Goal: Task Accomplishment & Management: Manage account settings

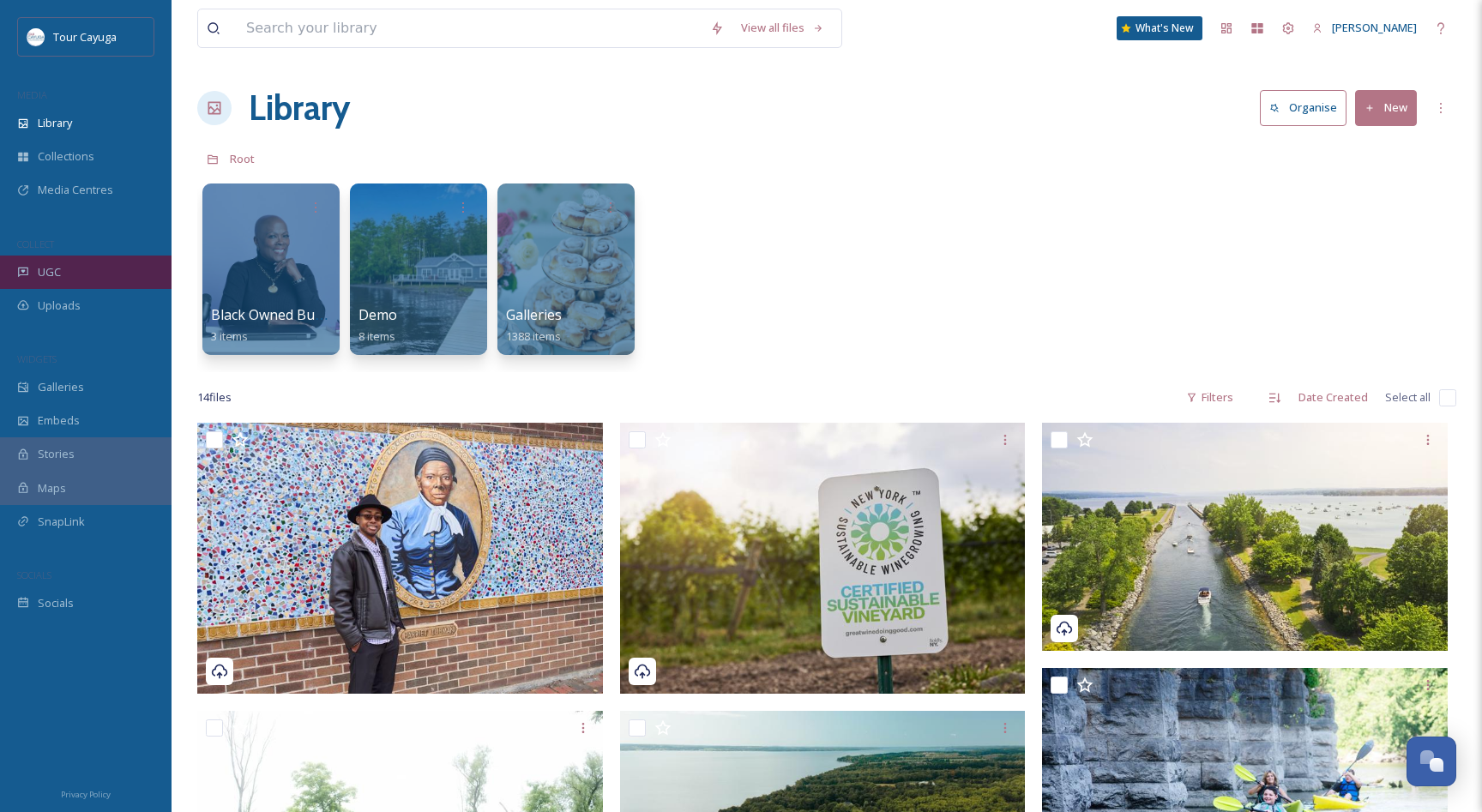
click at [31, 269] on div "UGC" at bounding box center [86, 272] width 171 height 34
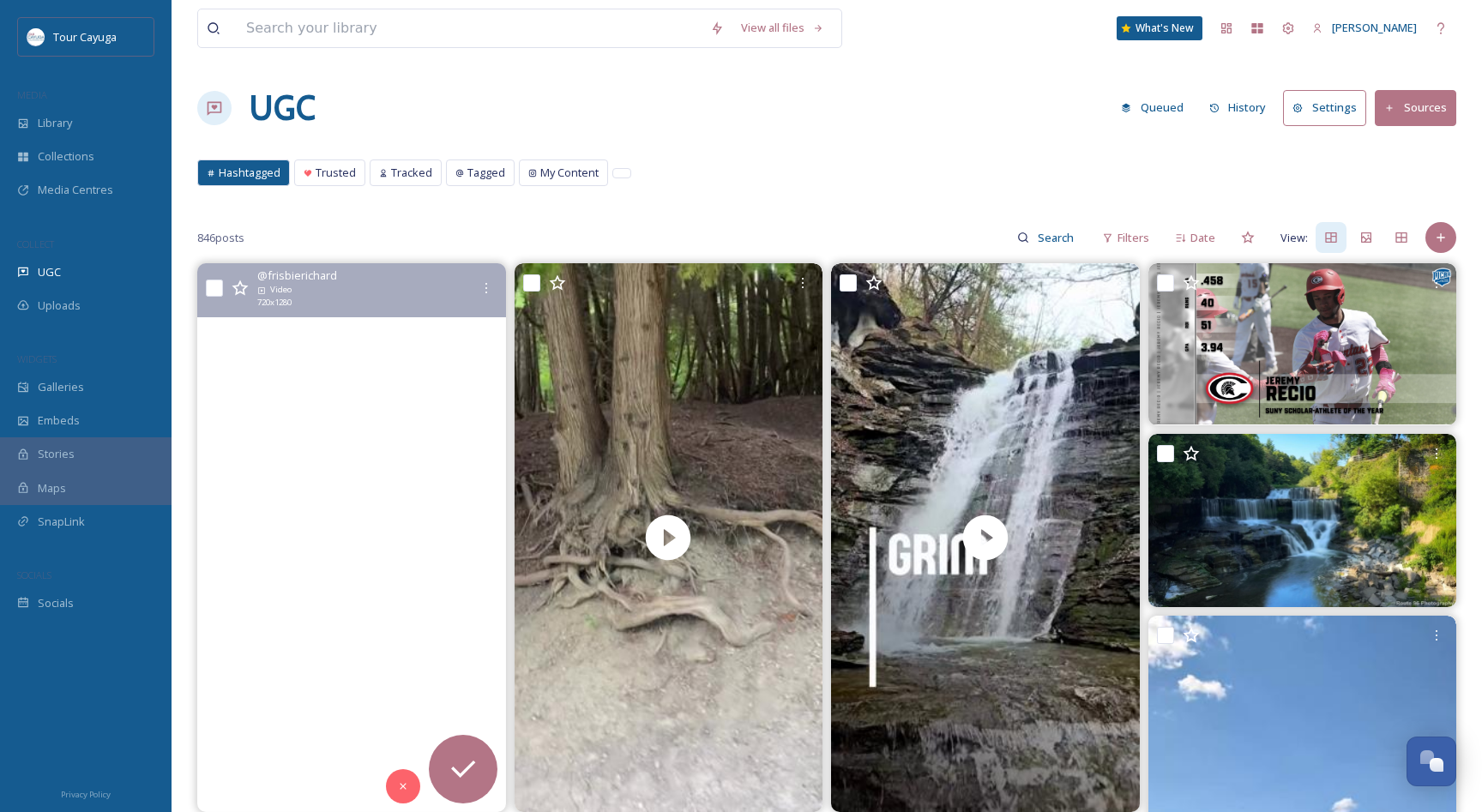
click at [340, 544] on video "Eating at the helm, a Captain's duty is neverending. Erik eating fresh local co…" at bounding box center [351, 537] width 309 height 549
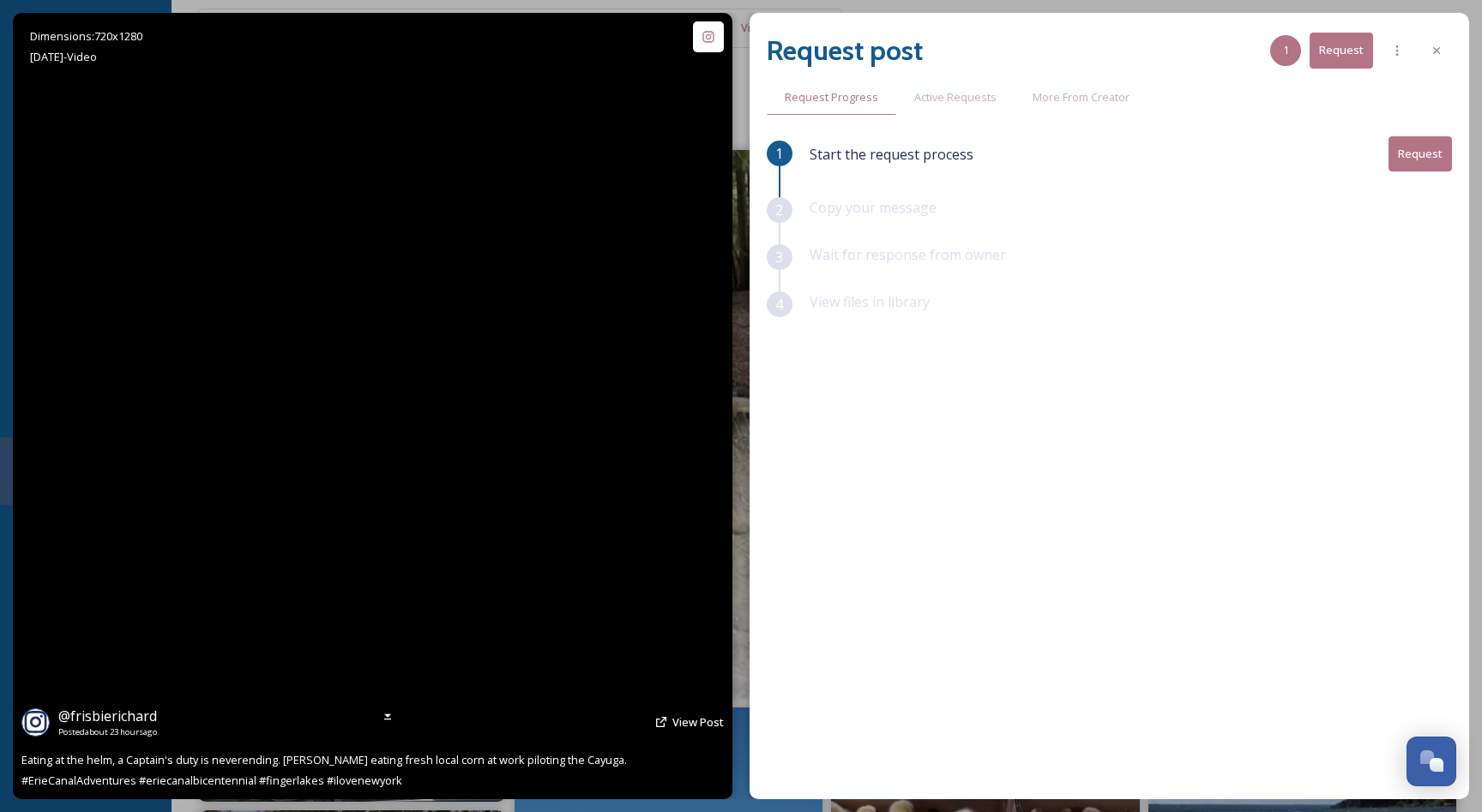
scroll to position [116, 0]
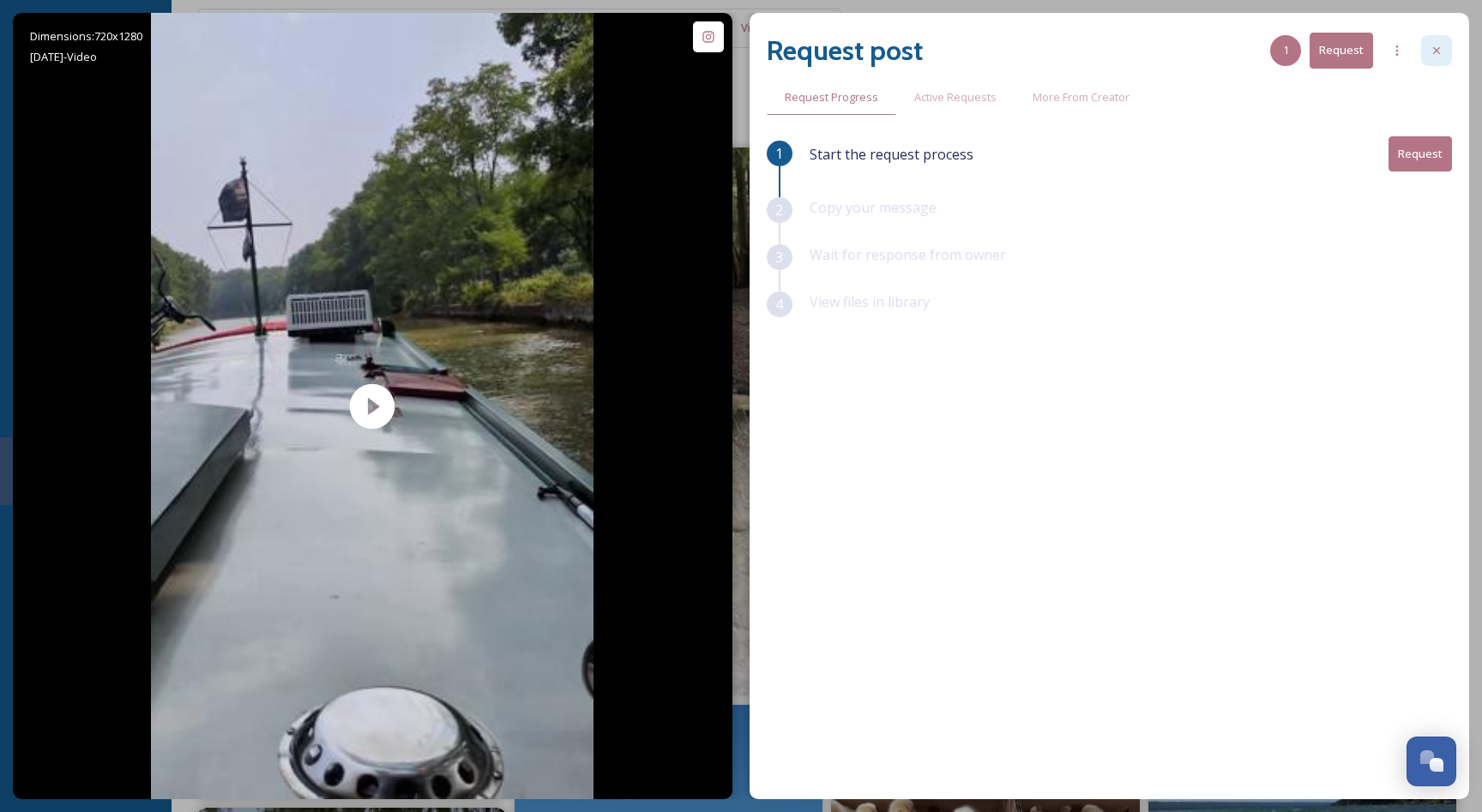
click at [1437, 52] on icon at bounding box center [1436, 51] width 7 height 7
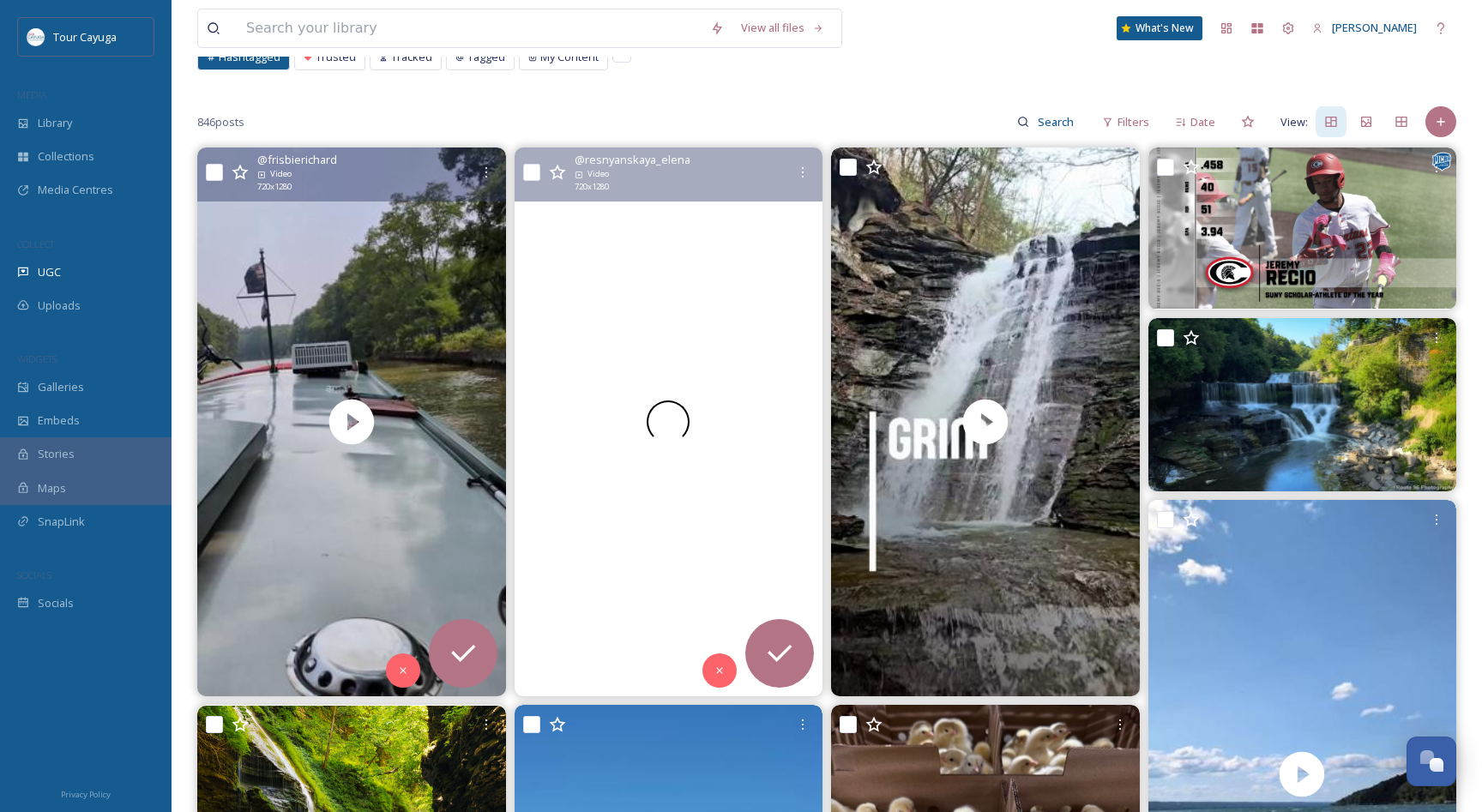
click at [576, 413] on div at bounding box center [667, 421] width 309 height 549
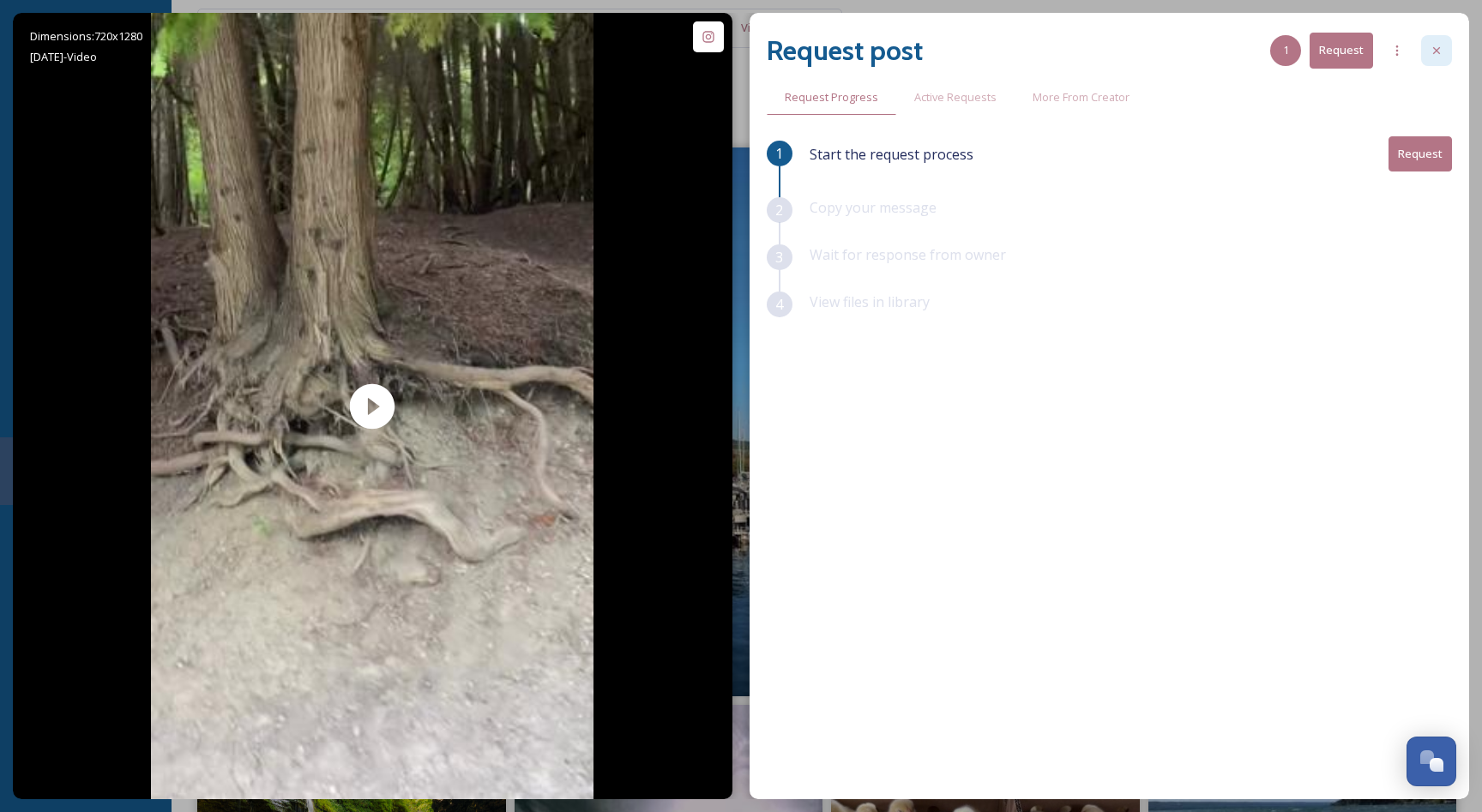
click at [1437, 46] on icon at bounding box center [1436, 50] width 14 height 14
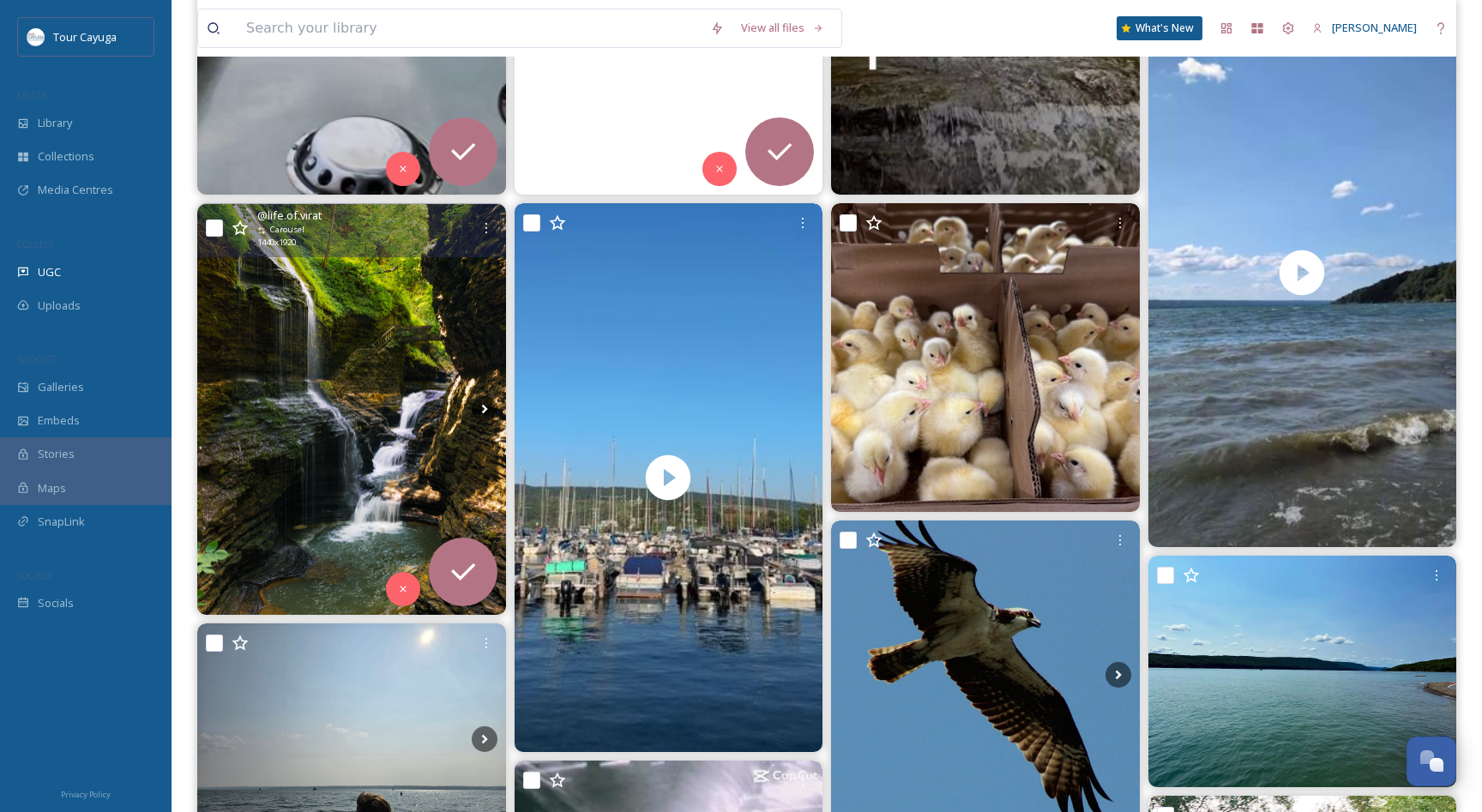
scroll to position [631, 0]
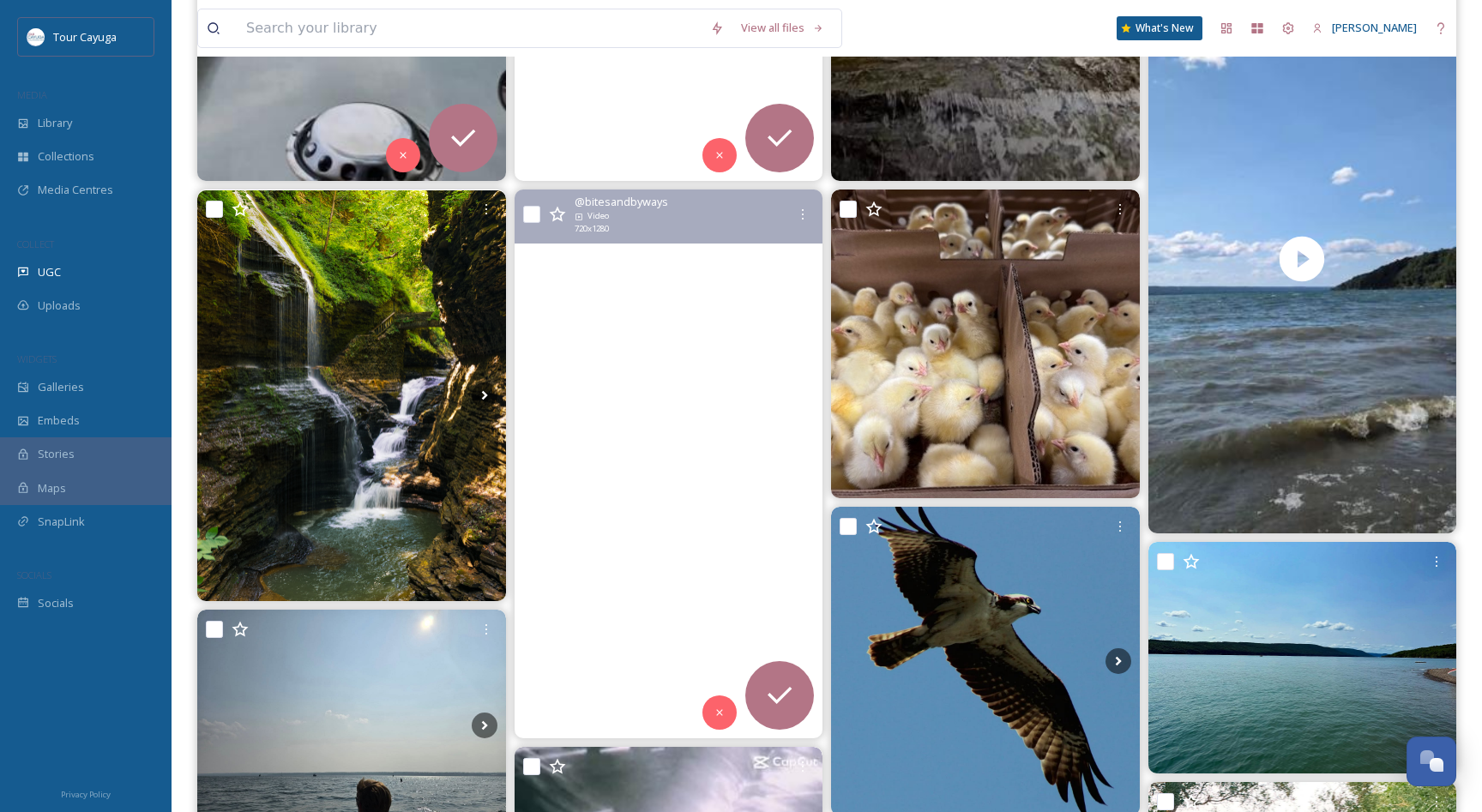
click at [685, 519] on video "Enjoying the views at Seneca Harbor in Watkins Glen. The Finger Lakes are rathe…" at bounding box center [667, 463] width 309 height 549
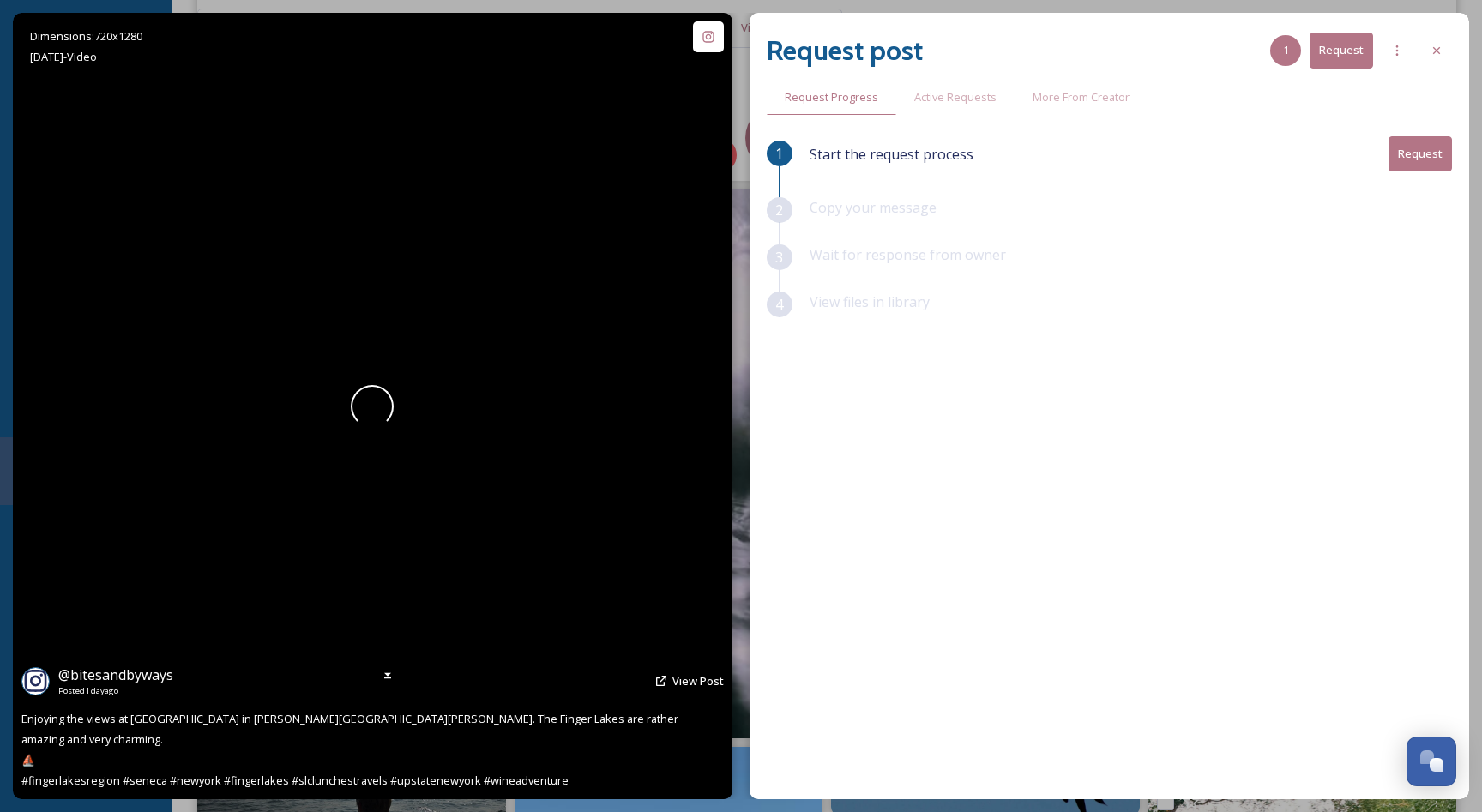
scroll to position [647, 0]
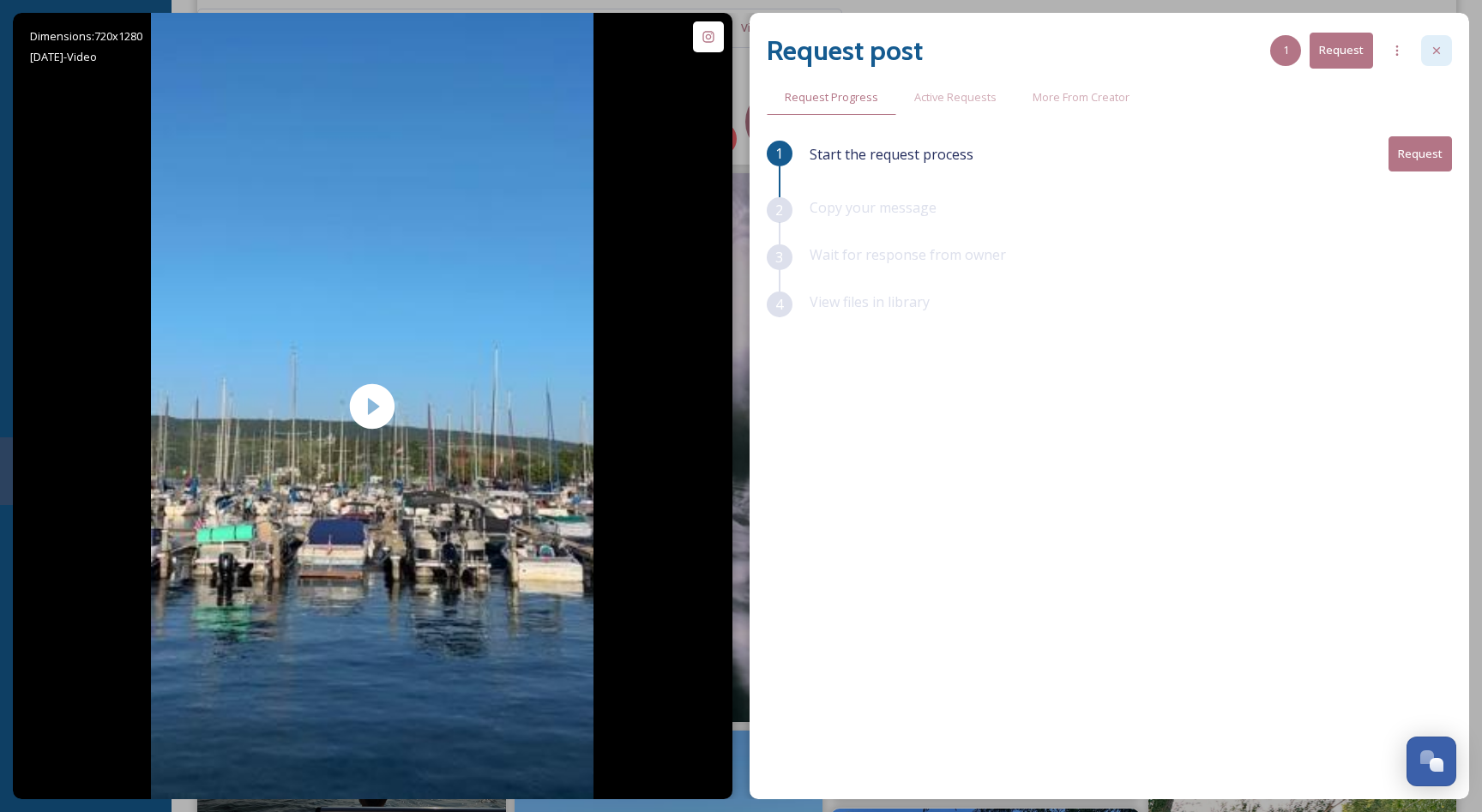
click at [1438, 49] on icon at bounding box center [1436, 51] width 7 height 7
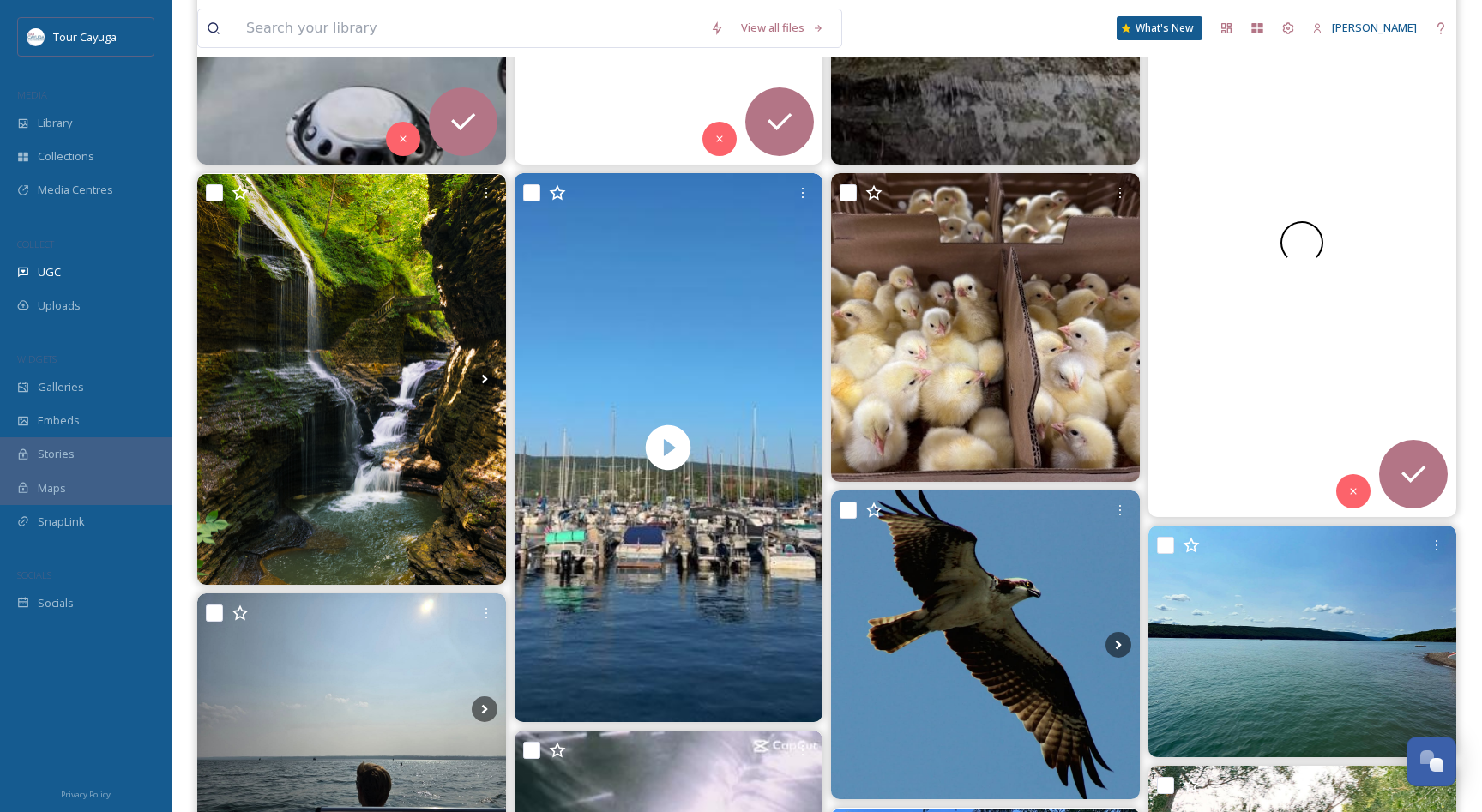
click at [1261, 336] on div at bounding box center [1301, 242] width 309 height 549
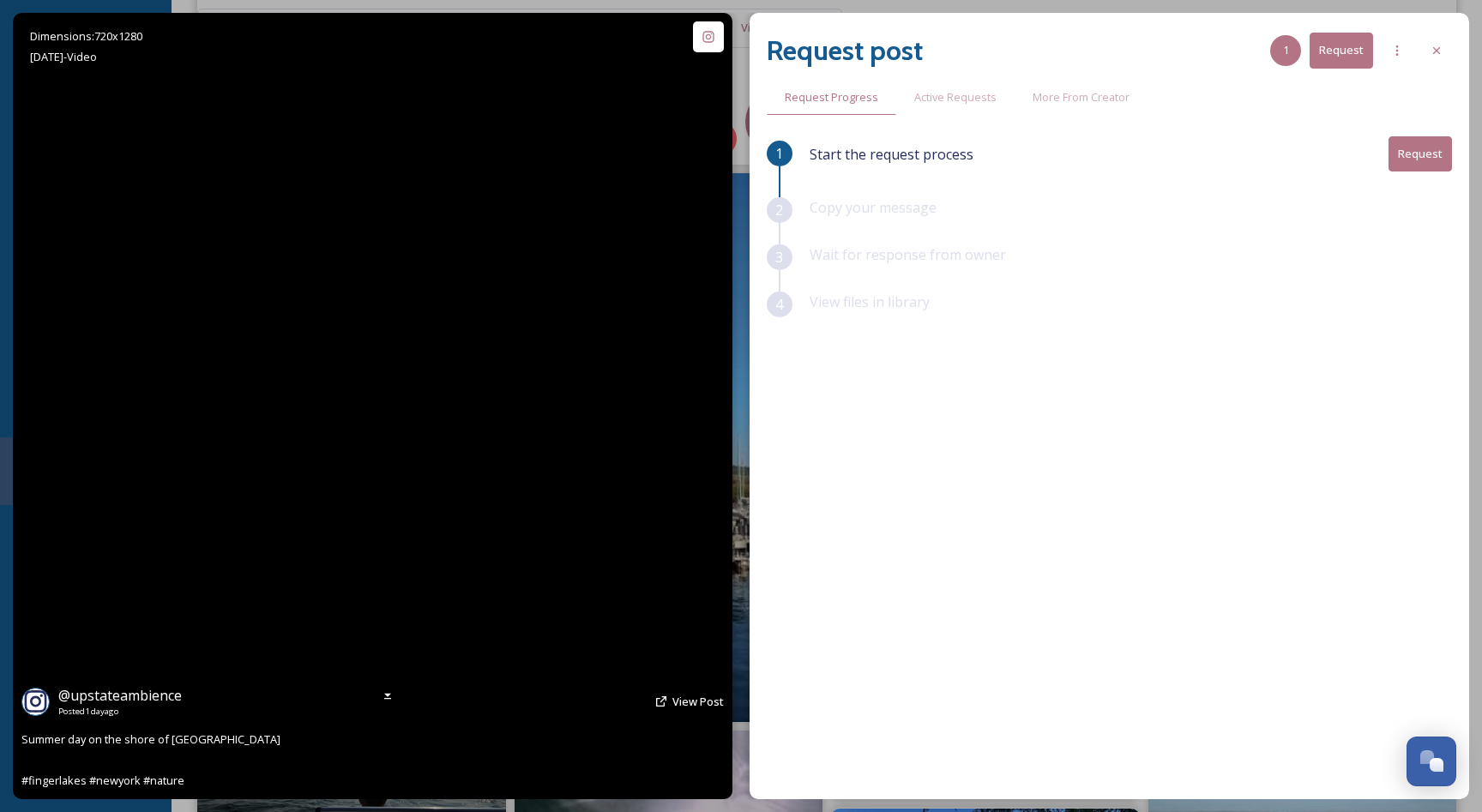
click at [368, 409] on video "Summer day on the shore of Cayuga Lake\a\a#fingerlakes #newyork #nature" at bounding box center [372, 406] width 442 height 787
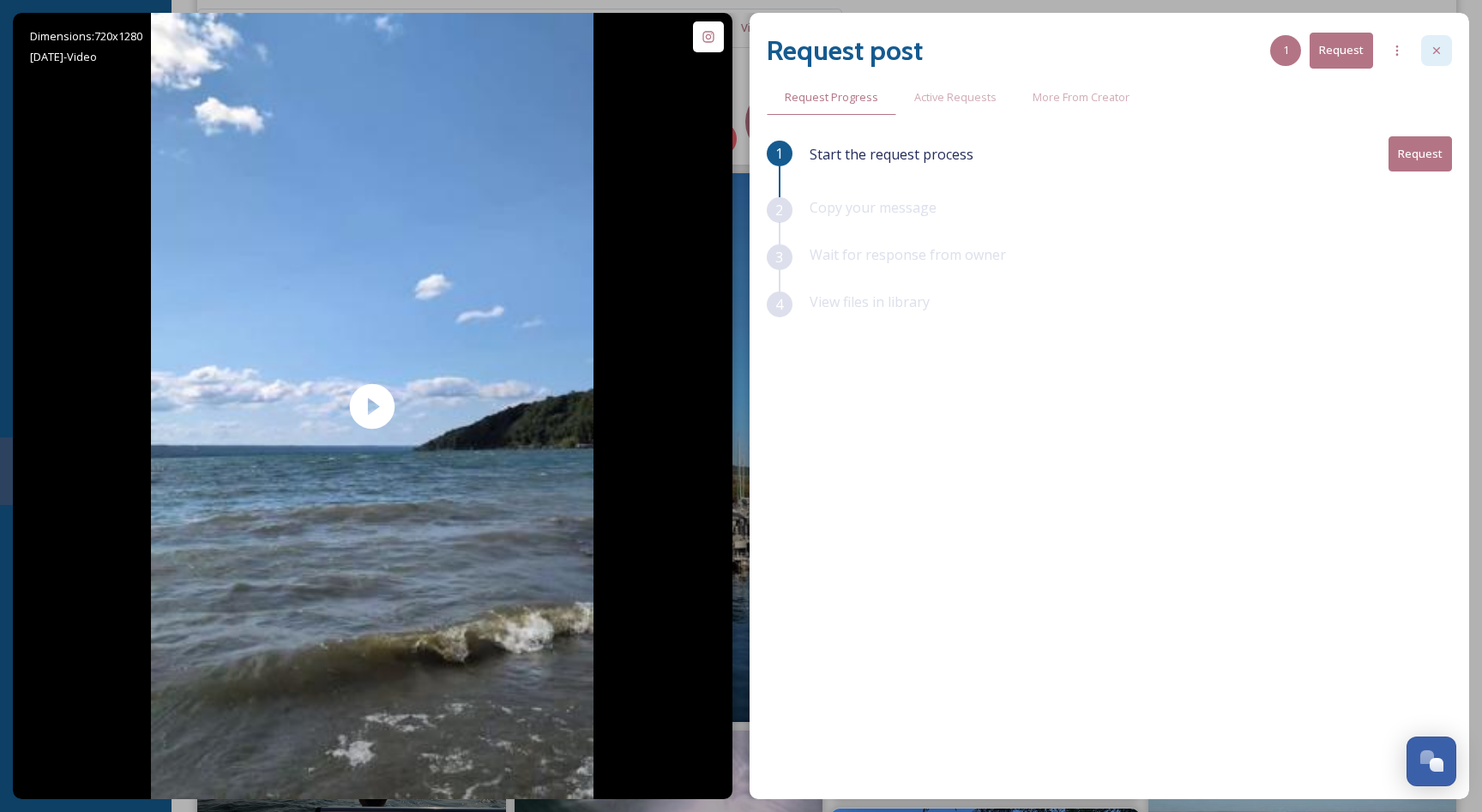
click at [1433, 55] on icon at bounding box center [1436, 50] width 14 height 14
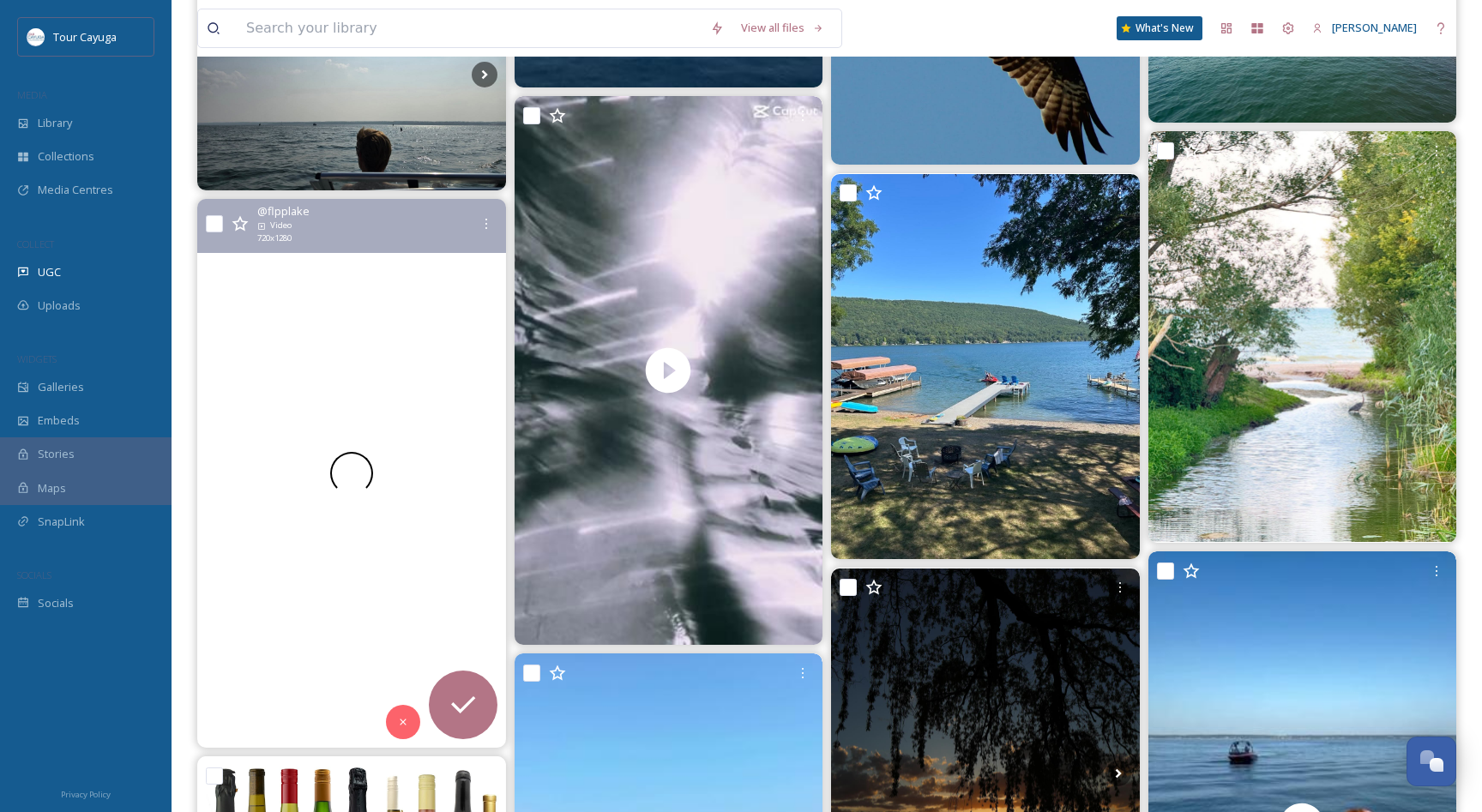
scroll to position [1284, 0]
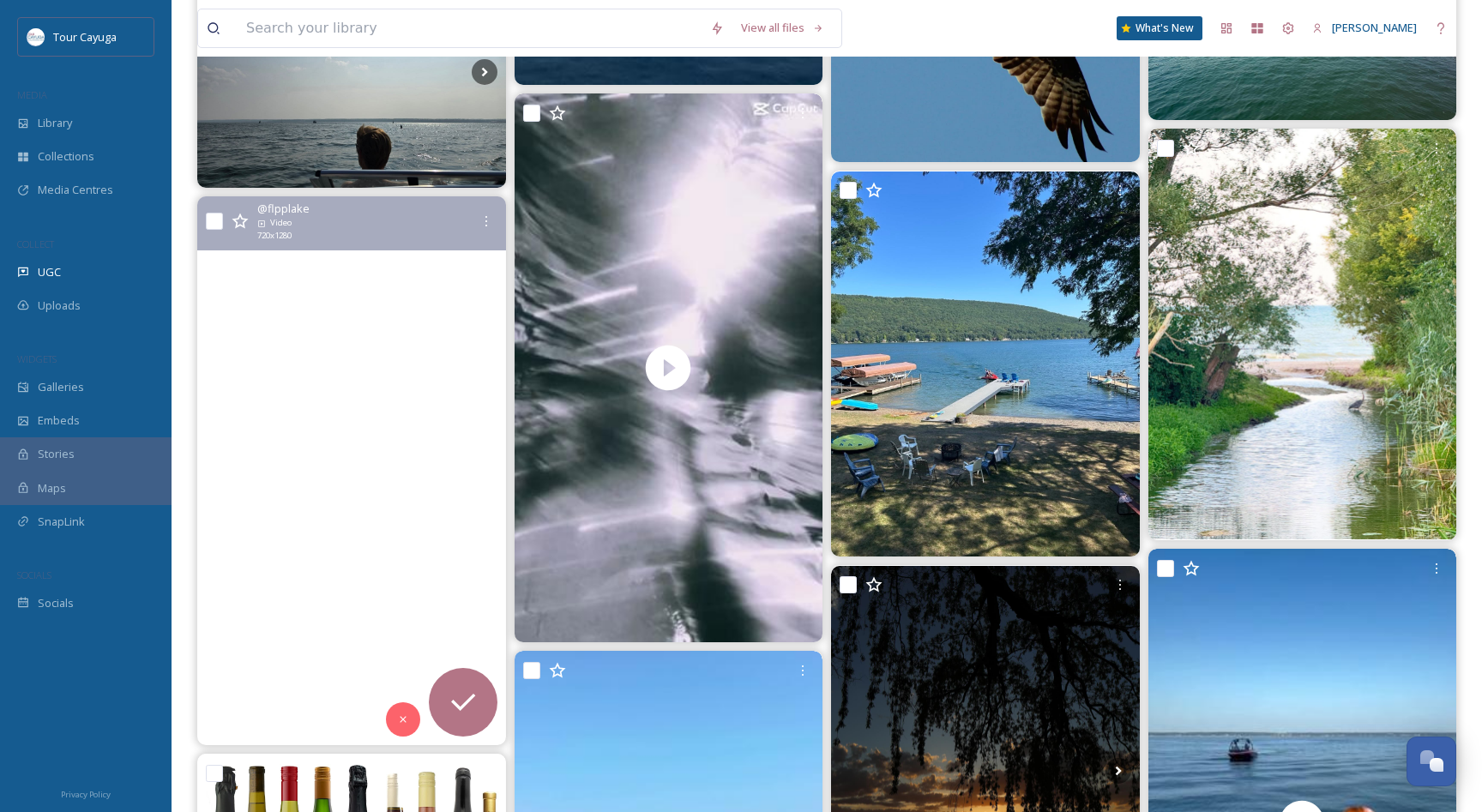
click at [376, 543] on video "Stay at our new property Dreamways on Keuka Lake." at bounding box center [351, 471] width 309 height 549
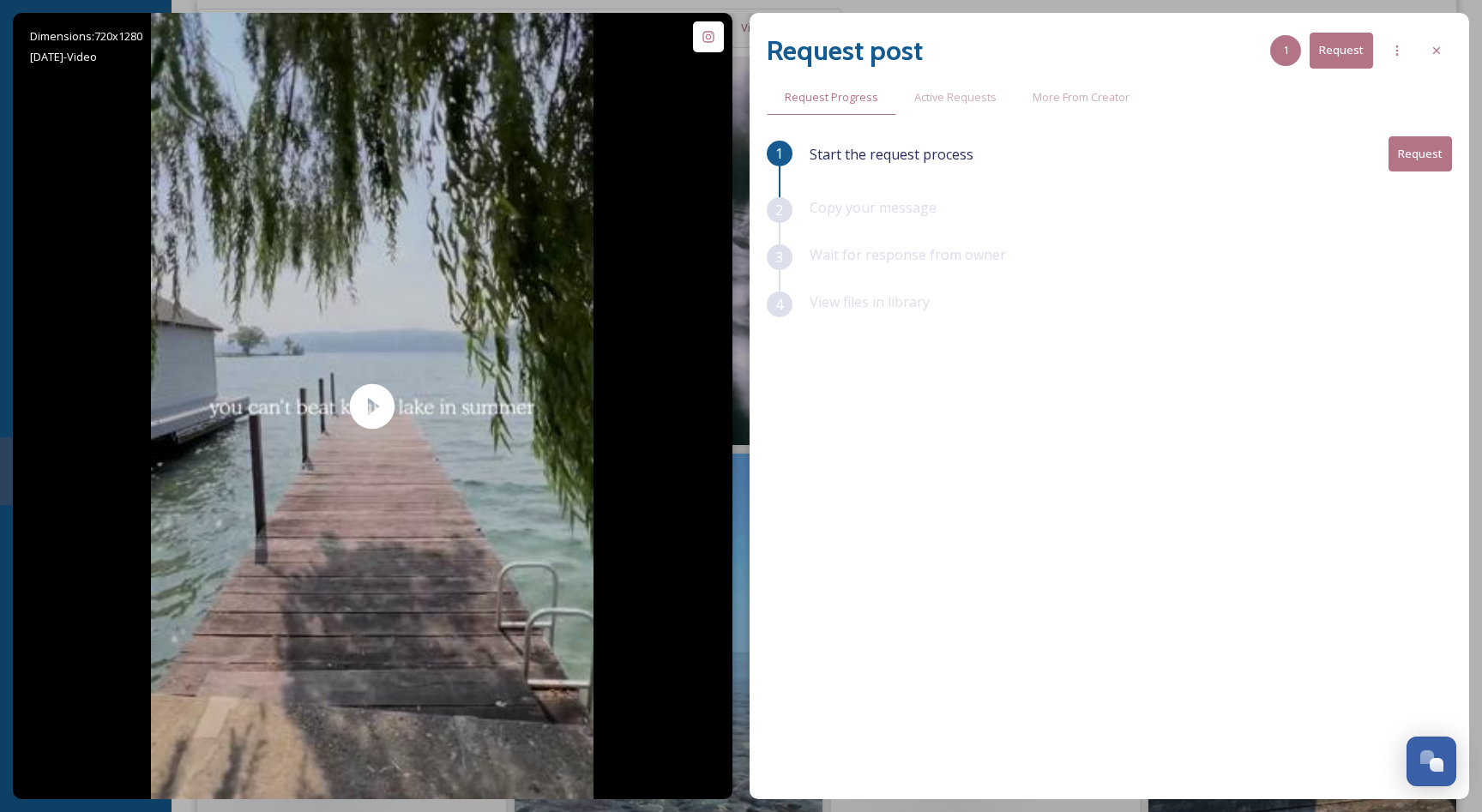
scroll to position [1492, 0]
click at [1440, 55] on icon at bounding box center [1436, 50] width 14 height 14
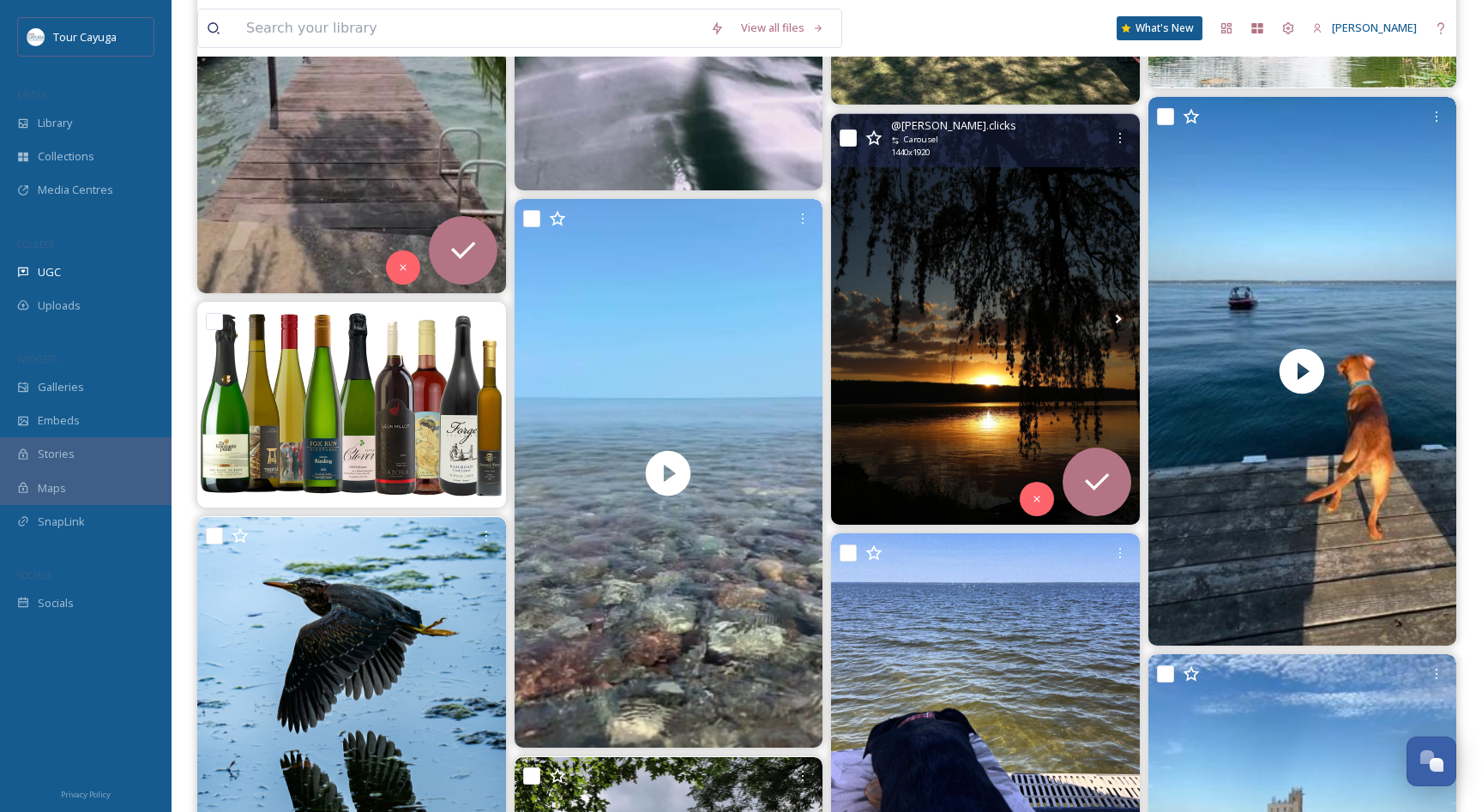
scroll to position [1812, 0]
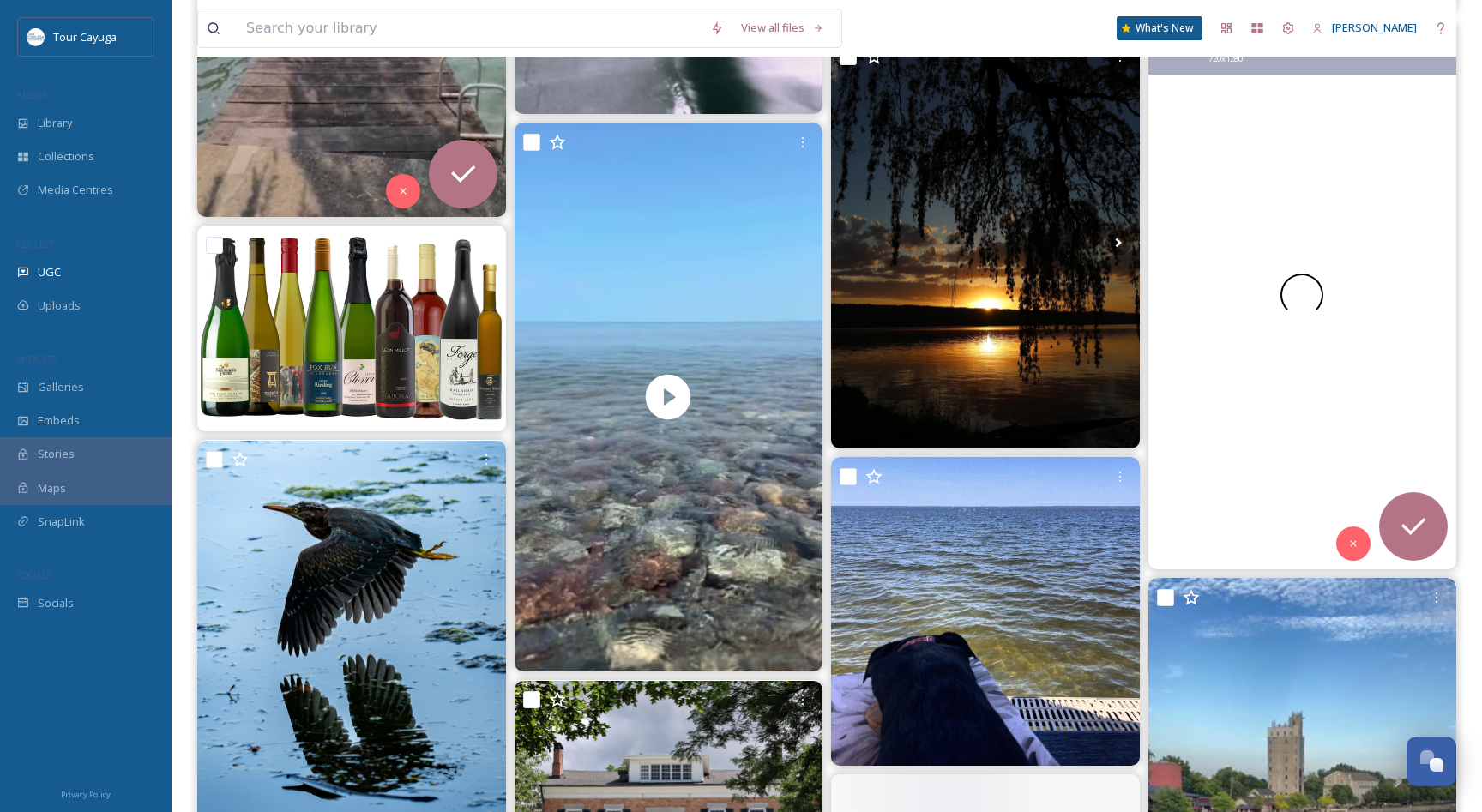
click at [1290, 449] on div at bounding box center [1301, 295] width 309 height 549
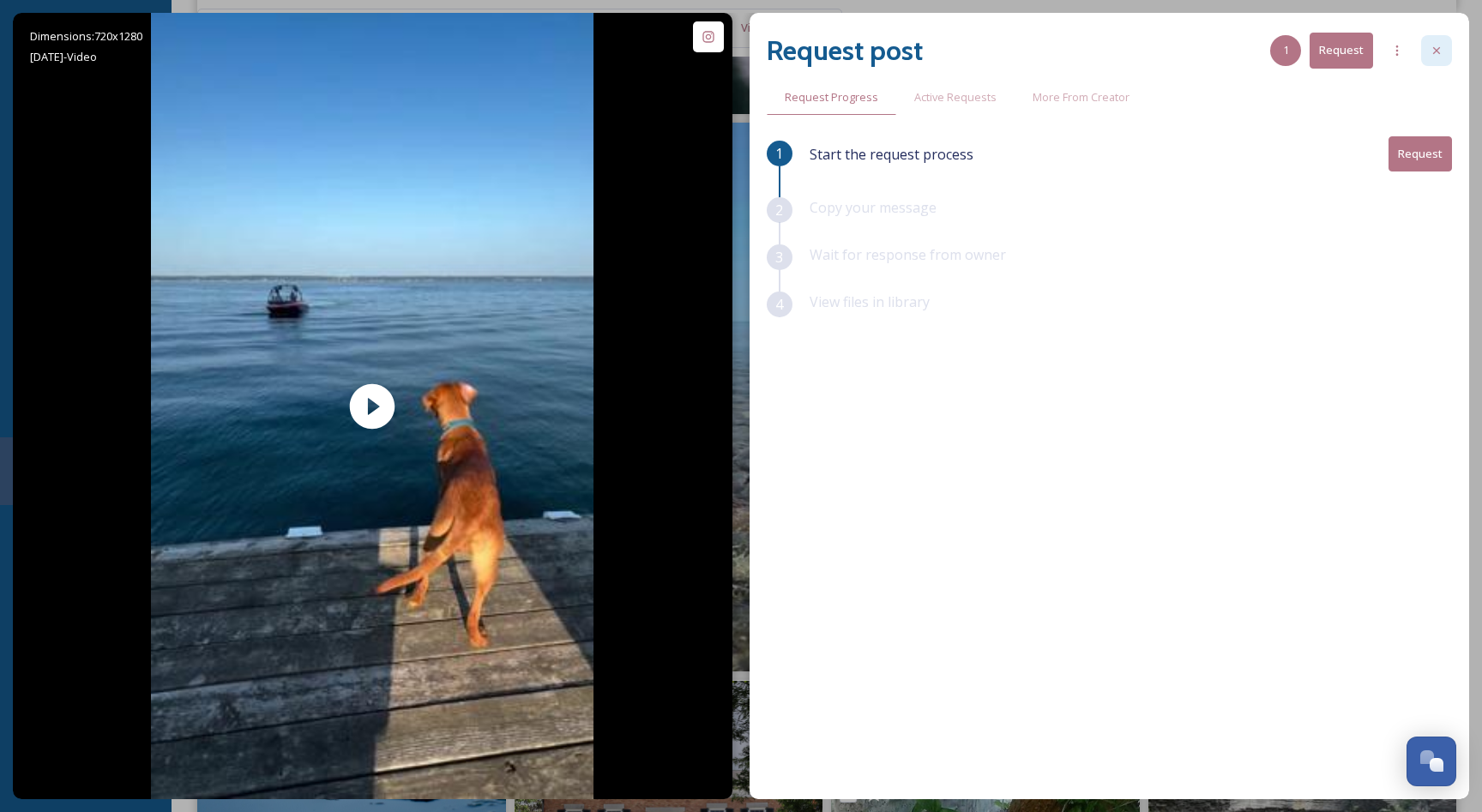
click at [1433, 54] on icon at bounding box center [1436, 50] width 14 height 14
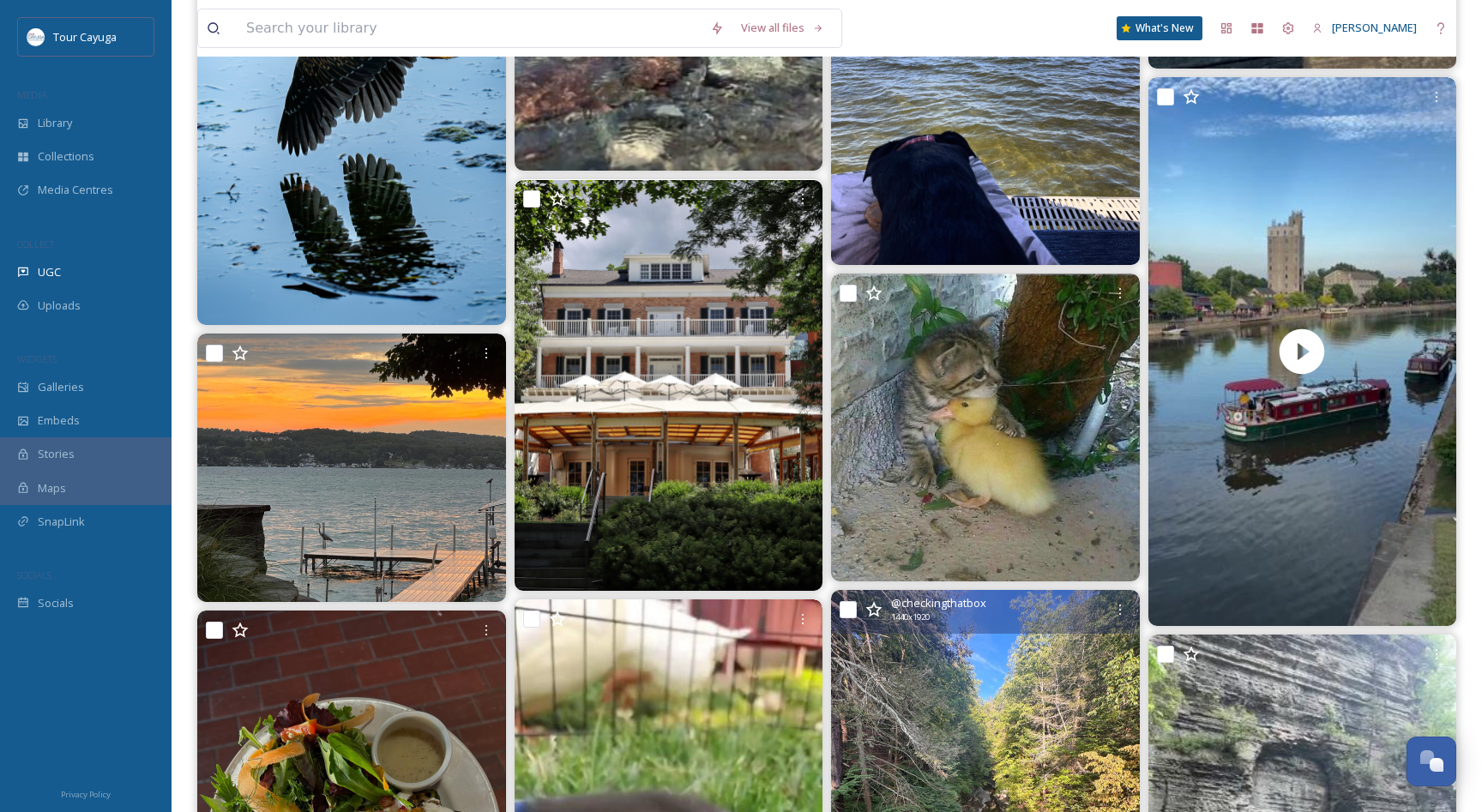
scroll to position [2314, 0]
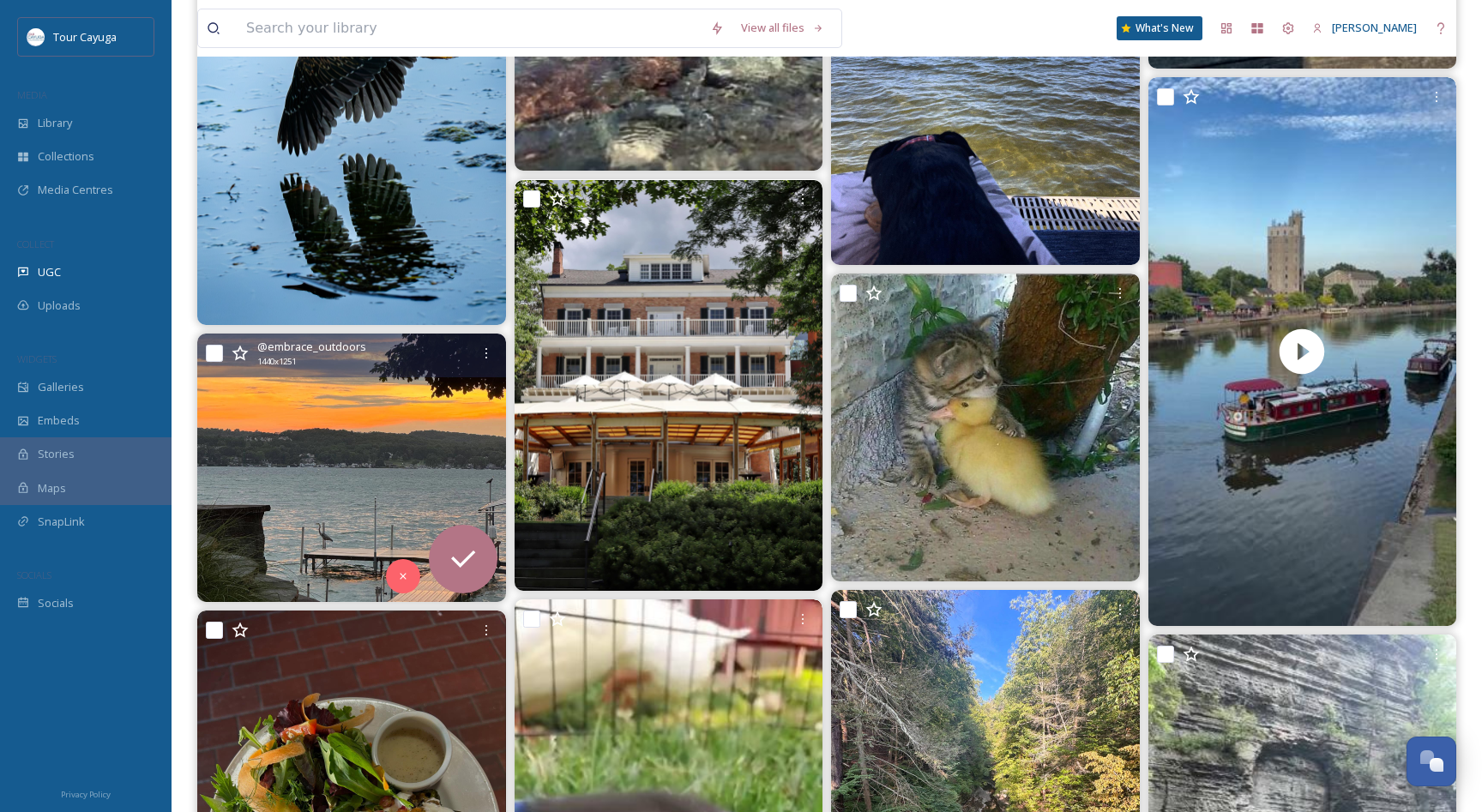
click at [362, 478] on img at bounding box center [351, 467] width 309 height 268
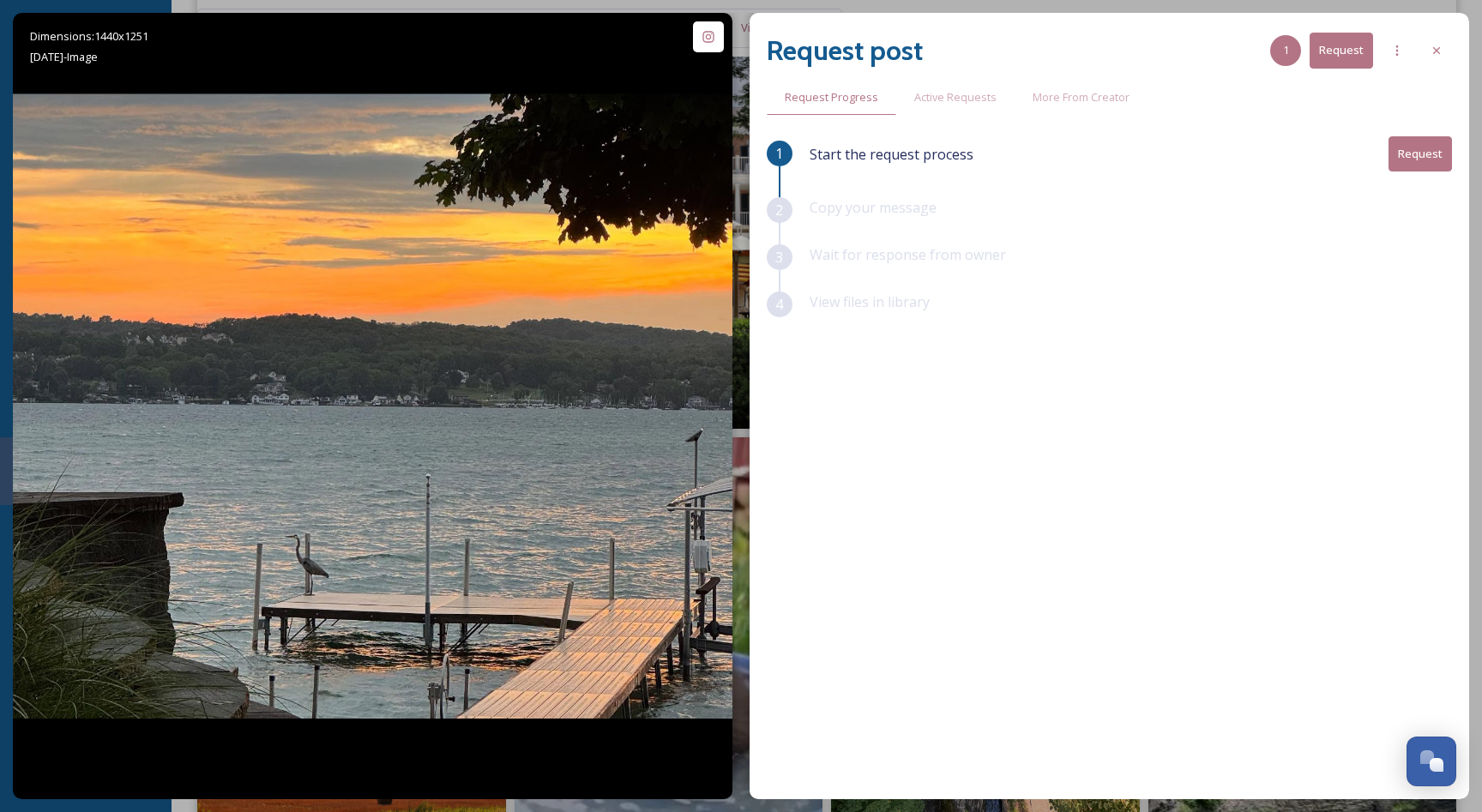
scroll to position [2478, 0]
click at [1434, 49] on icon at bounding box center [1436, 50] width 14 height 14
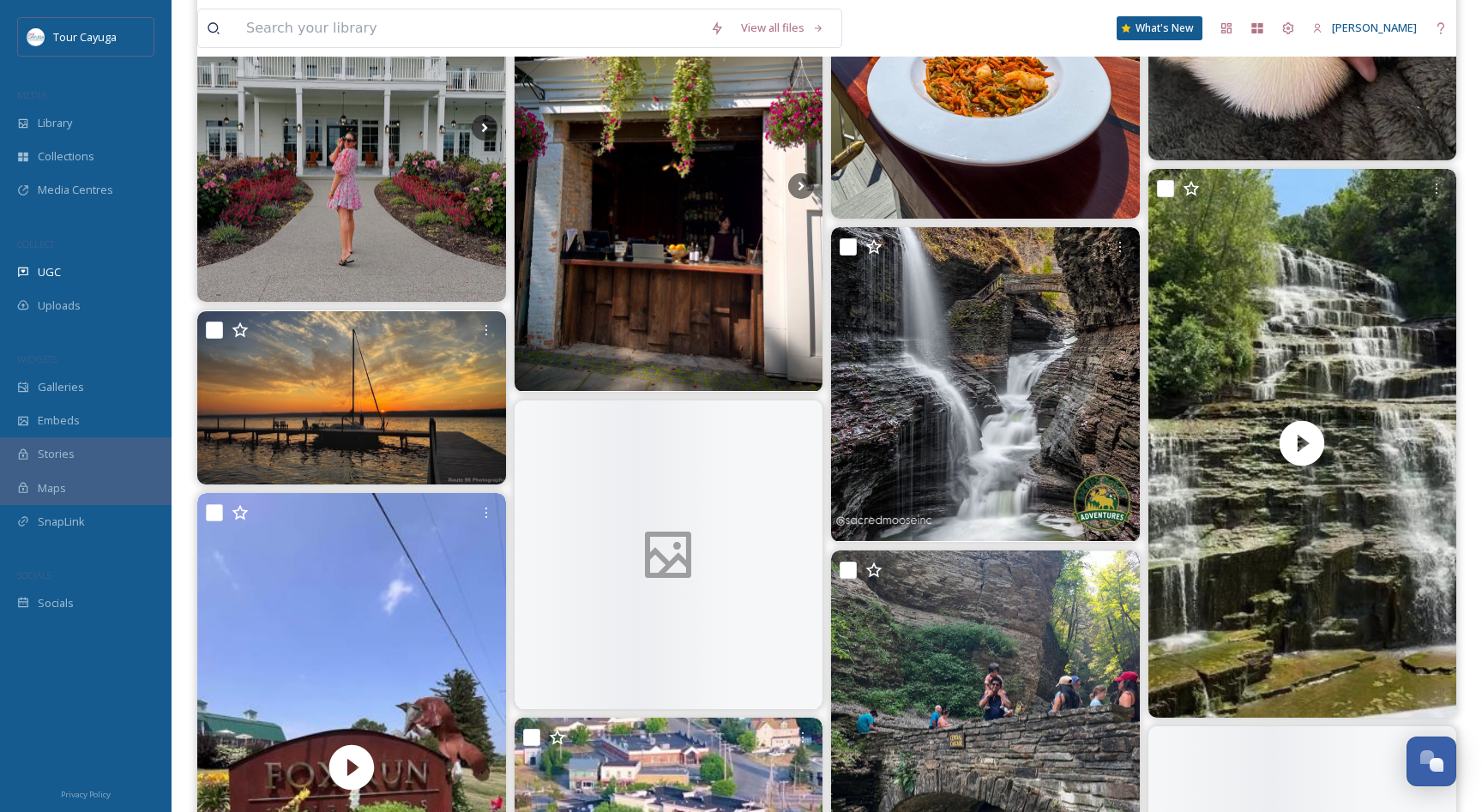
scroll to position [4065, 0]
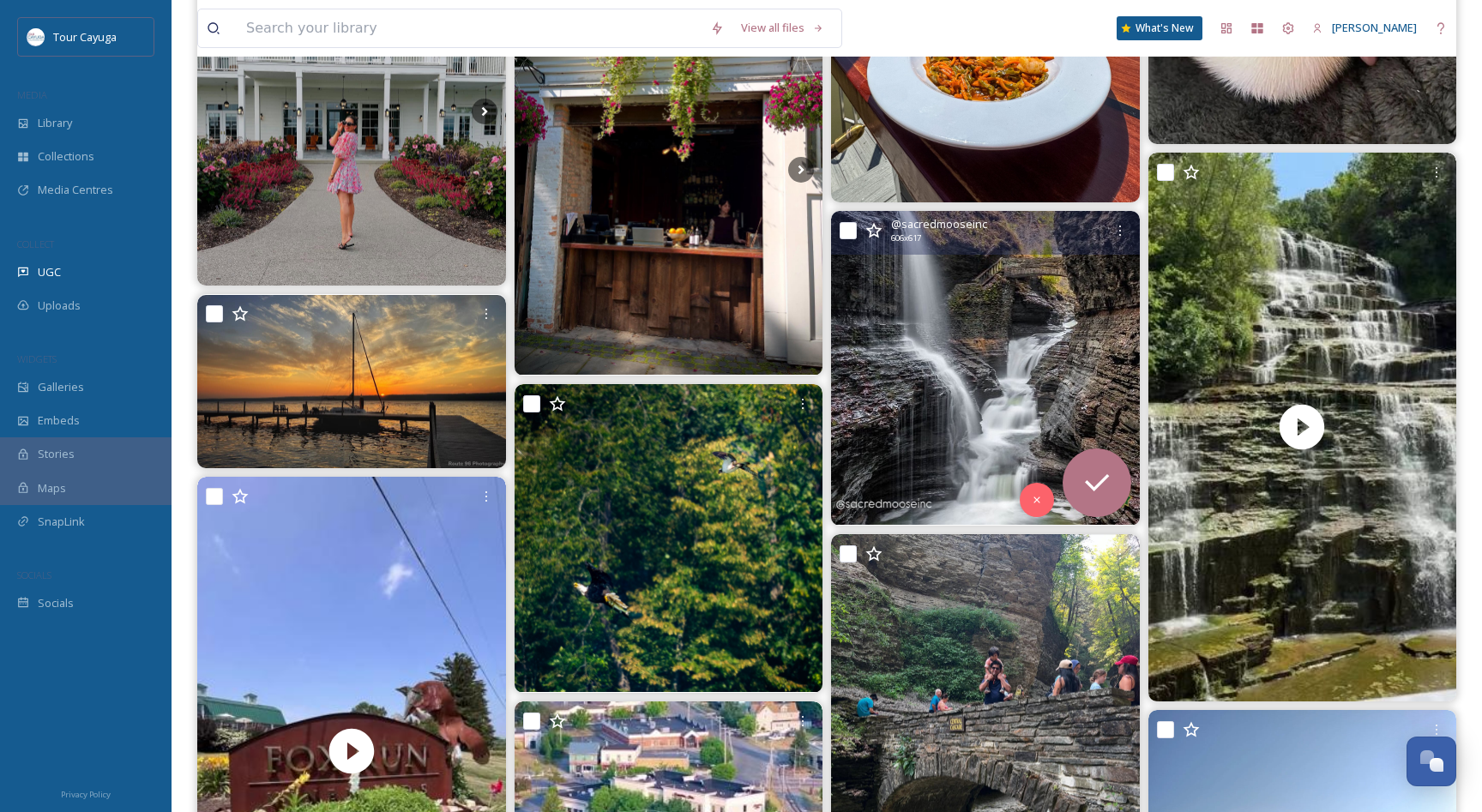
click at [987, 360] on img at bounding box center [985, 368] width 309 height 314
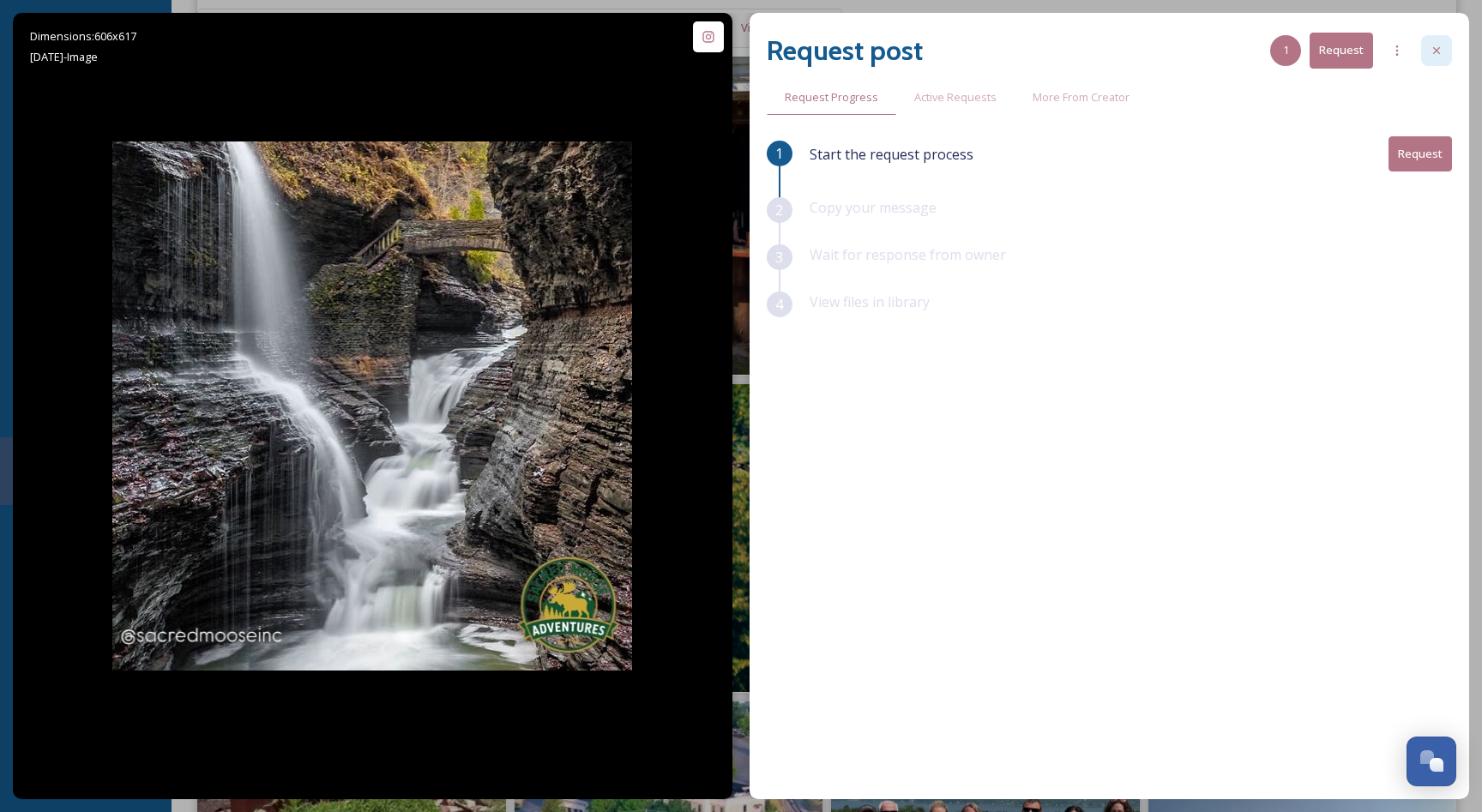
click at [1436, 52] on icon at bounding box center [1436, 50] width 14 height 14
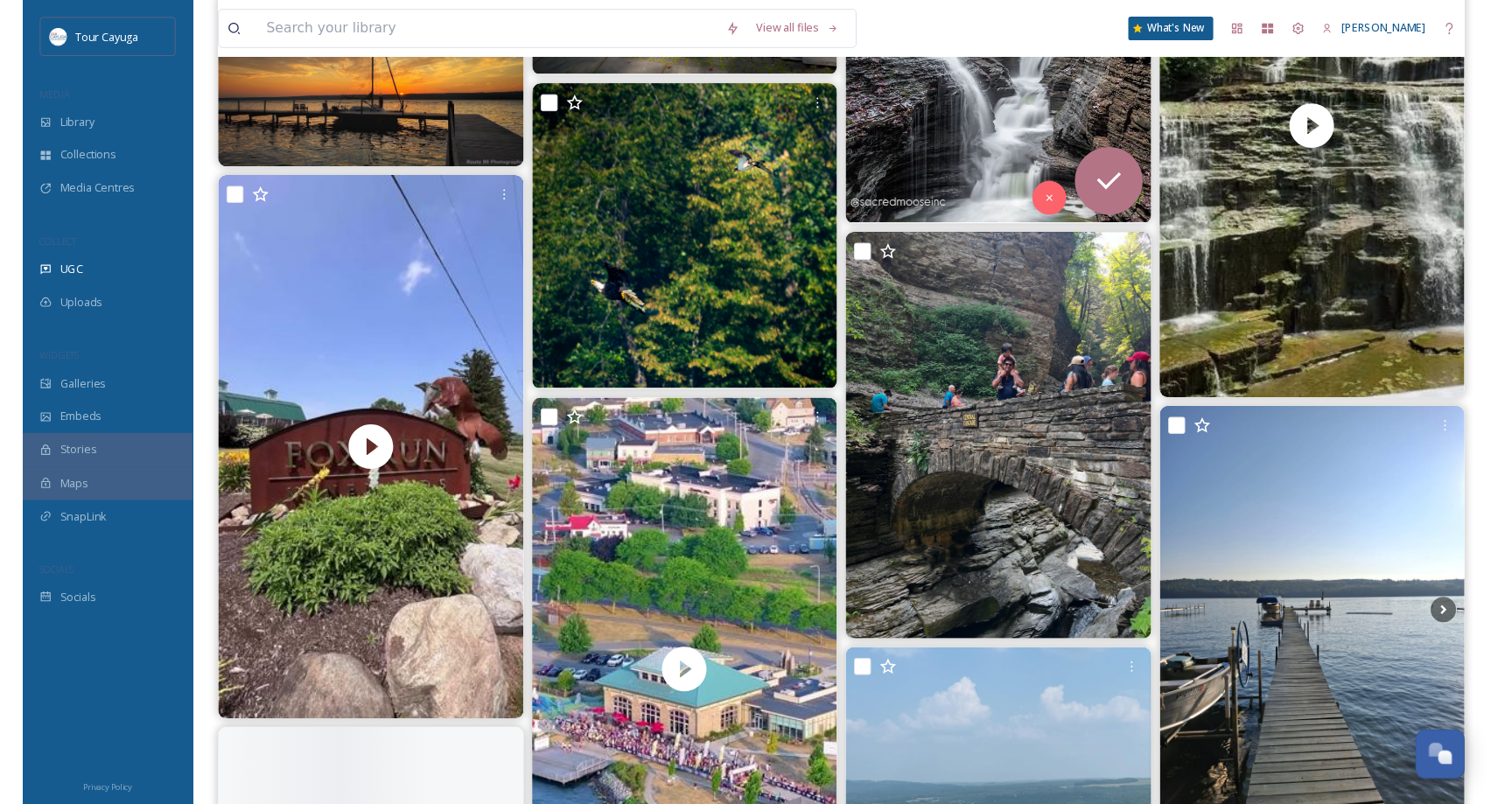
scroll to position [4454, 0]
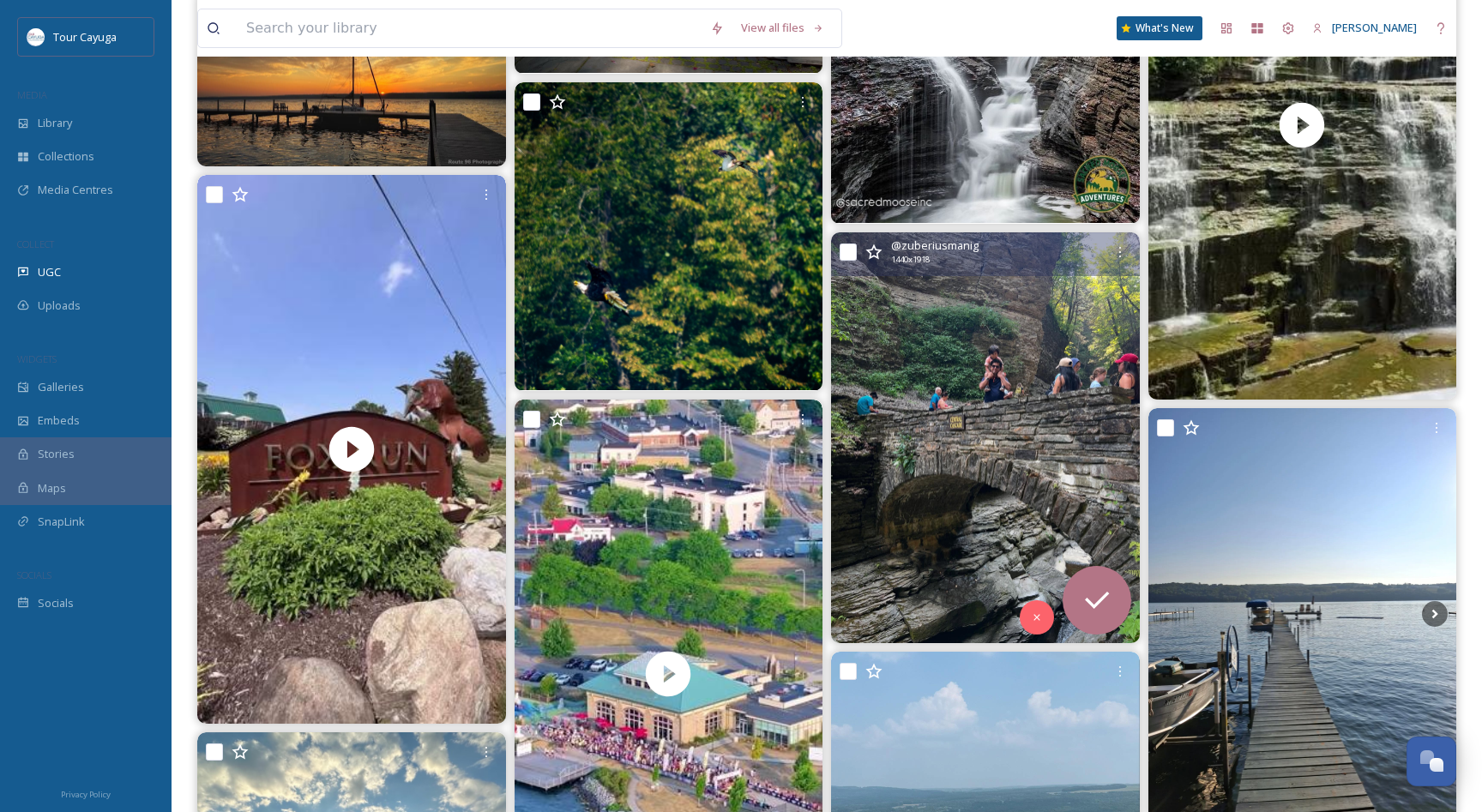
click at [964, 434] on img at bounding box center [985, 437] width 309 height 411
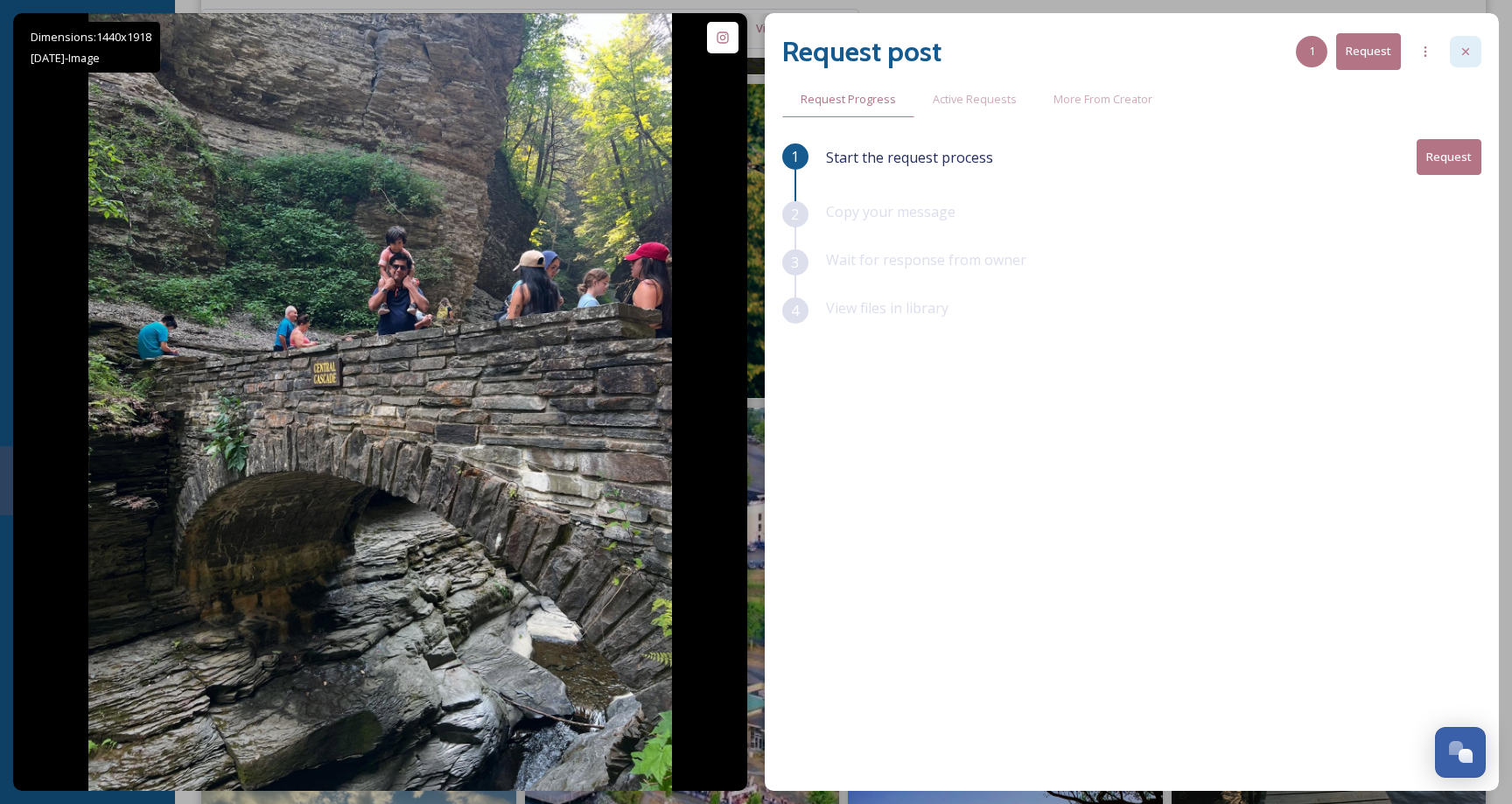
click at [1464, 49] on icon at bounding box center [1465, 51] width 14 height 14
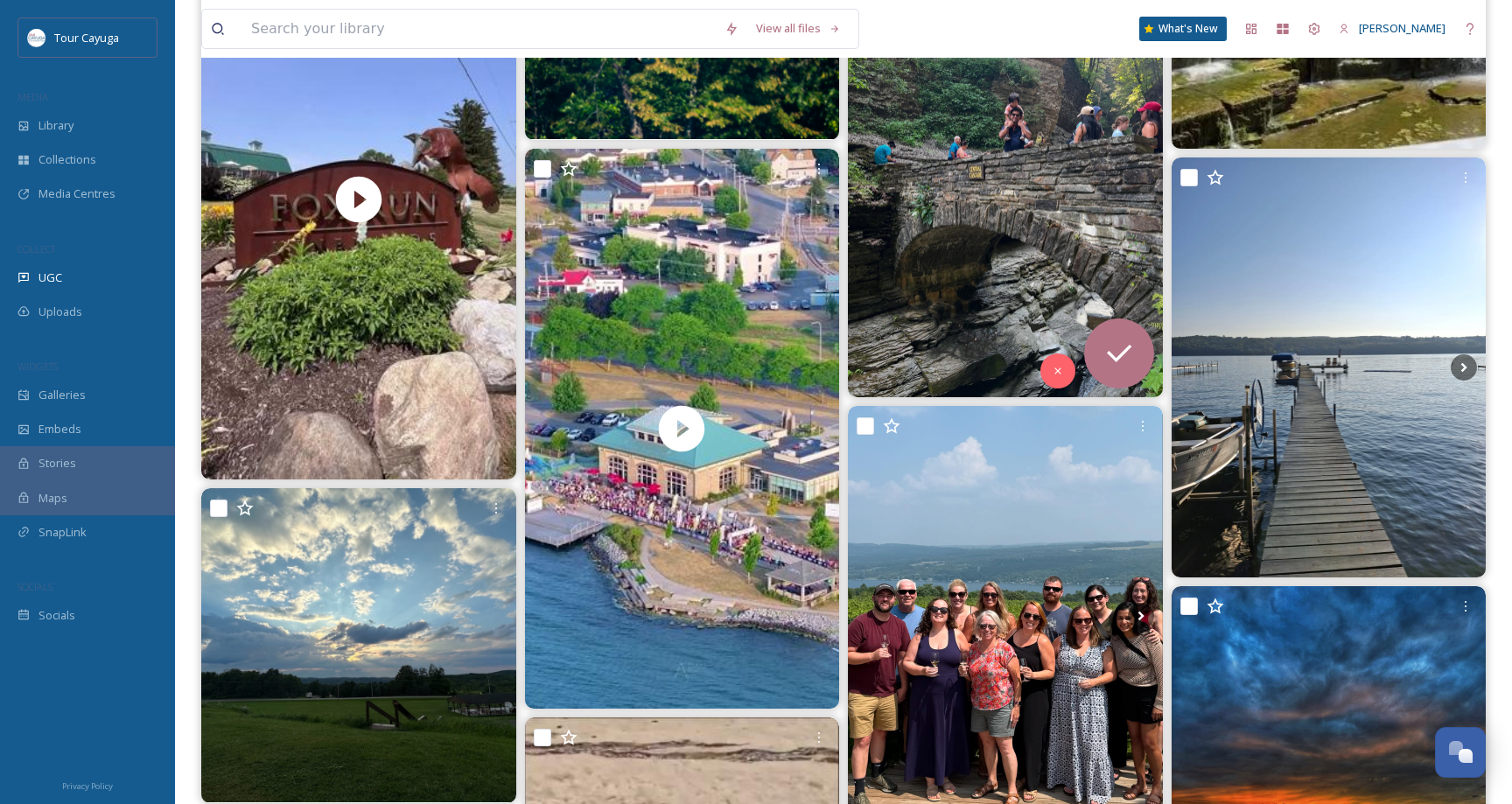
scroll to position [4763, 0]
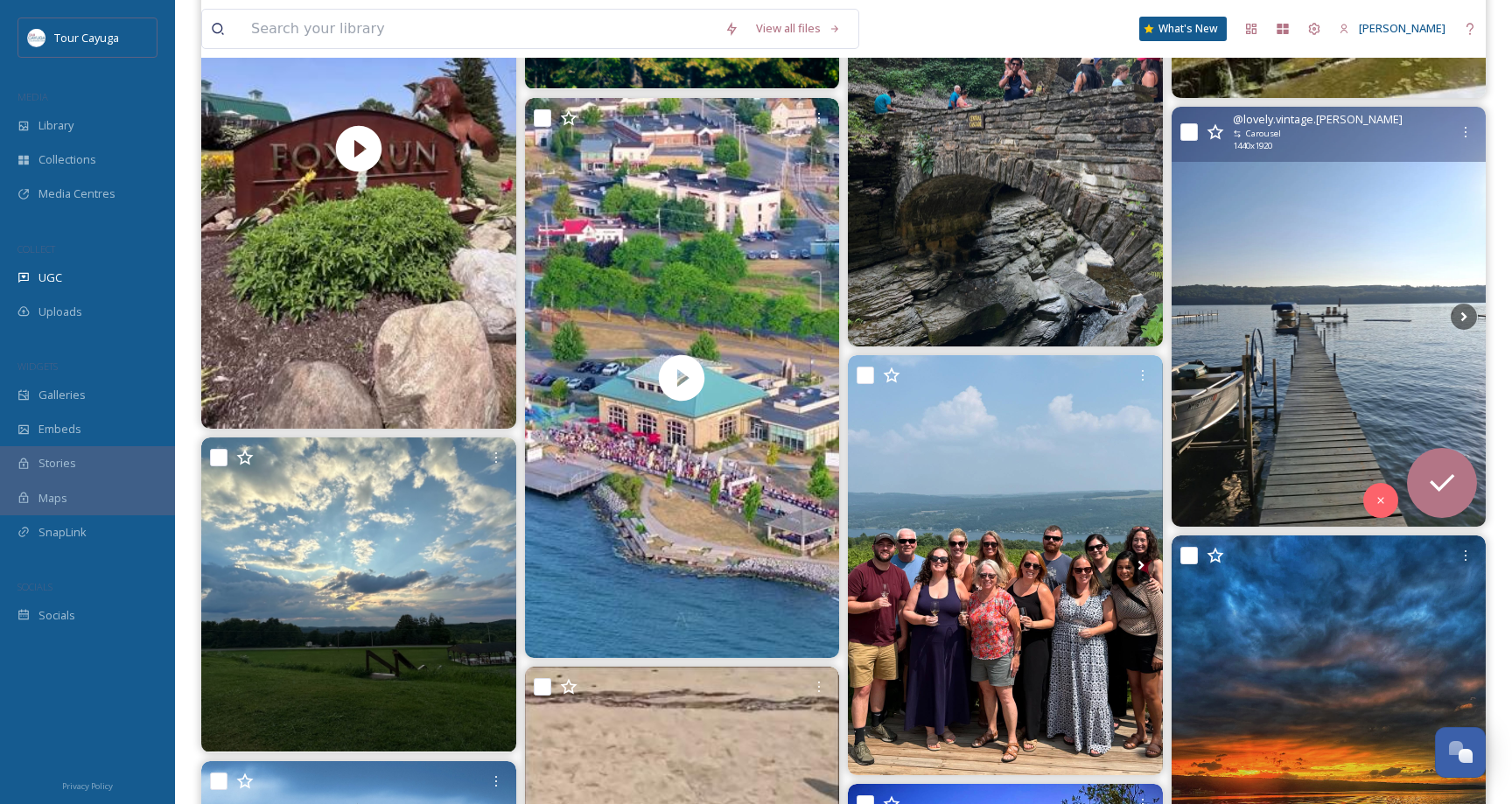
click at [1302, 370] on img at bounding box center [1328, 316] width 315 height 419
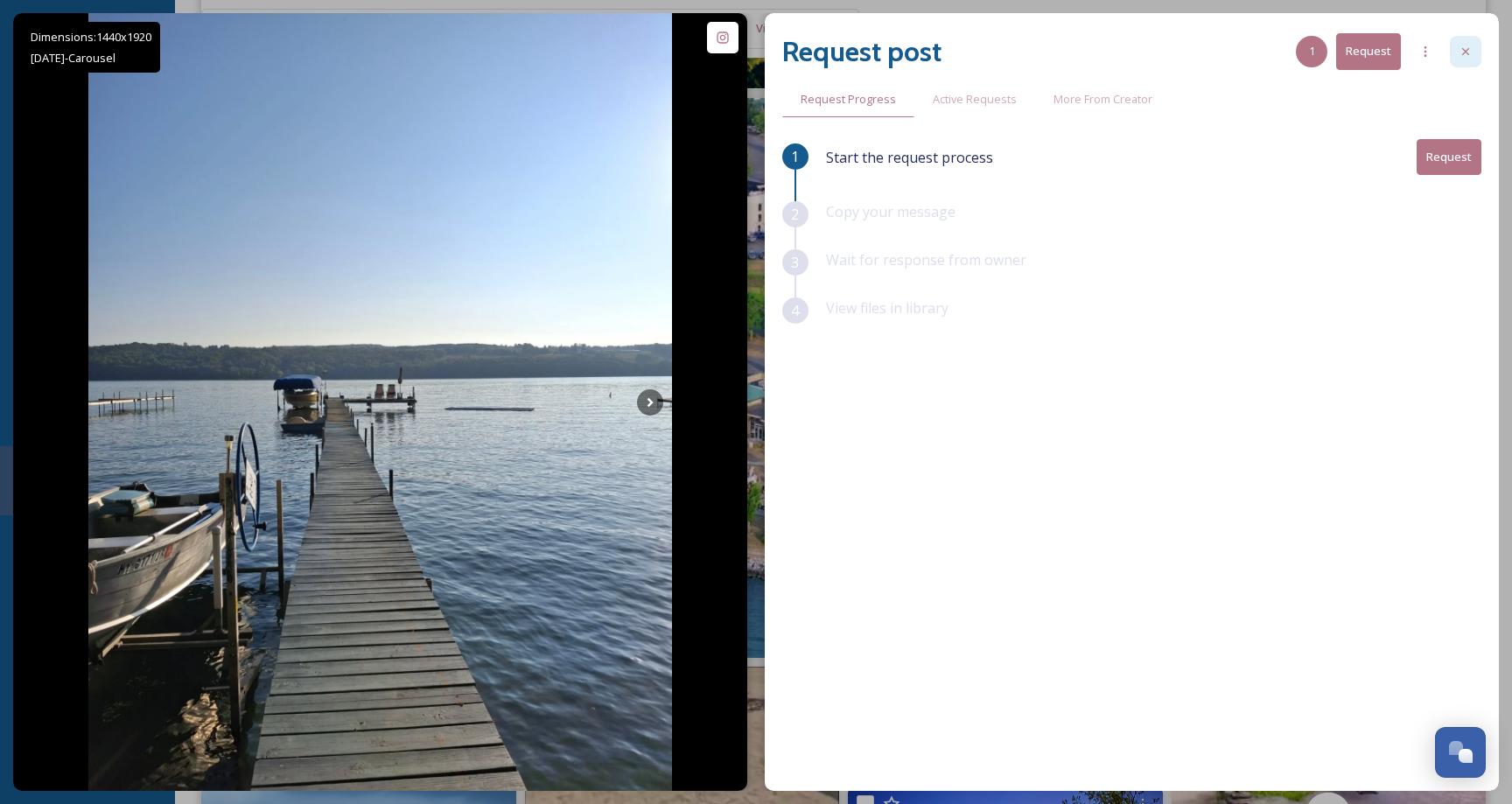
click at [1460, 46] on icon at bounding box center [1465, 51] width 14 height 14
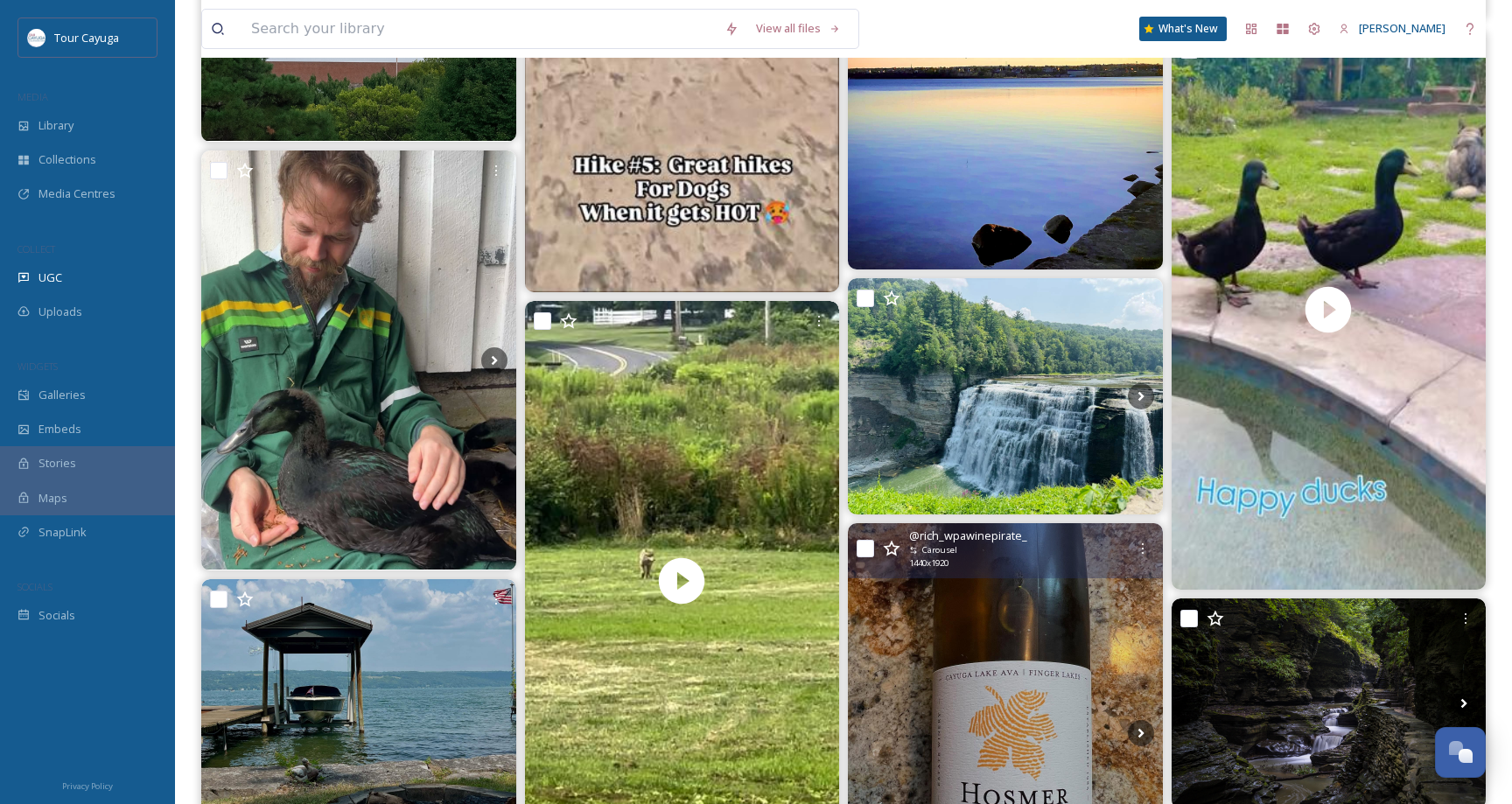
scroll to position [5694, 0]
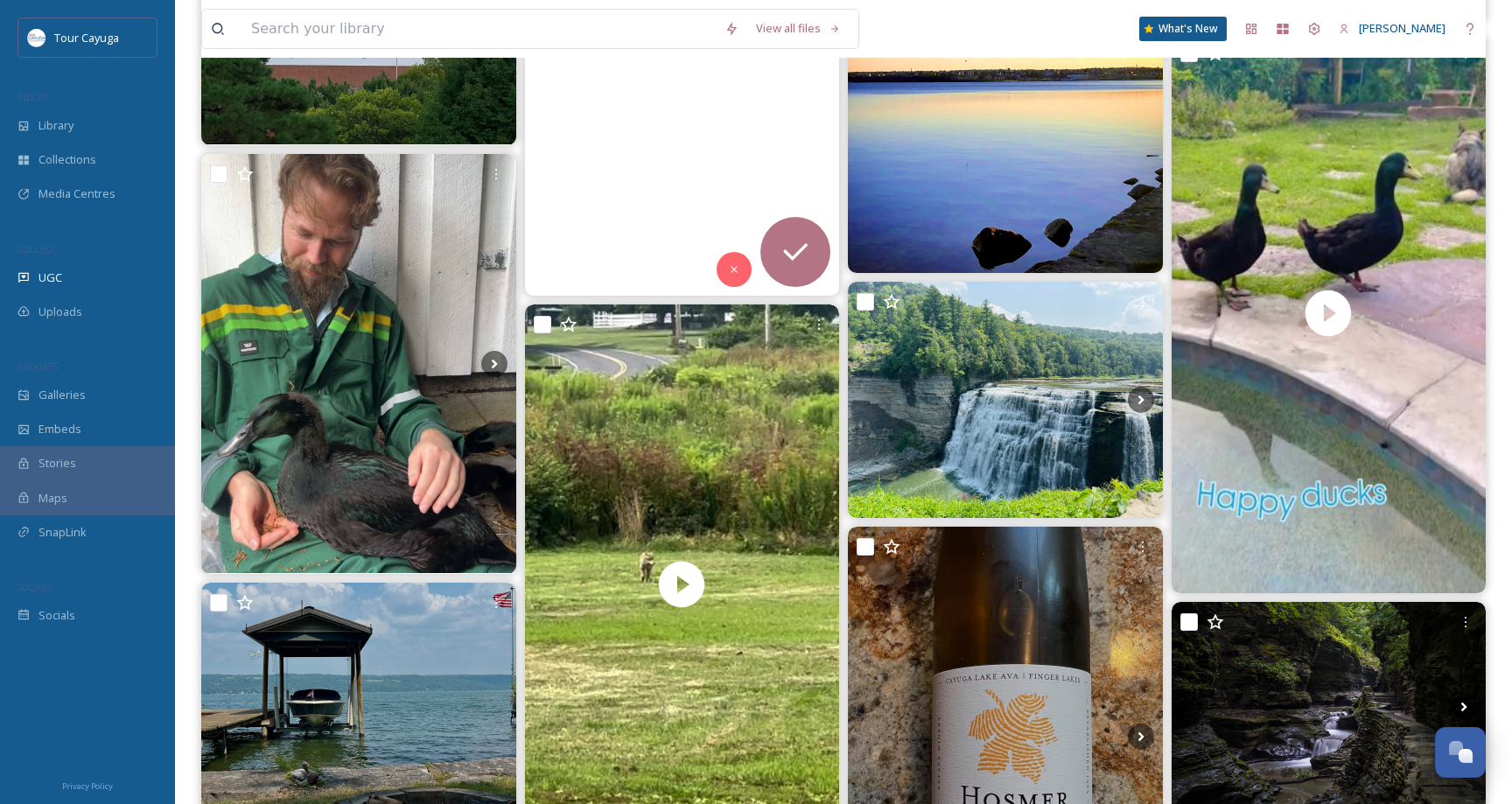
click at [700, 152] on div at bounding box center [681, 16] width 315 height 560
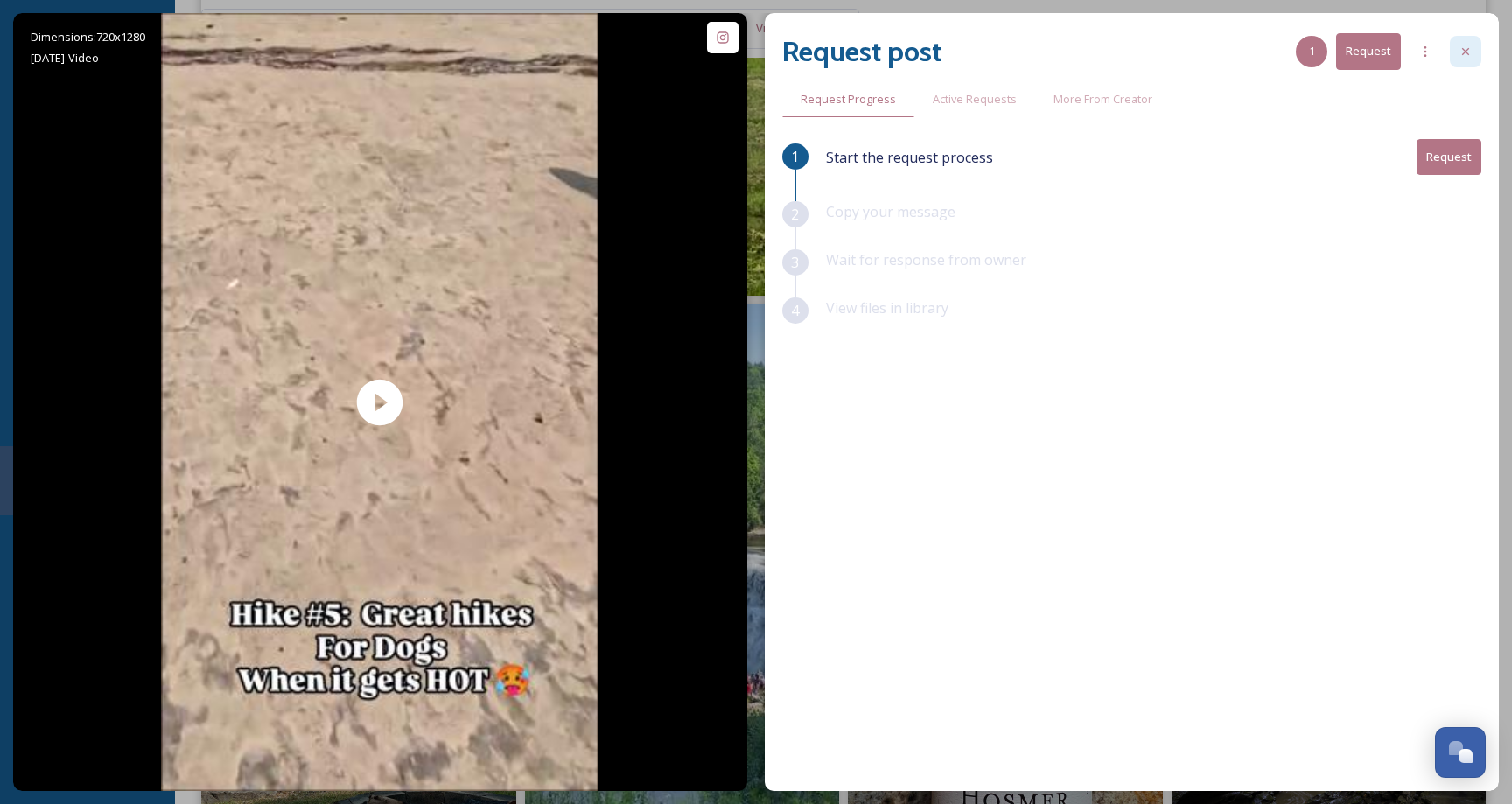
click at [1465, 51] on icon at bounding box center [1466, 52] width 7 height 7
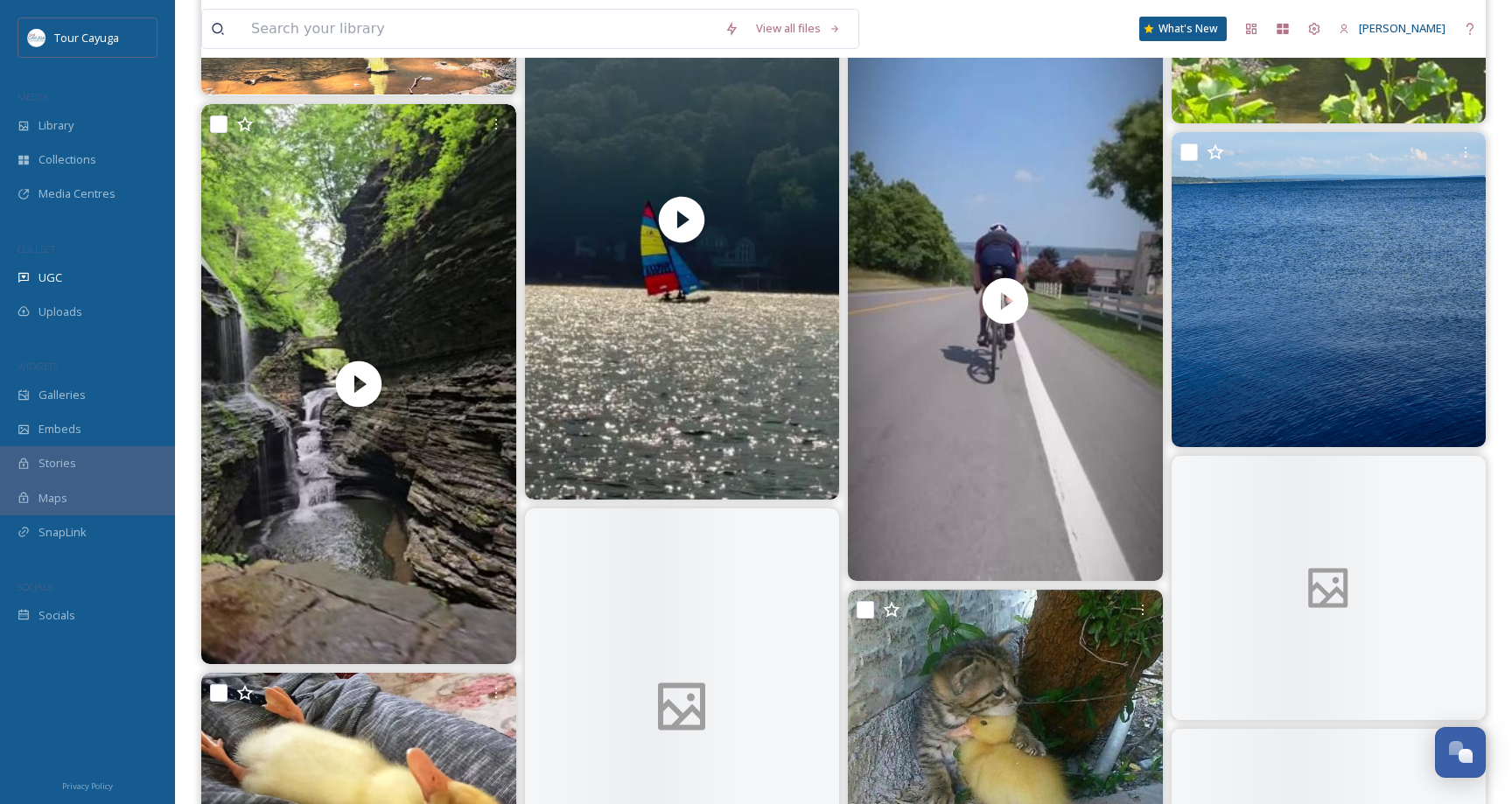
scroll to position [8267, 0]
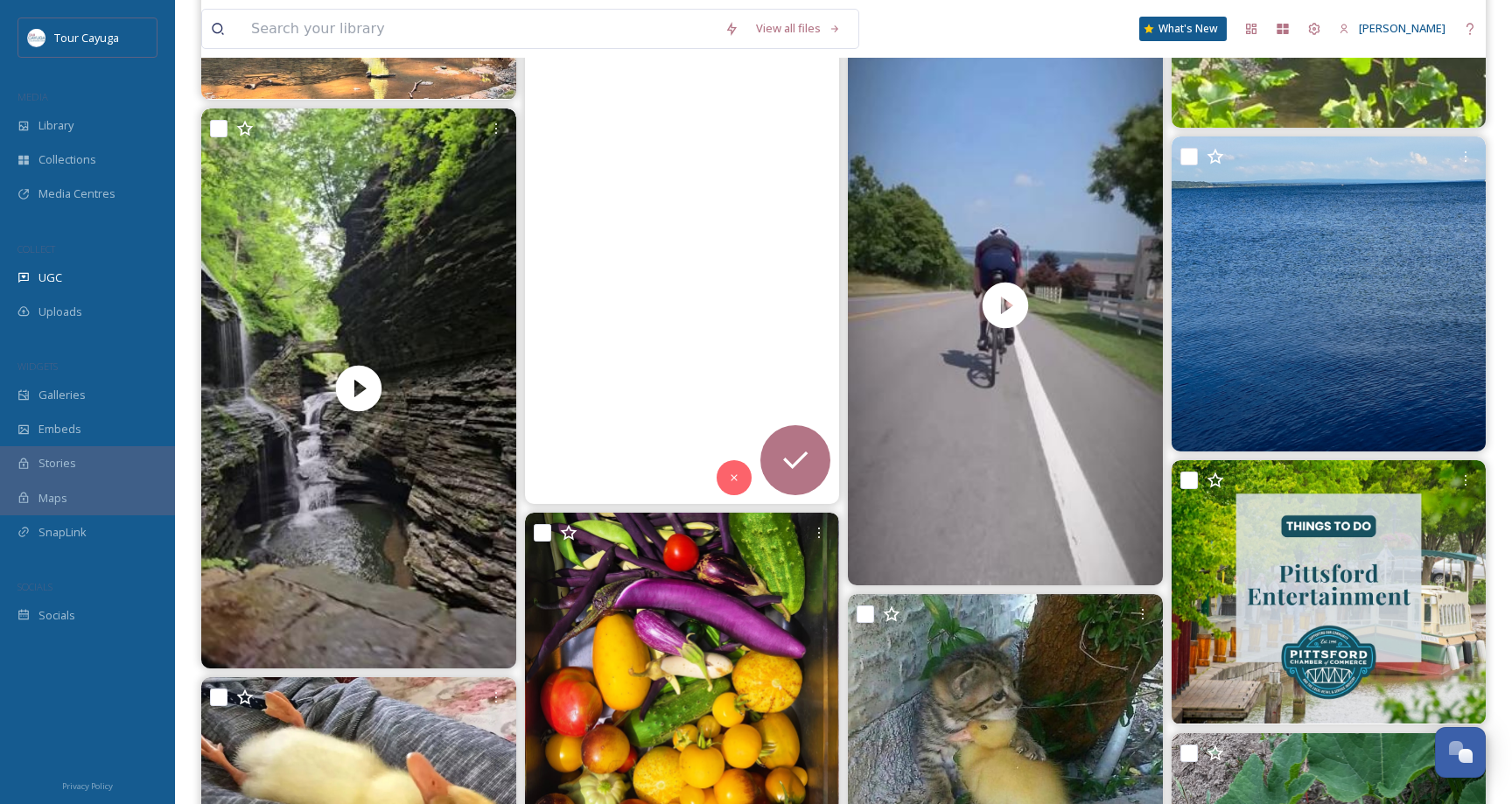
click at [711, 334] on video "Rush Hour on Lady Keuka.\a\a#keukalake #keukalakevibe #lakepace #fingerlakes" at bounding box center [681, 224] width 315 height 560
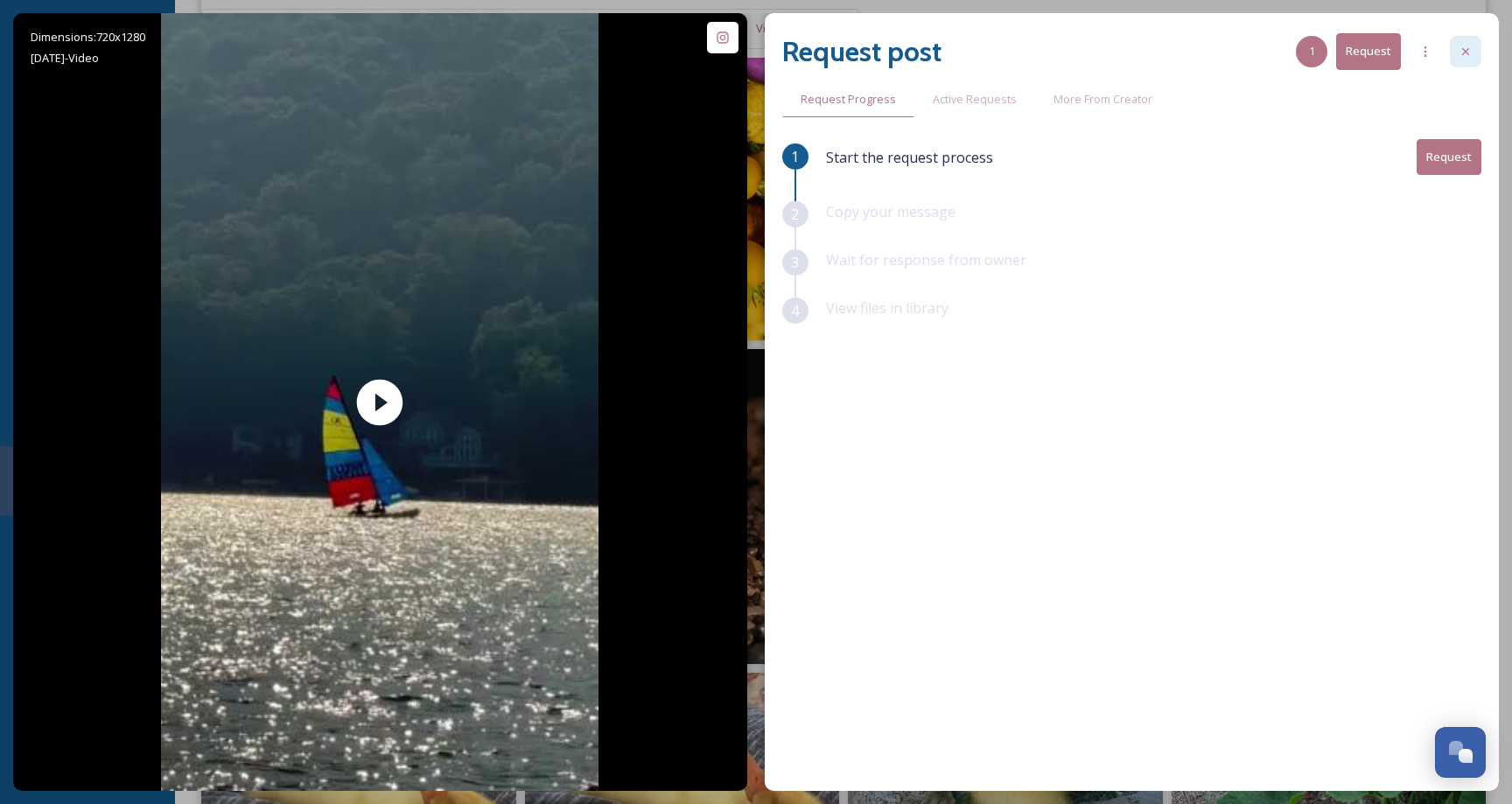
click at [1462, 56] on icon at bounding box center [1465, 51] width 14 height 14
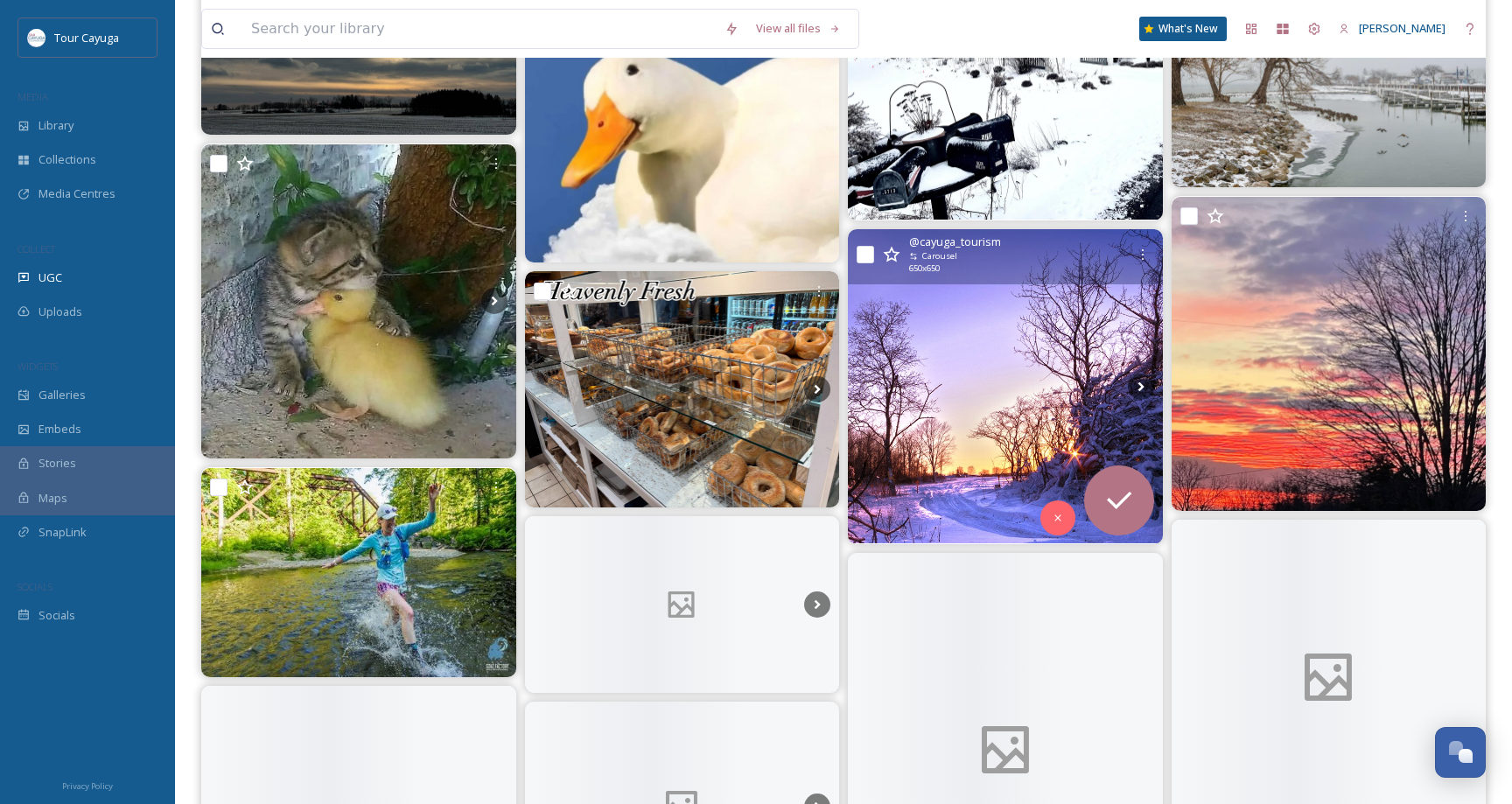
scroll to position [12303, 0]
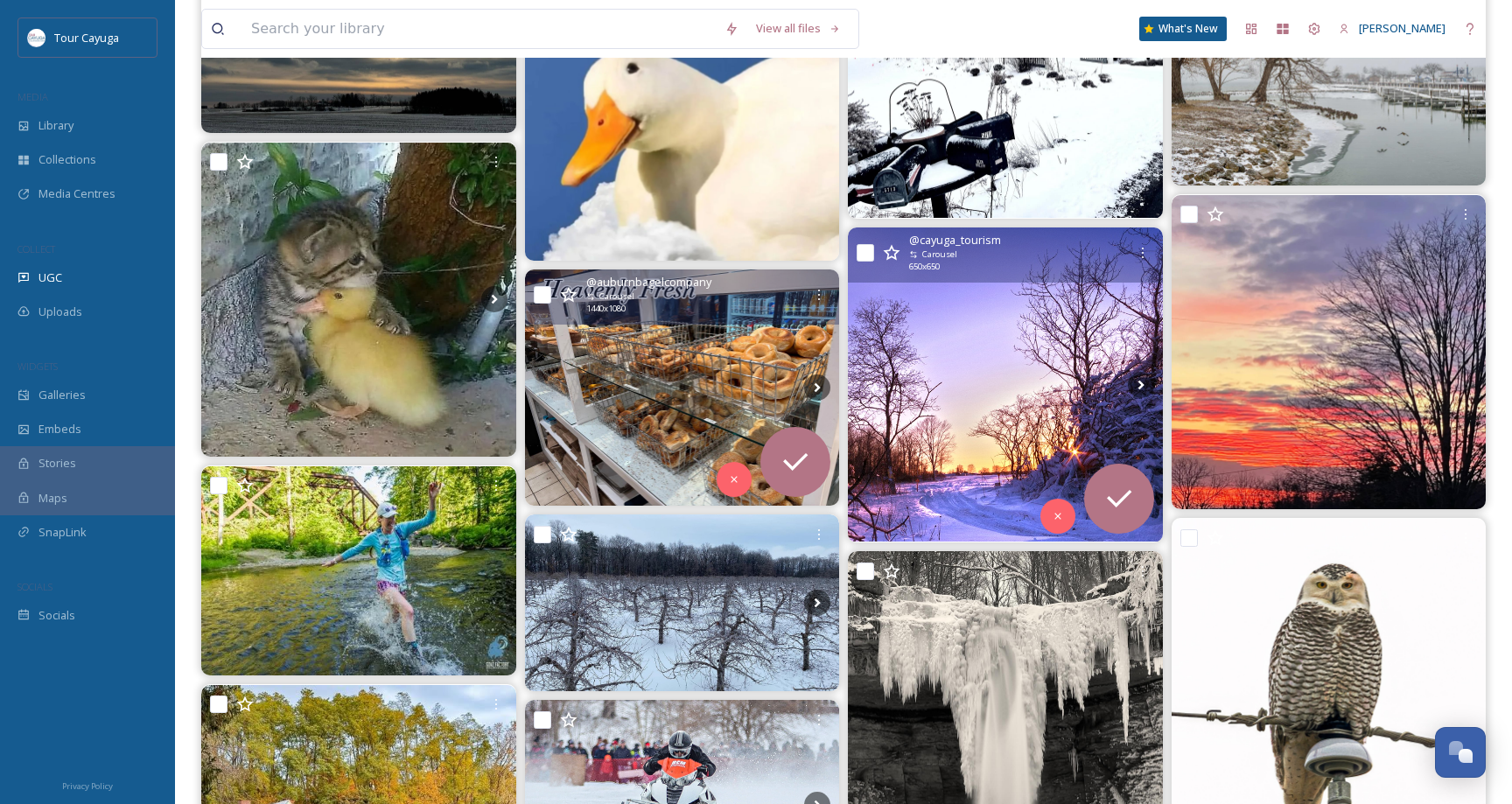
click at [667, 395] on img at bounding box center [682, 387] width 315 height 236
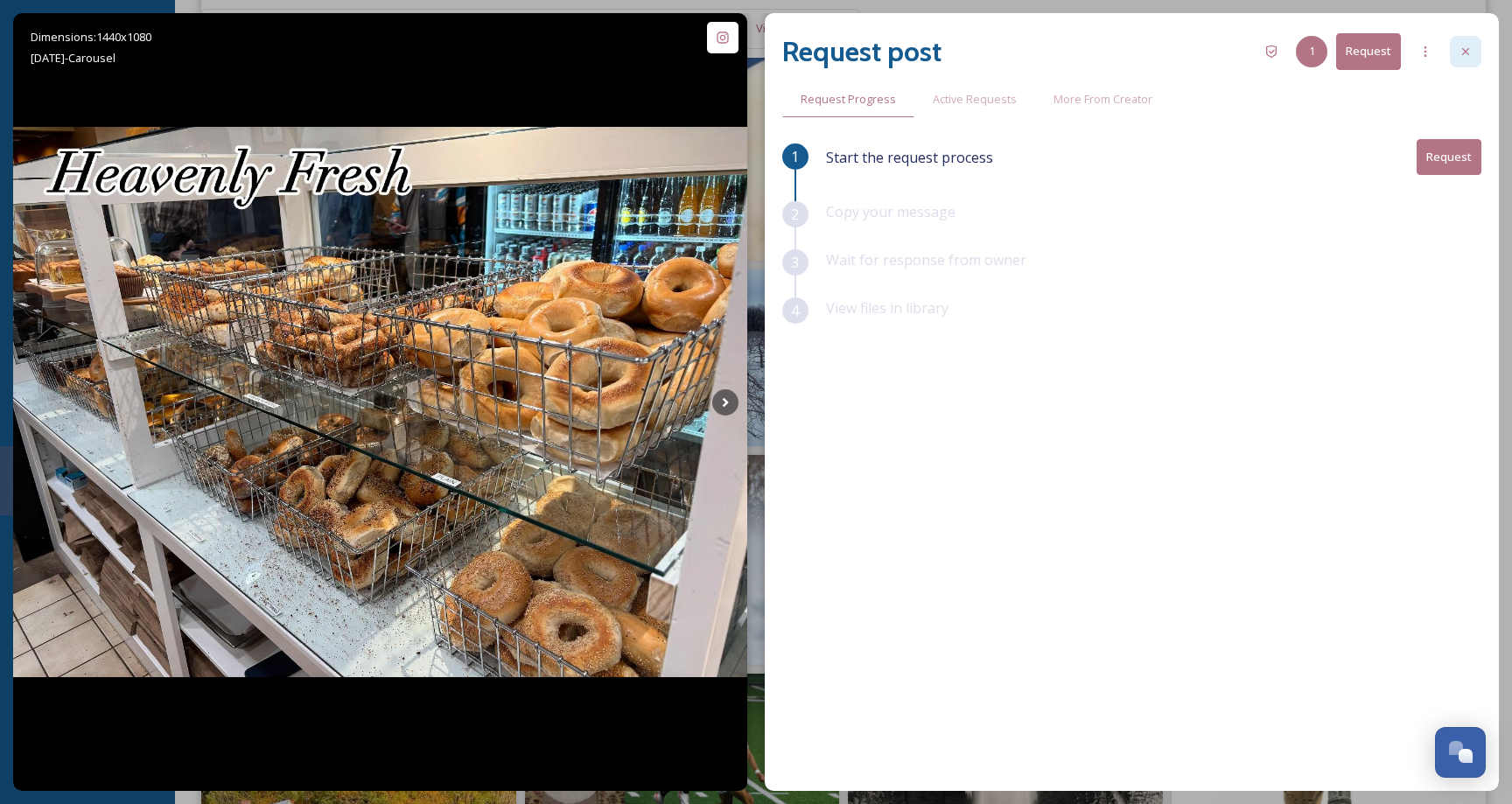
click at [1466, 48] on icon at bounding box center [1465, 51] width 14 height 14
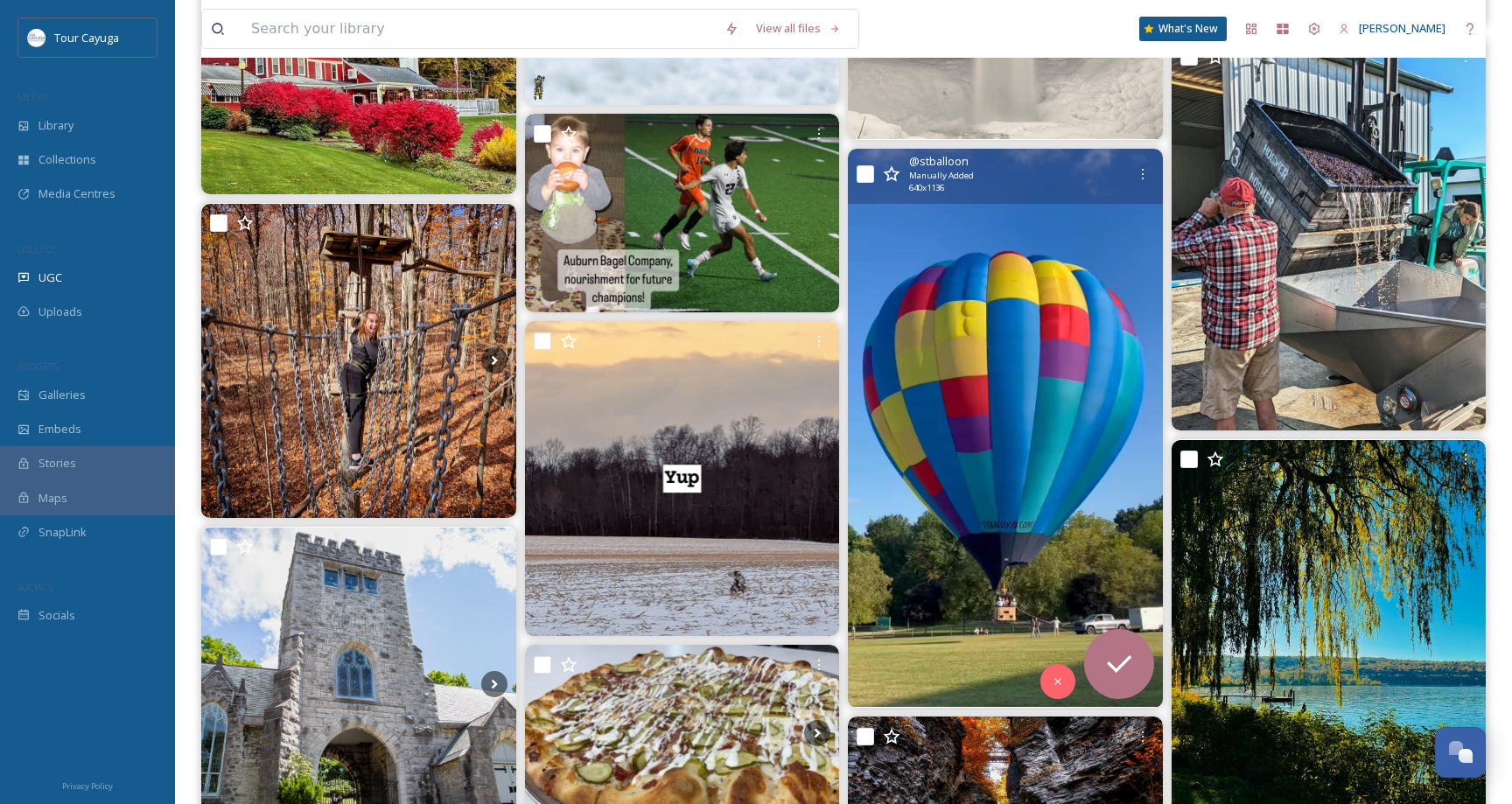
scroll to position [13131, 0]
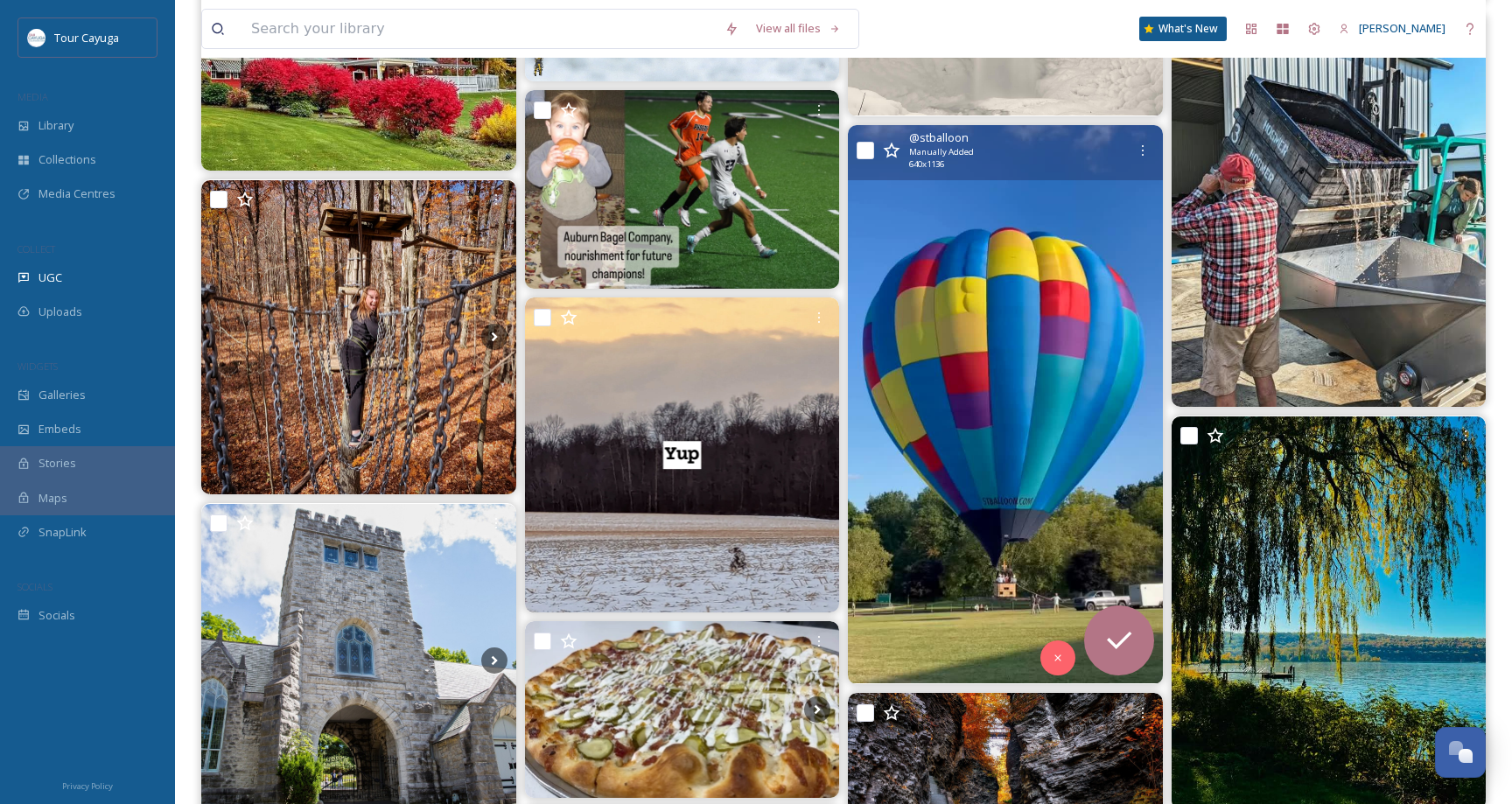
click at [974, 457] on img at bounding box center [1005, 404] width 315 height 558
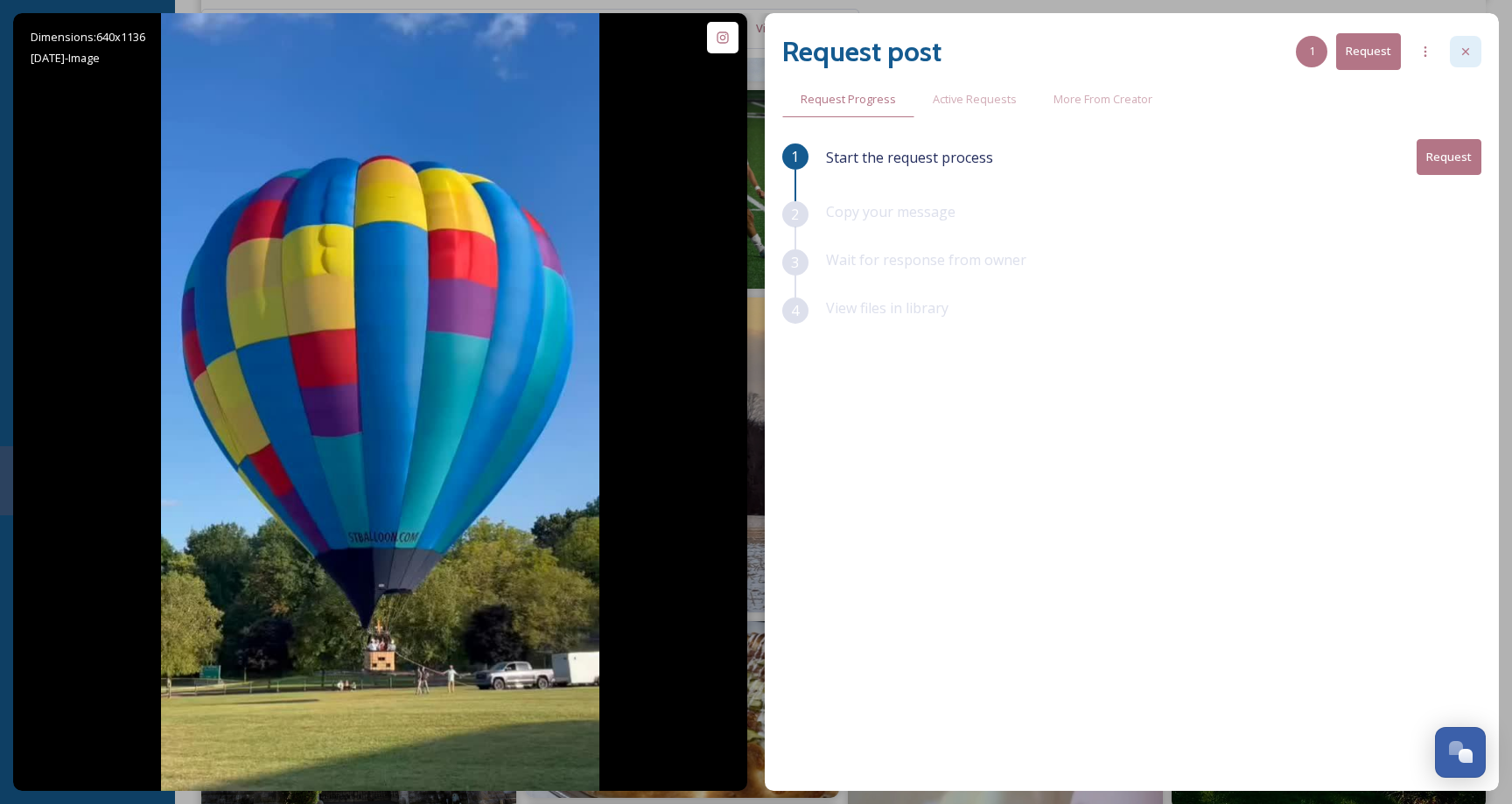
click at [1461, 48] on icon at bounding box center [1465, 51] width 14 height 14
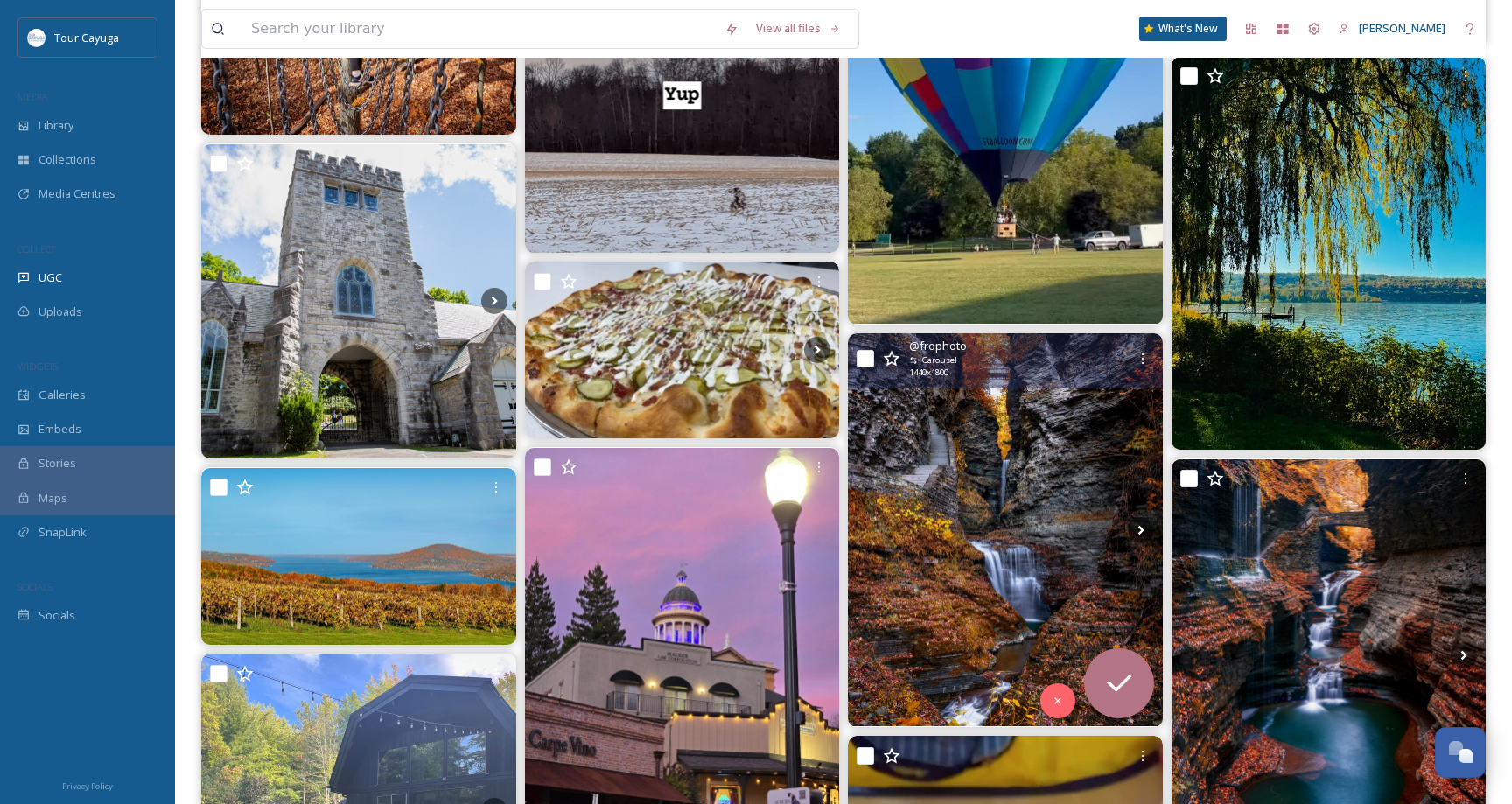
scroll to position [13531, 0]
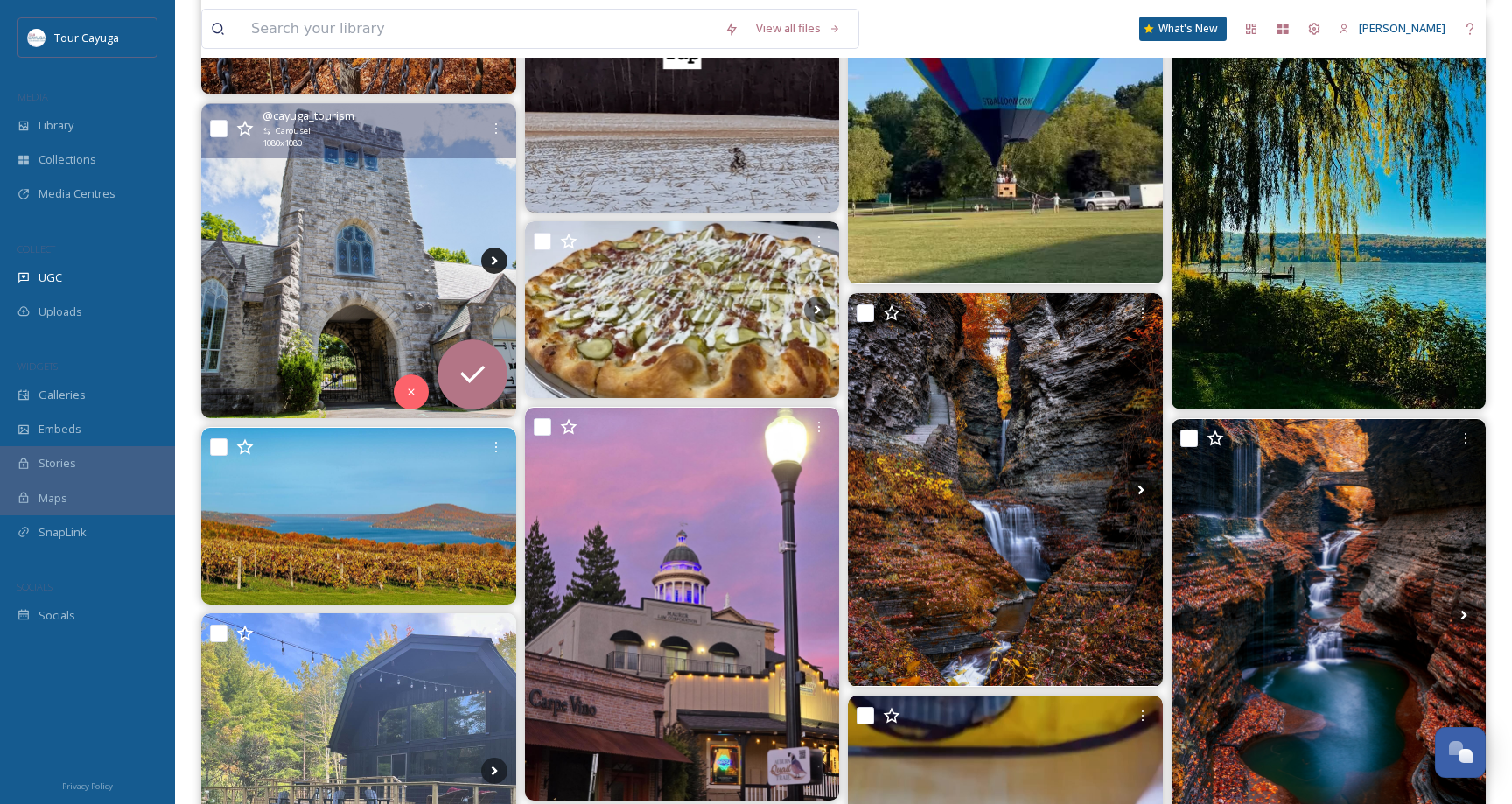
click at [500, 257] on icon at bounding box center [494, 261] width 26 height 26
click at [376, 296] on img at bounding box center [358, 261] width 315 height 315
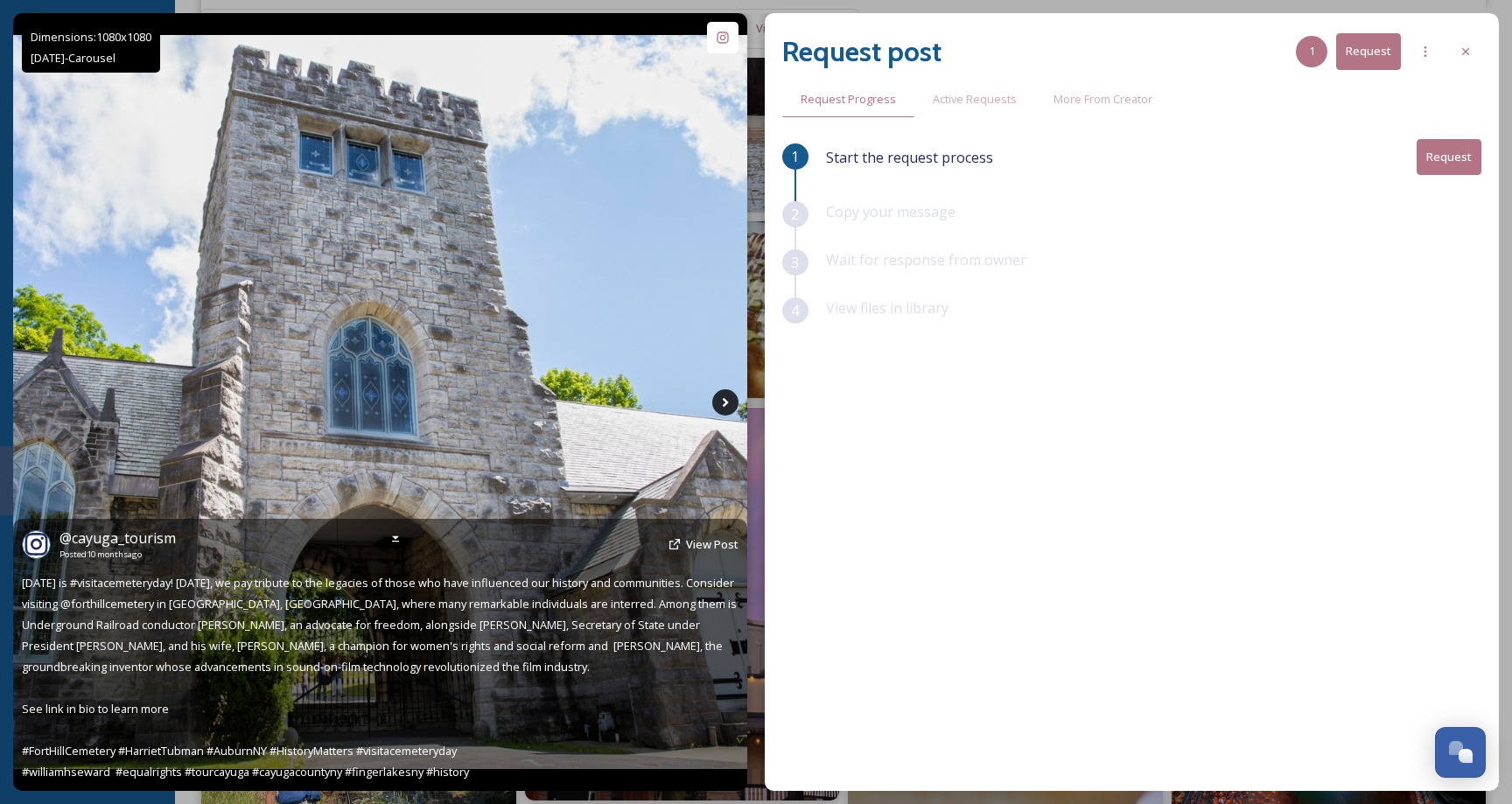
click at [725, 403] on icon at bounding box center [724, 402] width 7 height 9
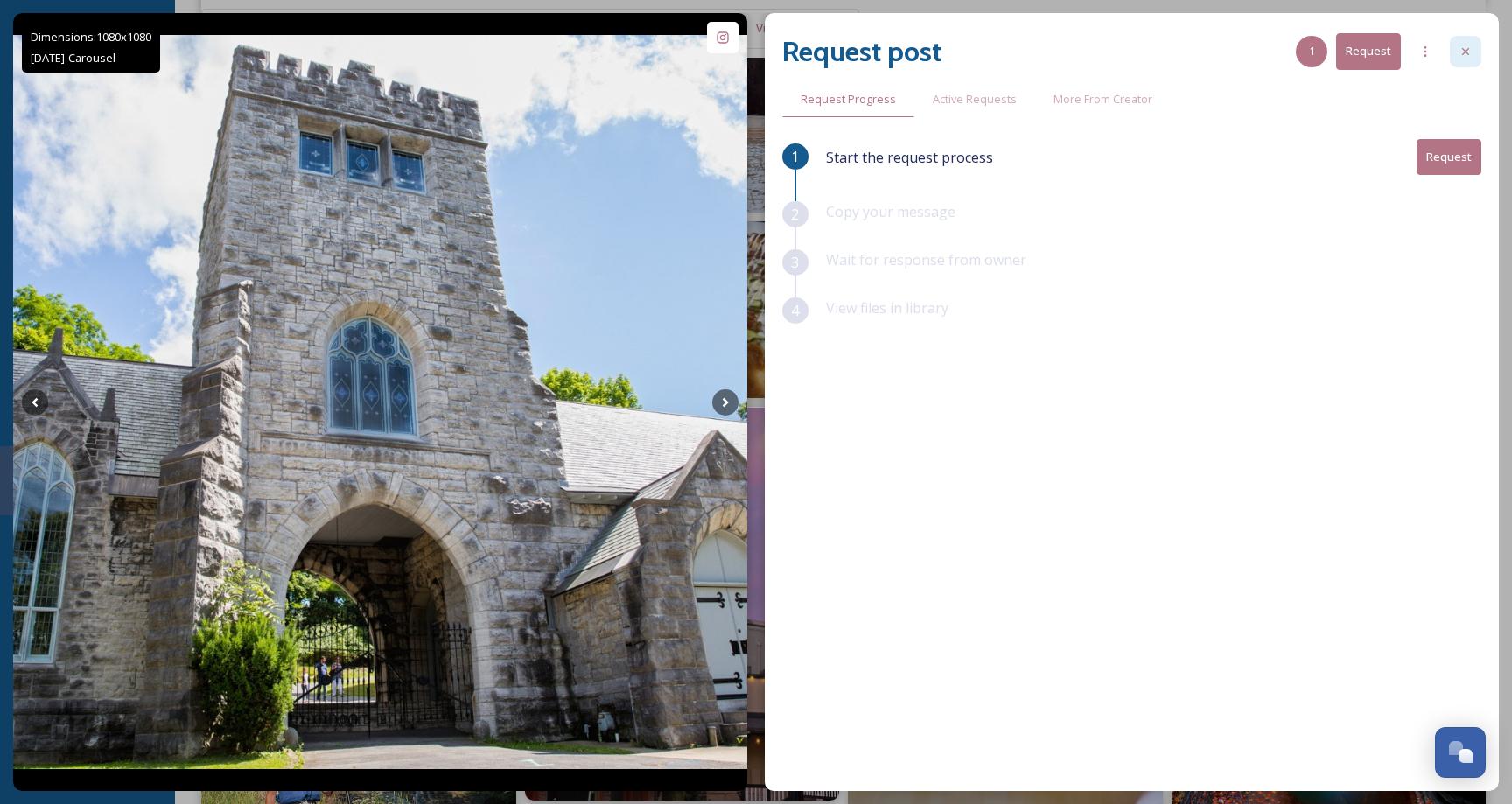
click at [1461, 48] on icon at bounding box center [1465, 51] width 14 height 14
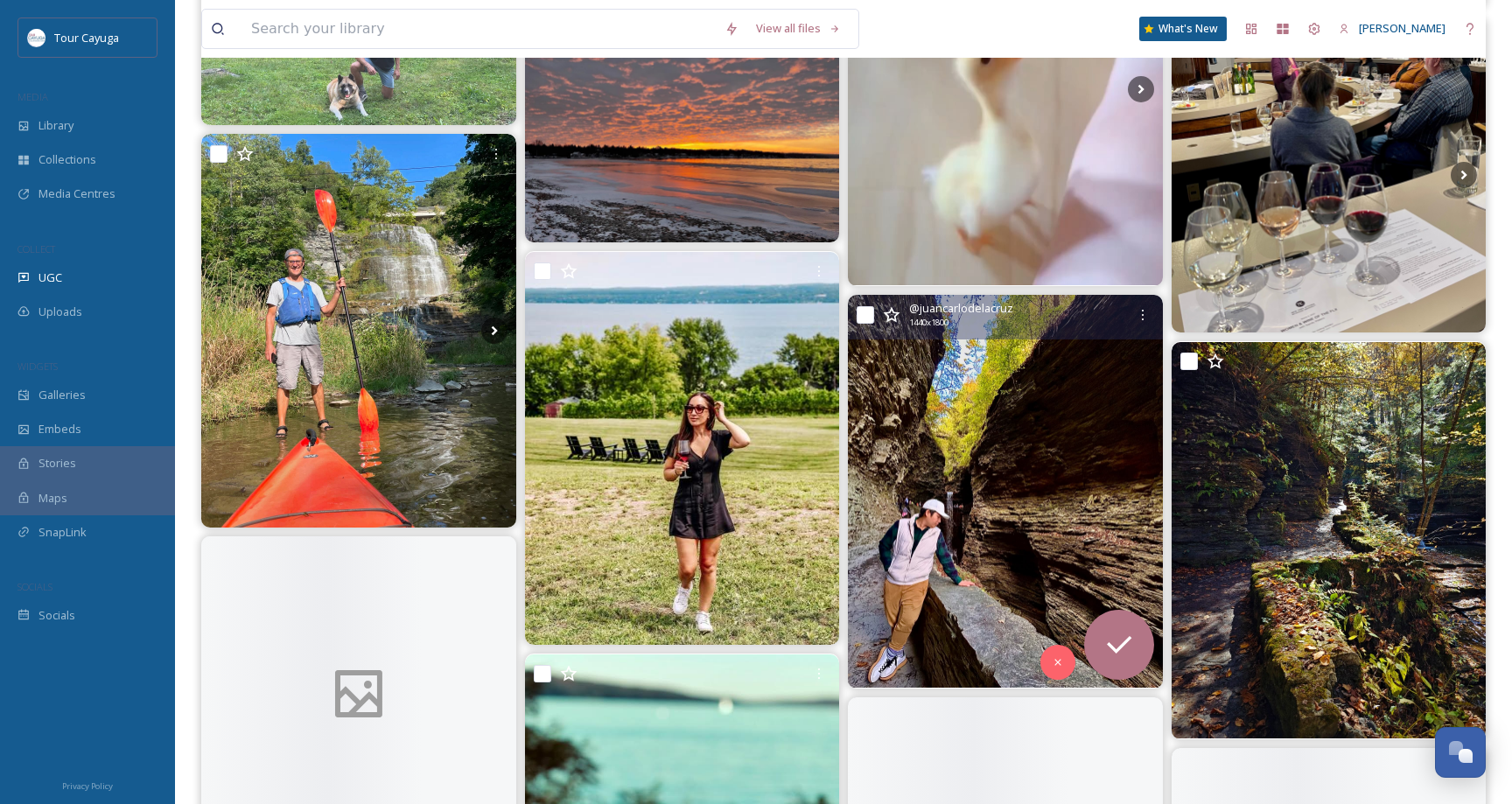
scroll to position [14454, 0]
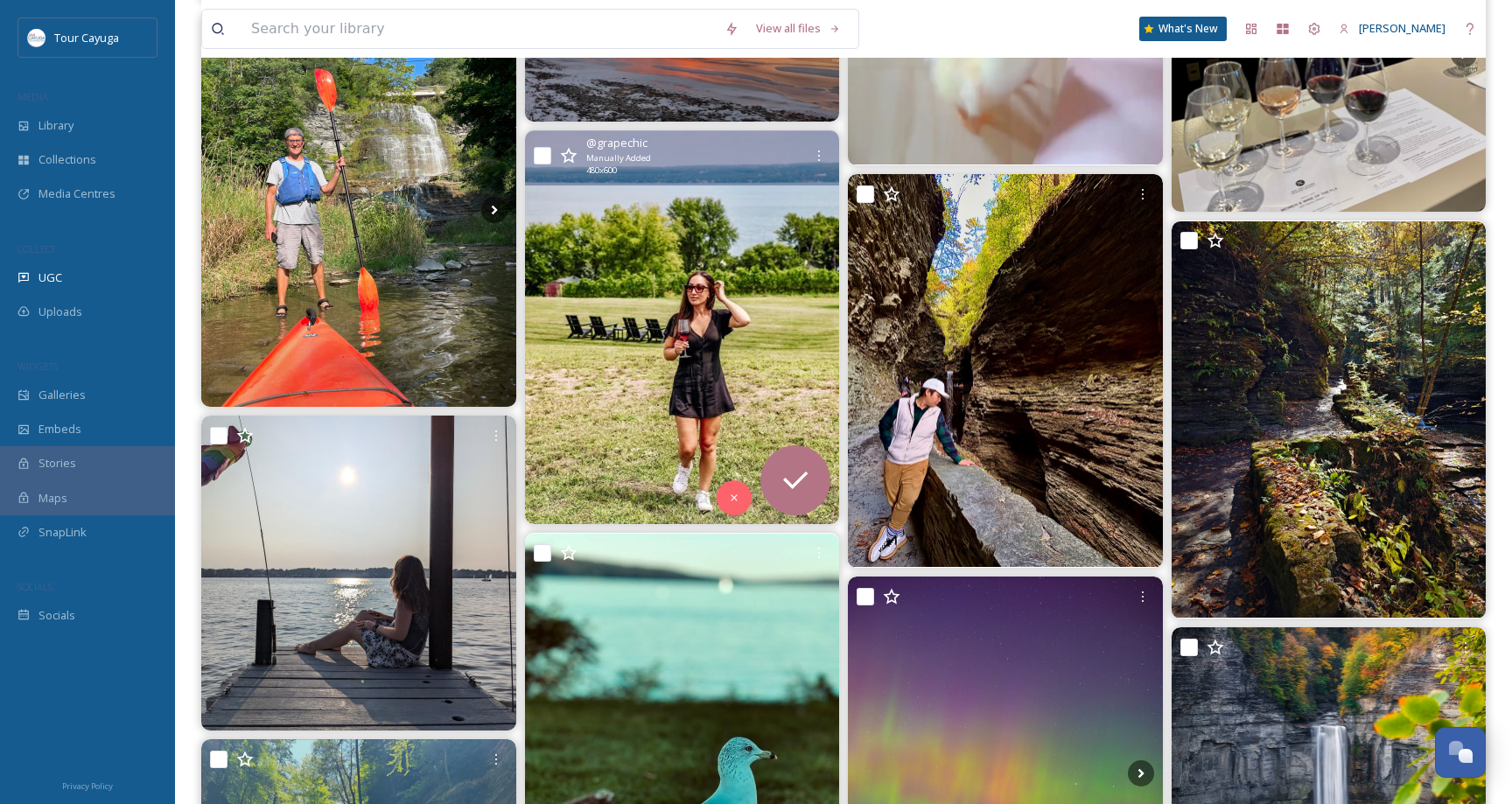
click at [669, 421] on img at bounding box center [682, 327] width 315 height 393
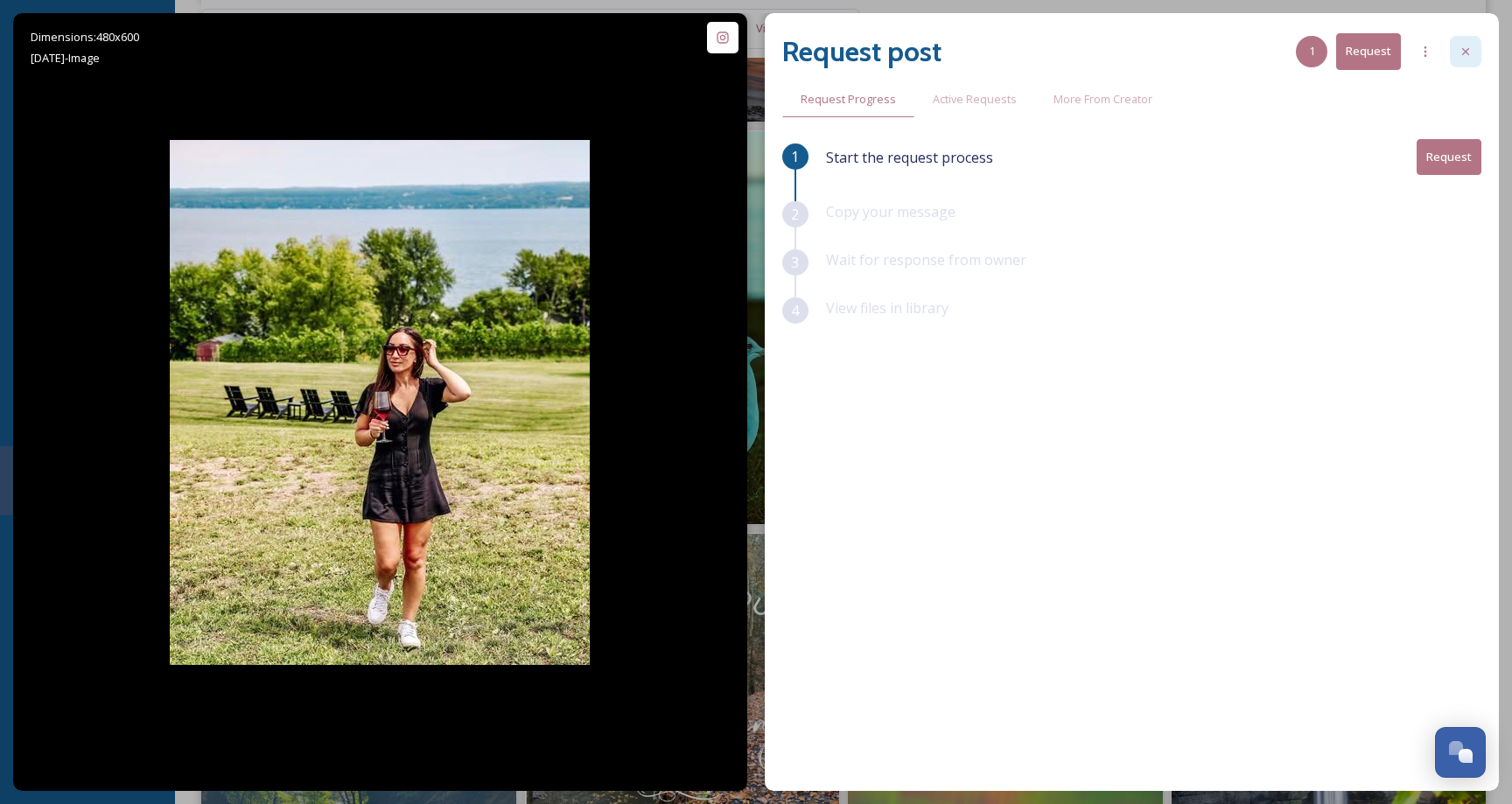
click at [1460, 45] on icon at bounding box center [1465, 51] width 14 height 14
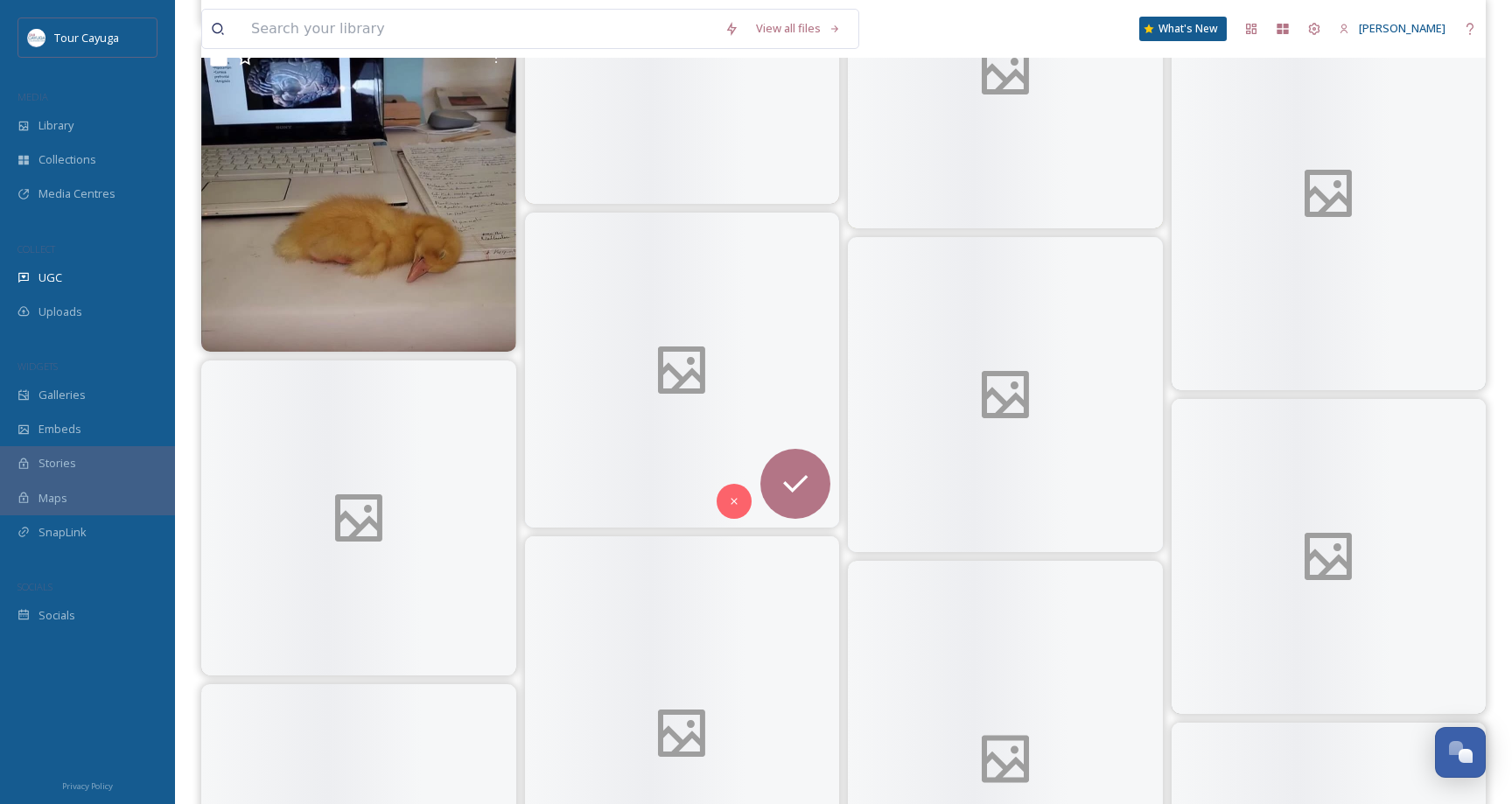
scroll to position [19170, 0]
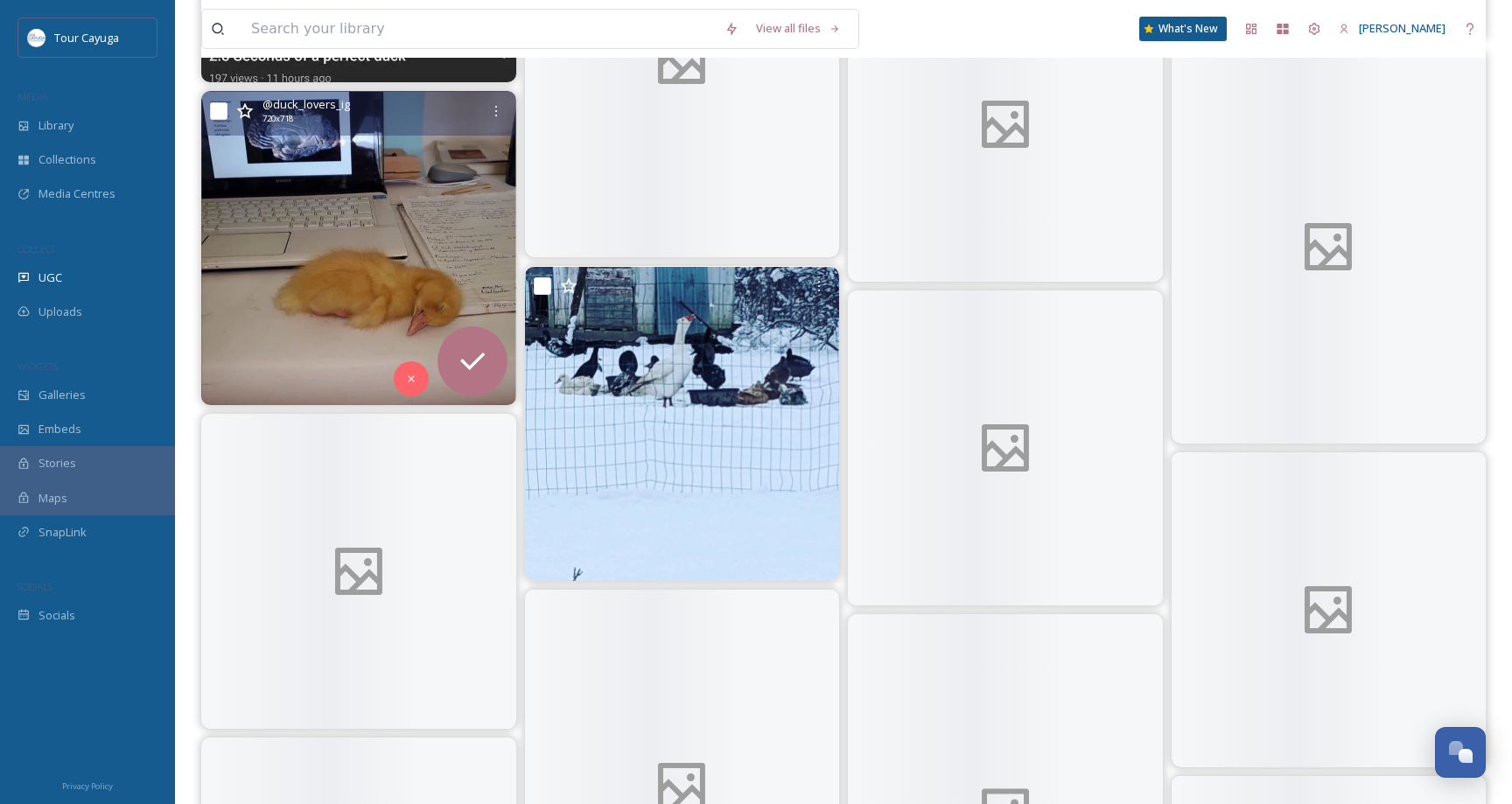
click at [446, 278] on img at bounding box center [358, 248] width 315 height 314
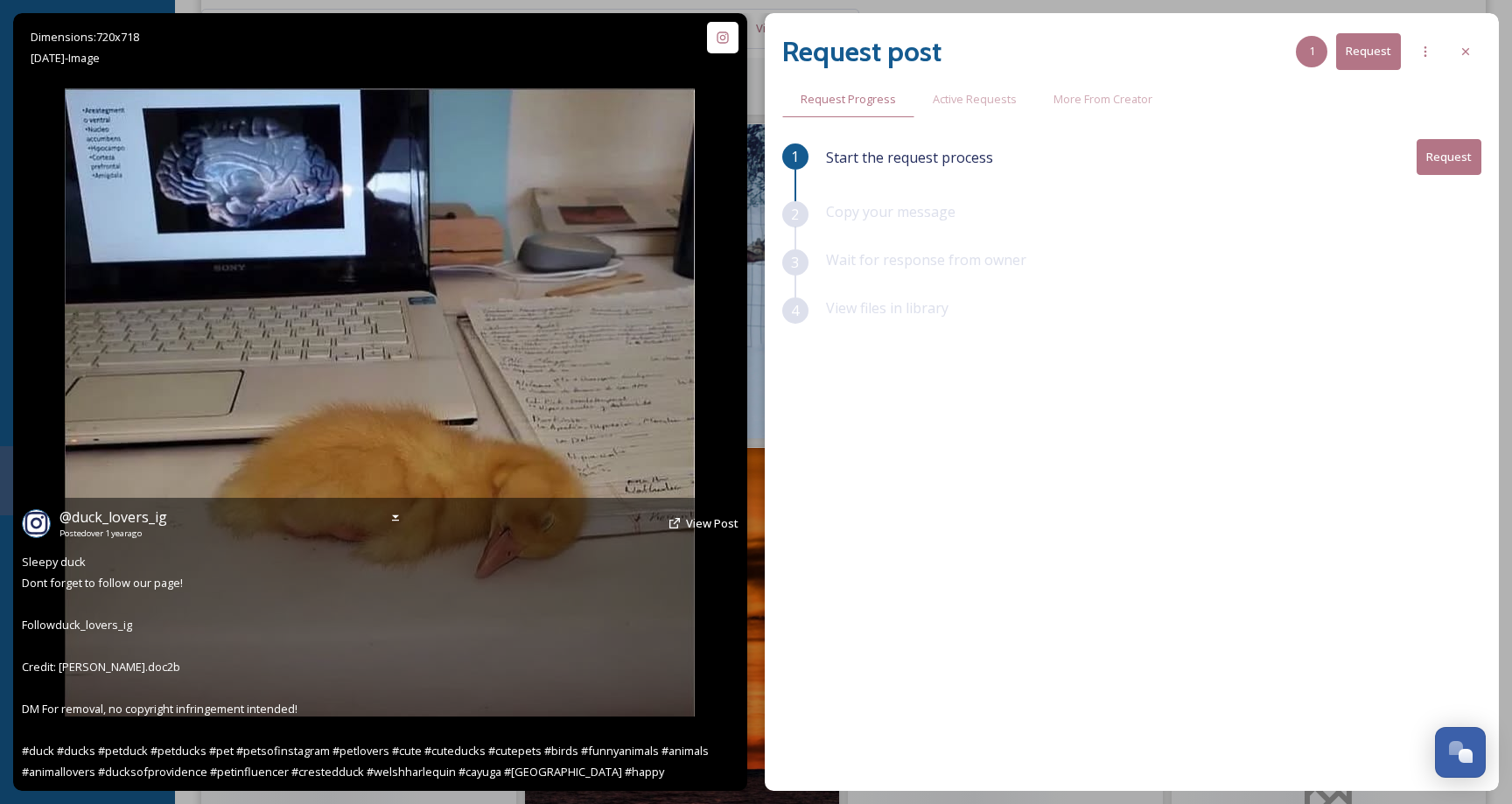
scroll to position [19333, 0]
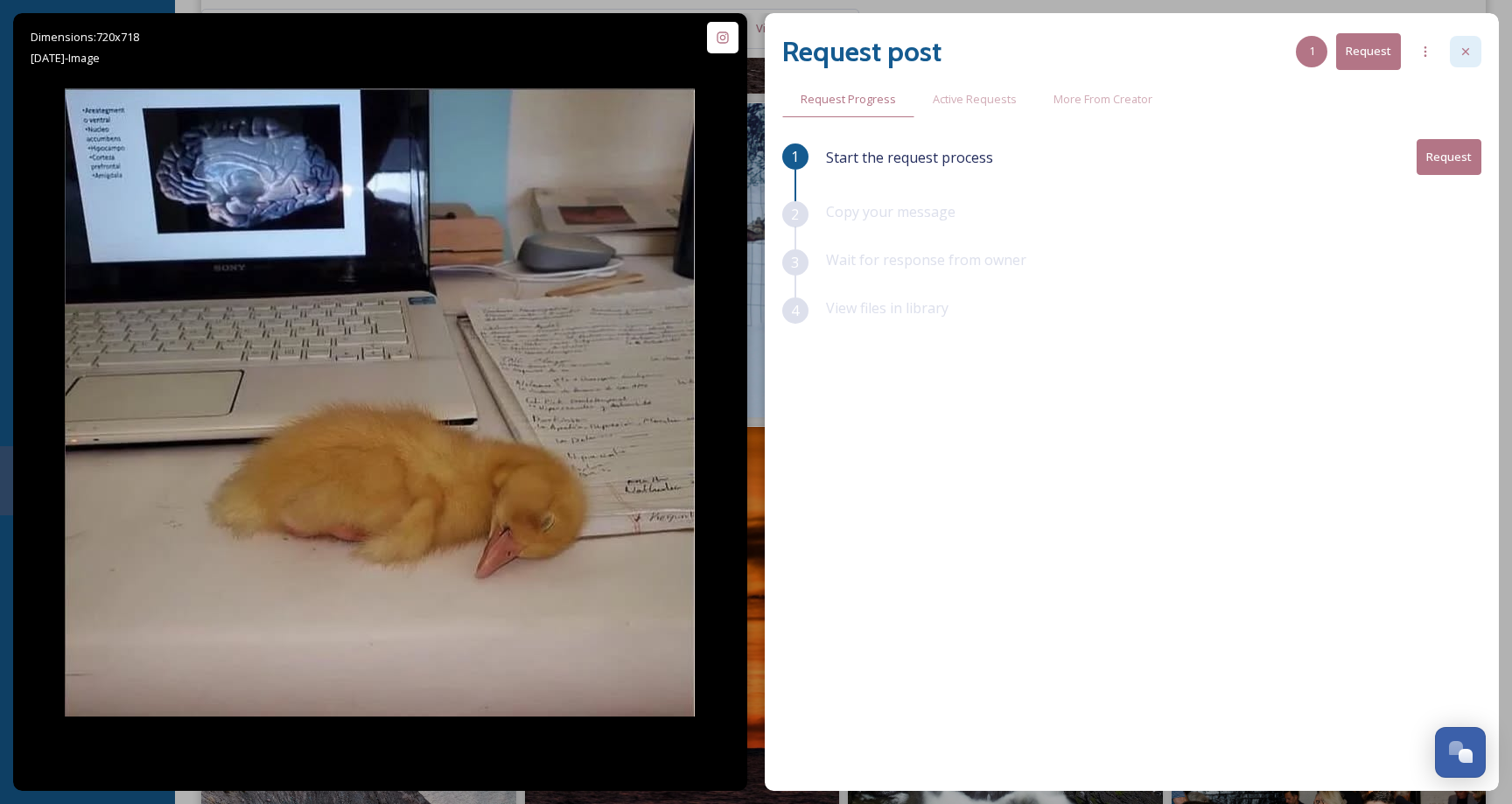
click at [1471, 53] on icon at bounding box center [1465, 51] width 14 height 14
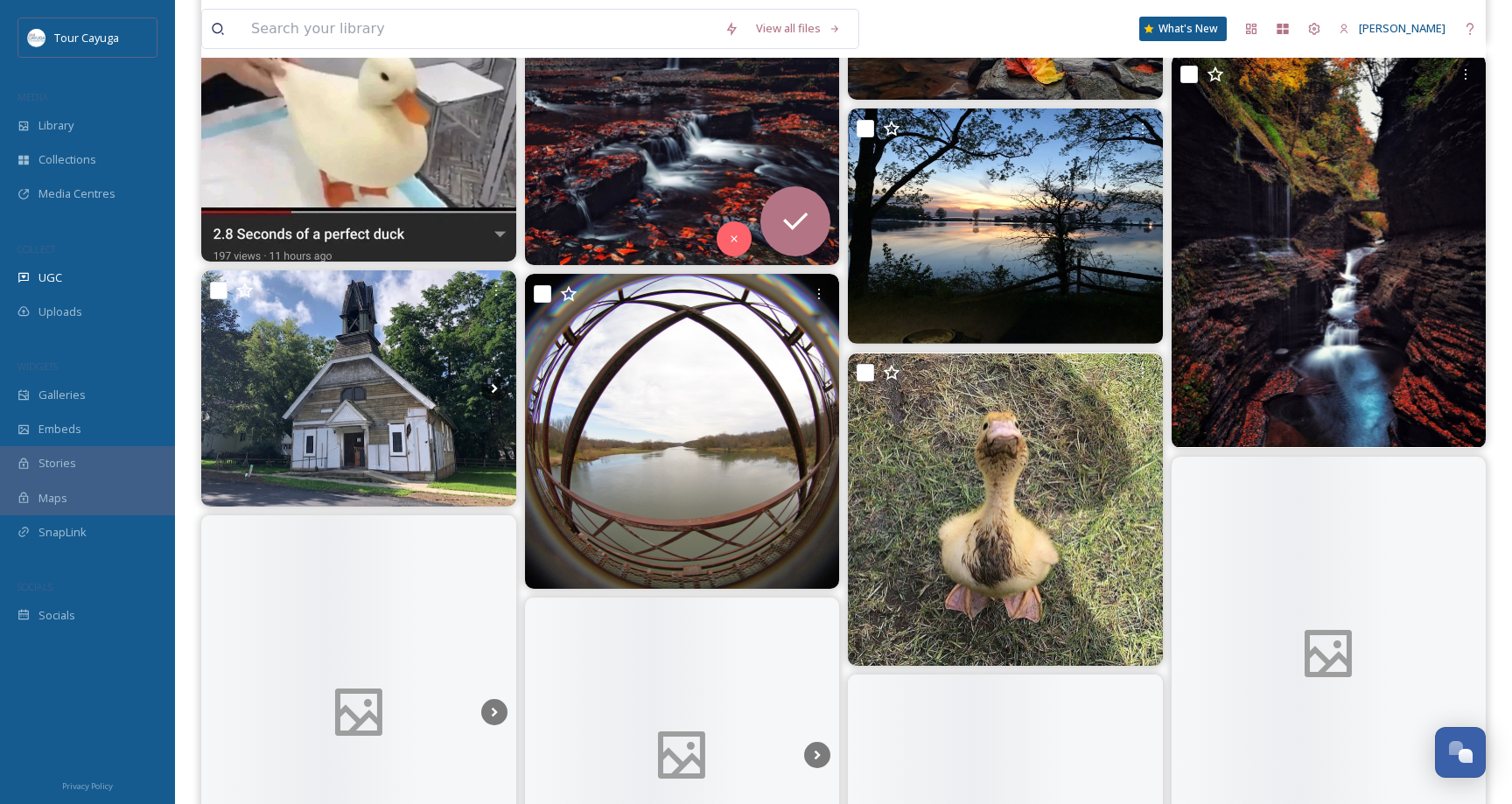
scroll to position [22710, 0]
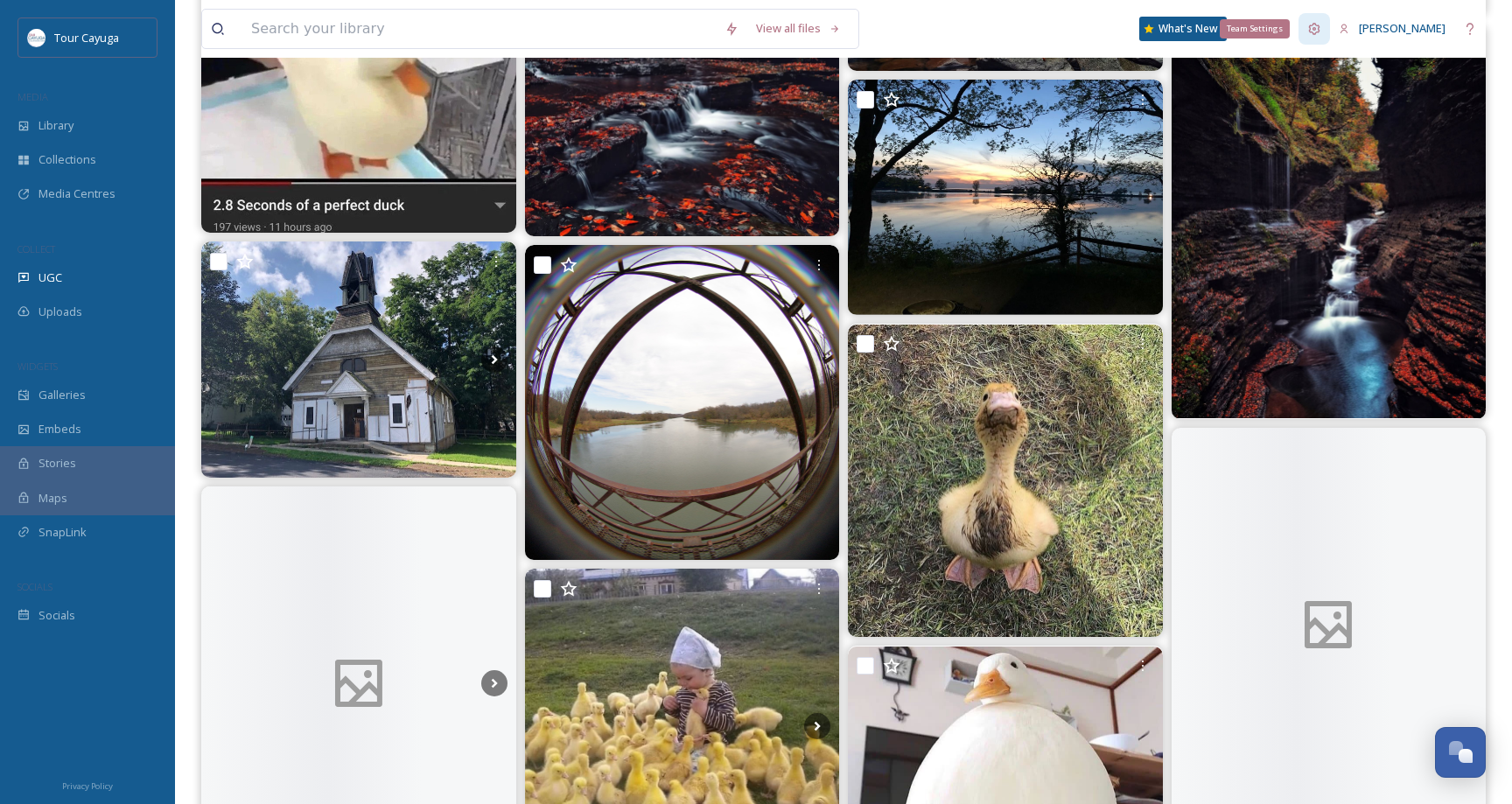
click at [1307, 27] on icon at bounding box center [1313, 29] width 14 height 14
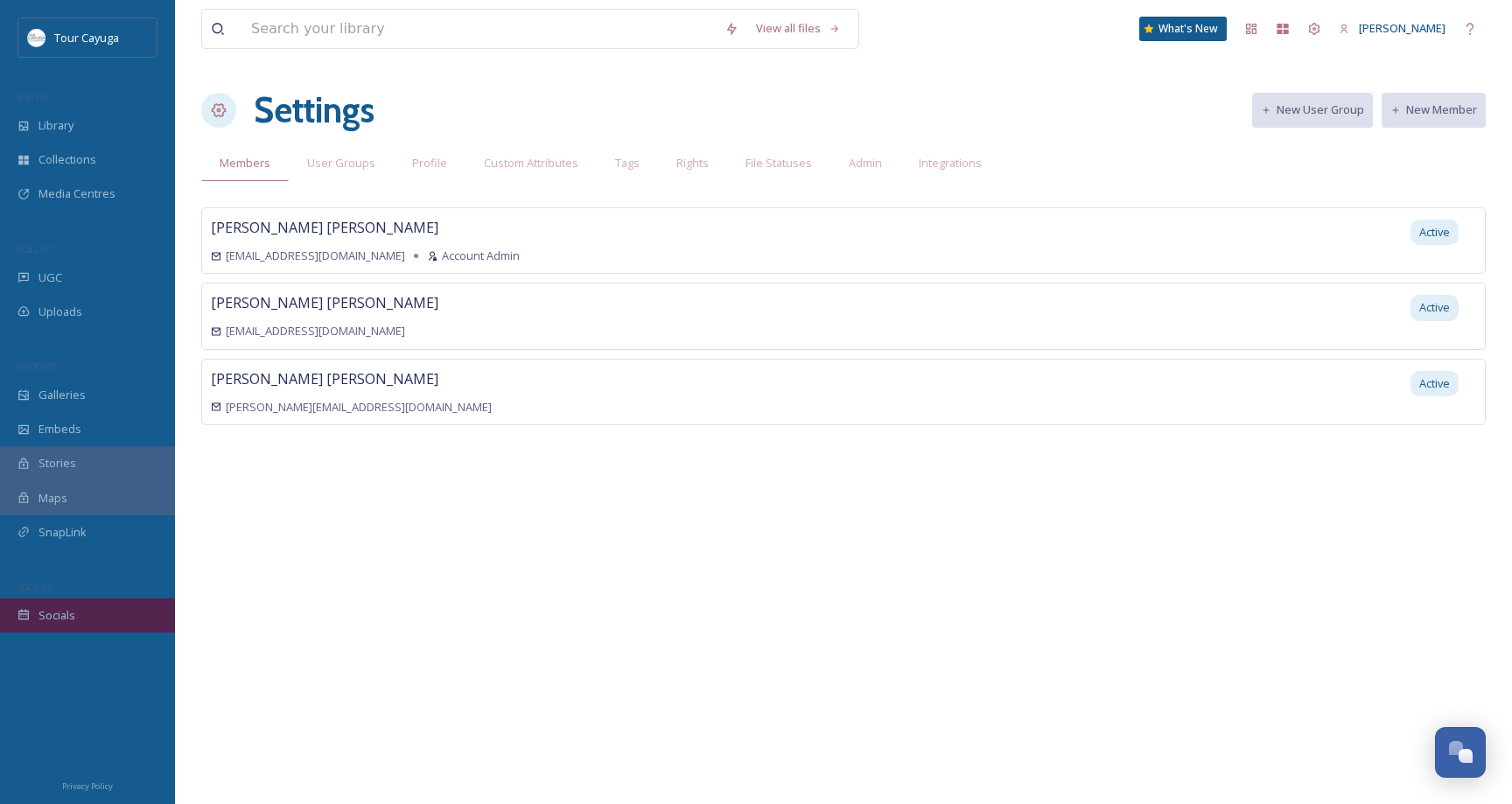
click at [57, 613] on span "Socials" at bounding box center [57, 616] width 37 height 17
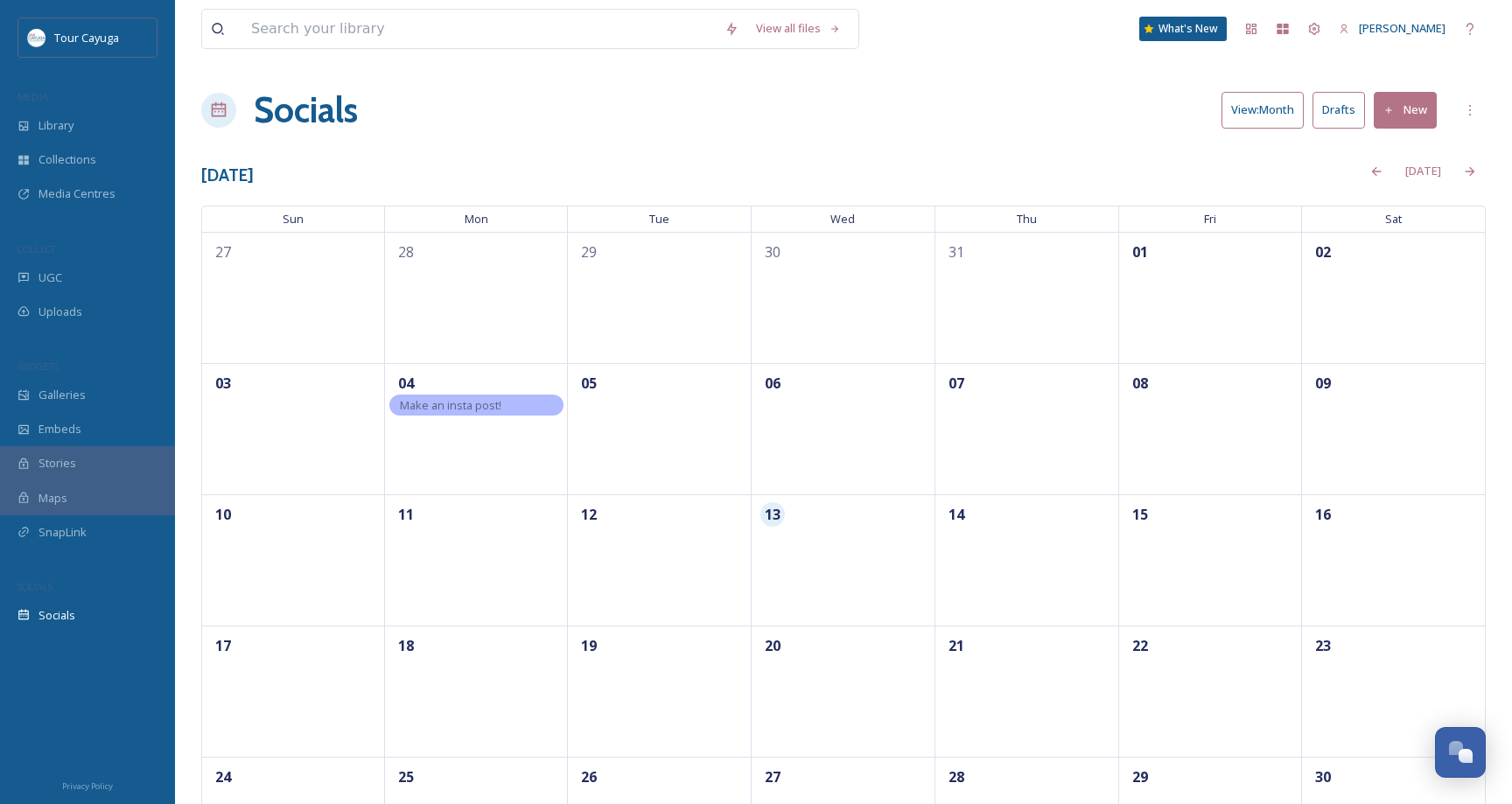
click at [56, 499] on span "Maps" at bounding box center [52, 499] width 29 height 17
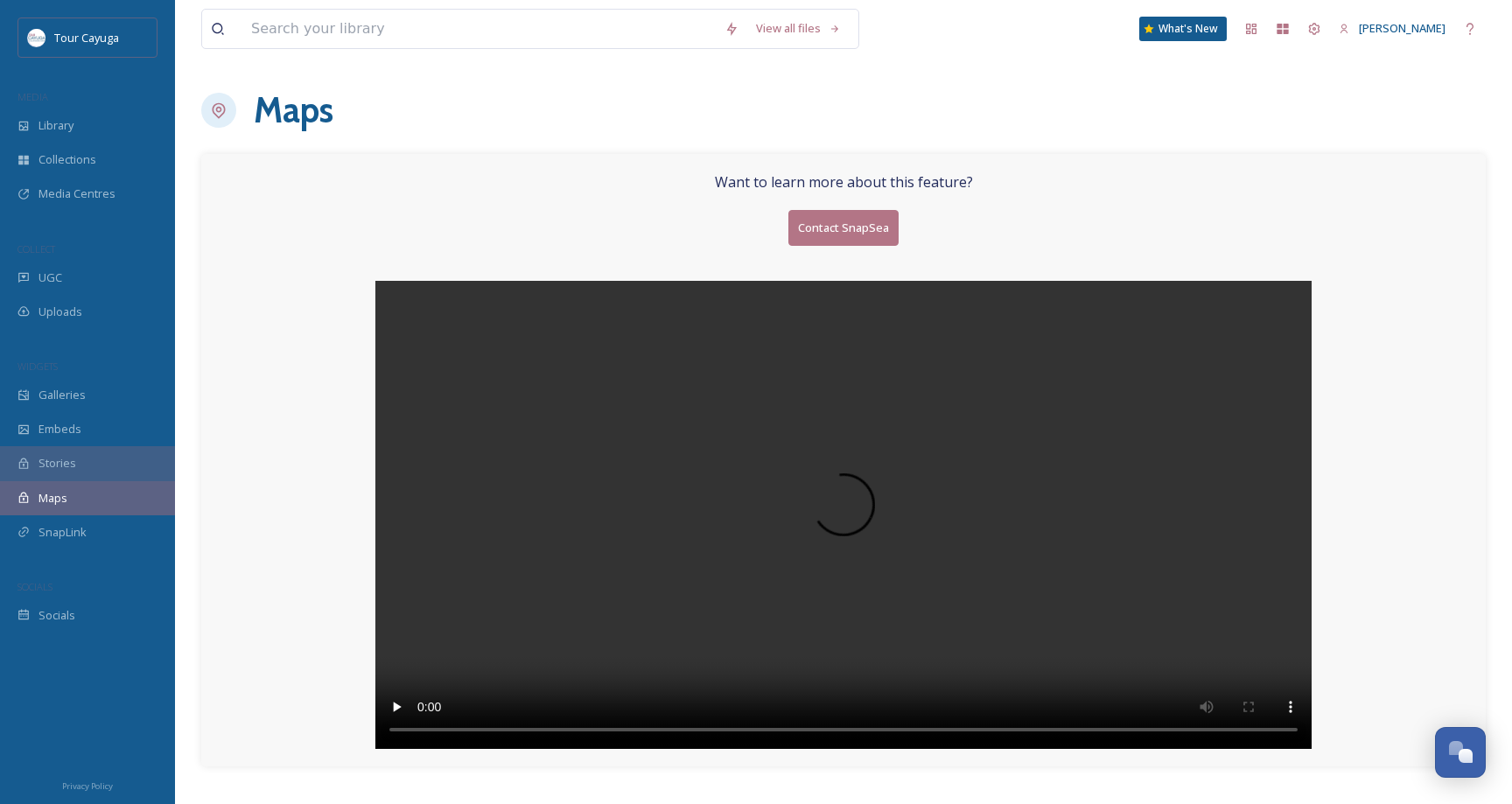
click at [60, 460] on span "Stories" at bounding box center [57, 463] width 38 height 17
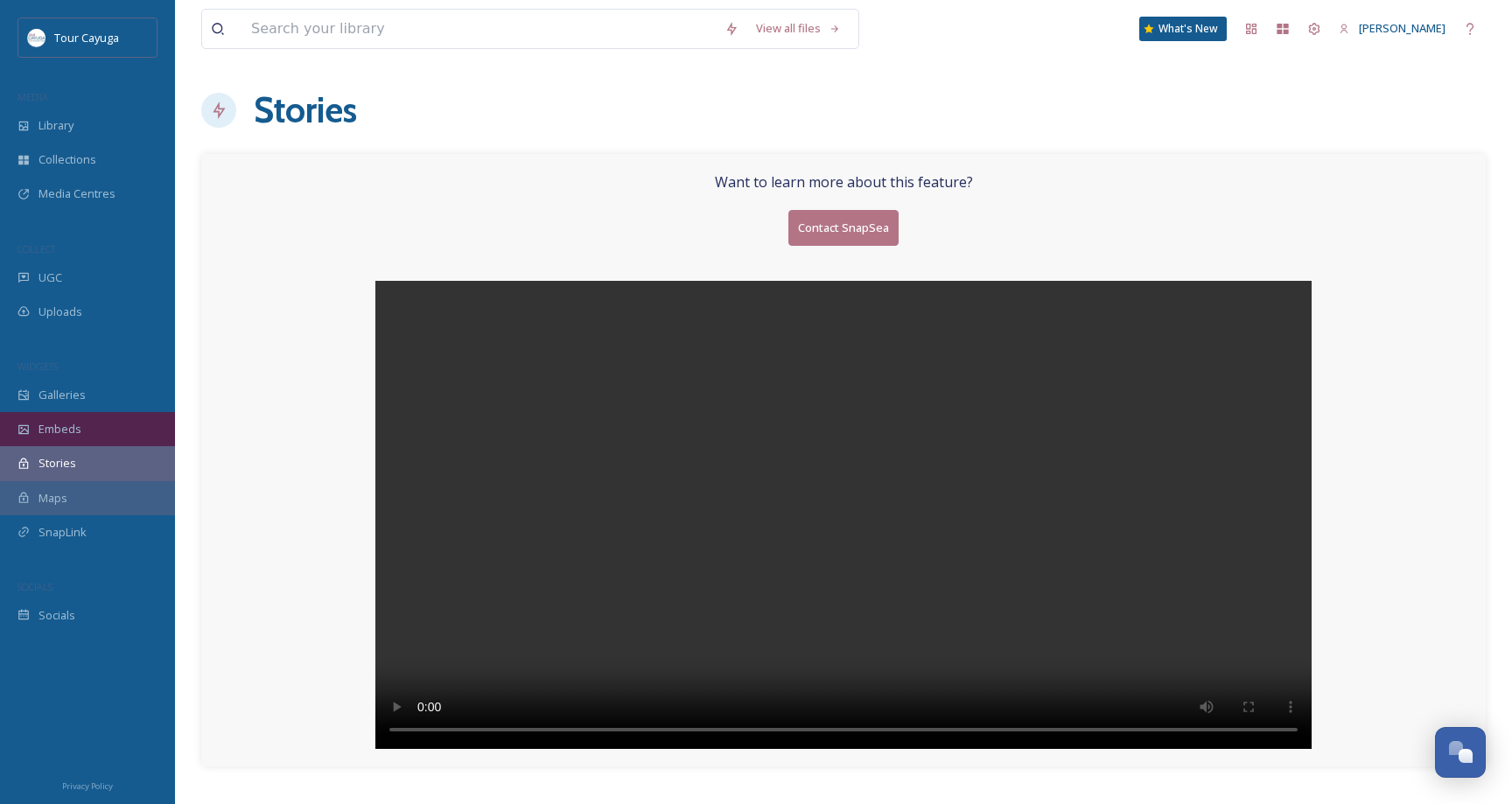
click at [61, 418] on div "Embeds" at bounding box center [87, 429] width 175 height 34
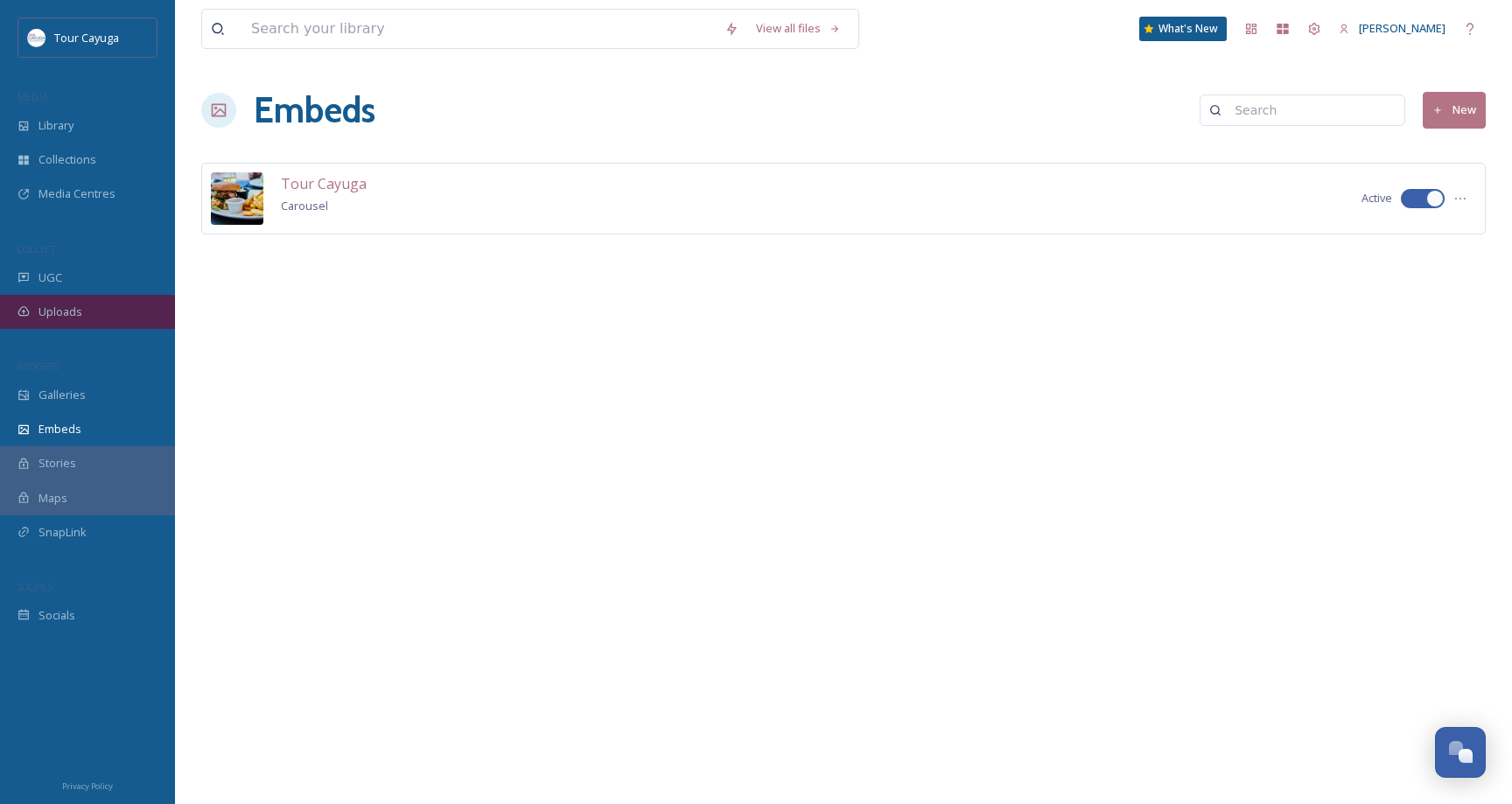
click at [59, 304] on span "Uploads" at bounding box center [59, 312] width 44 height 17
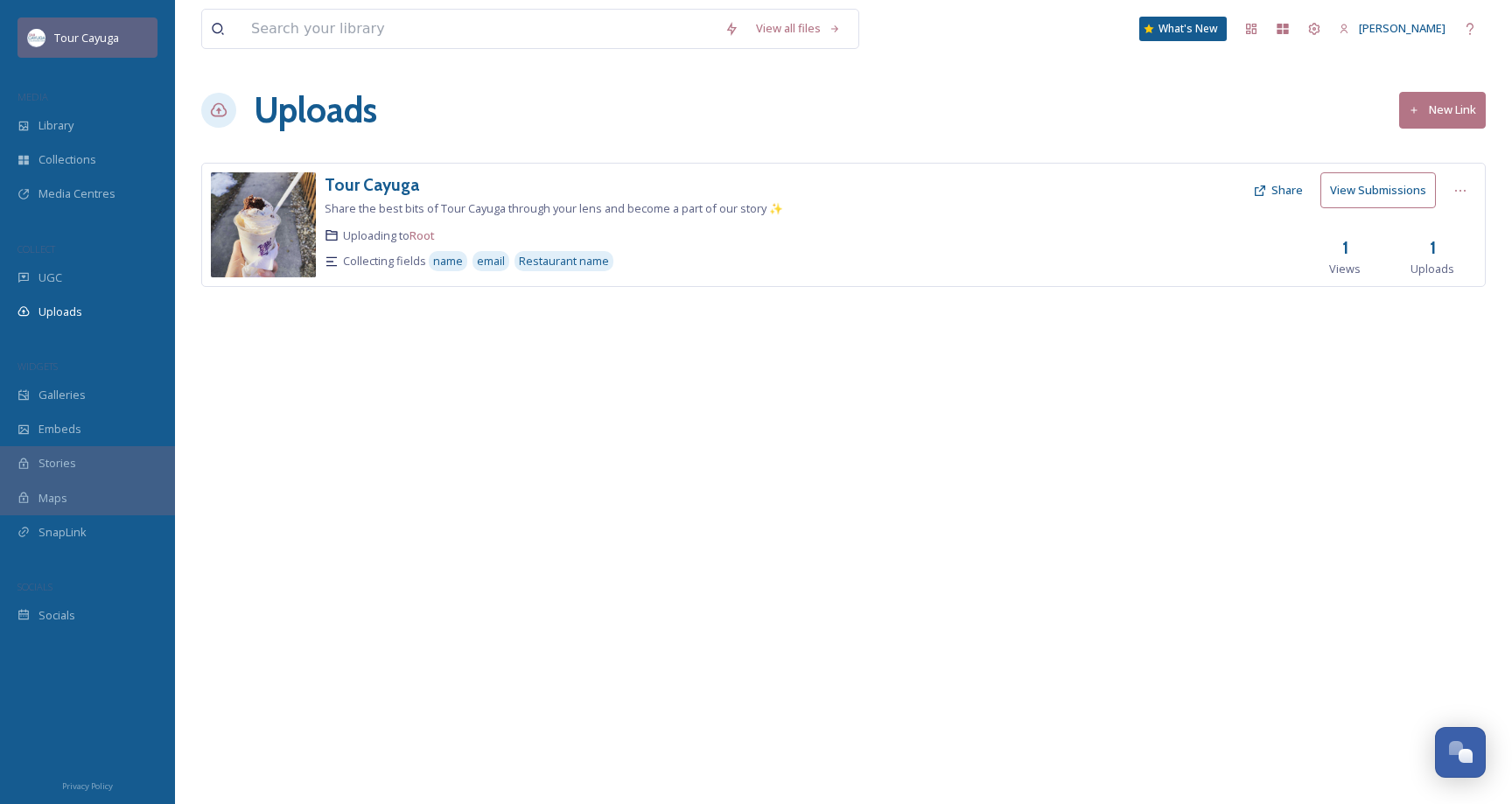
click at [76, 38] on span "Tour Cayuga" at bounding box center [86, 37] width 65 height 16
click at [1245, 32] on icon at bounding box center [1250, 28] width 10 height 10
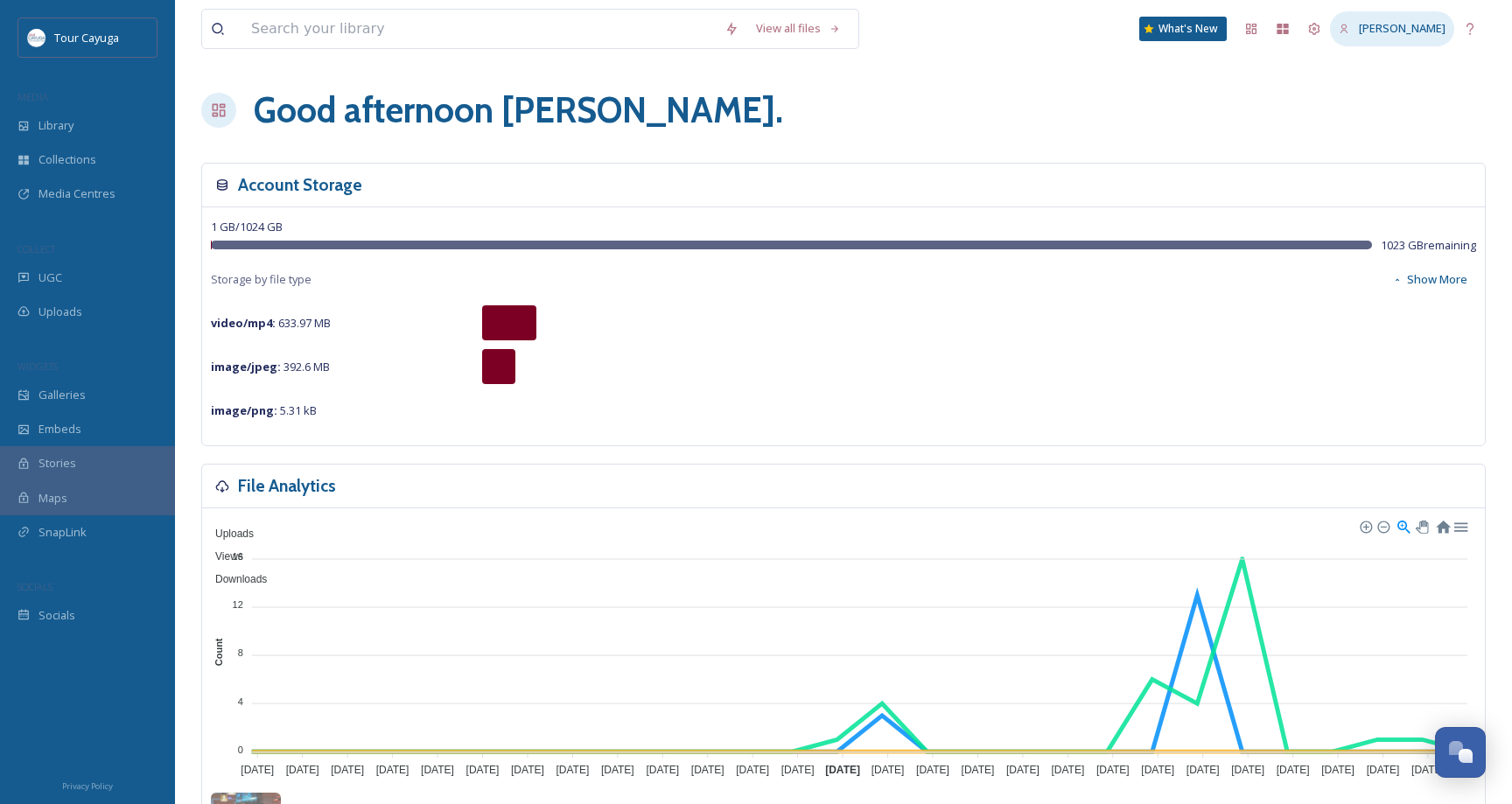
click at [1340, 27] on icon at bounding box center [1344, 28] width 7 height 9
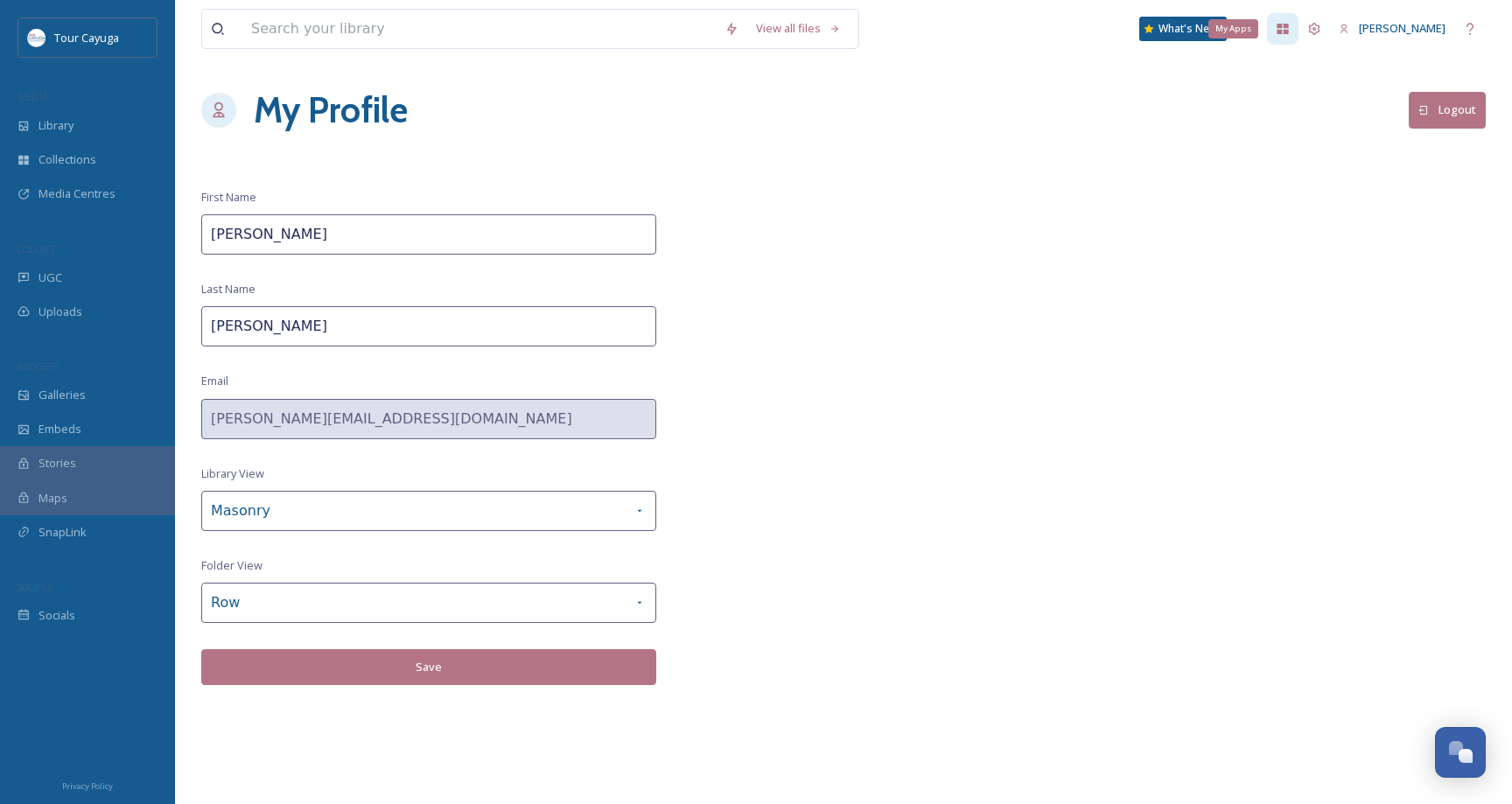
click at [1277, 27] on icon at bounding box center [1283, 28] width 11 height 10
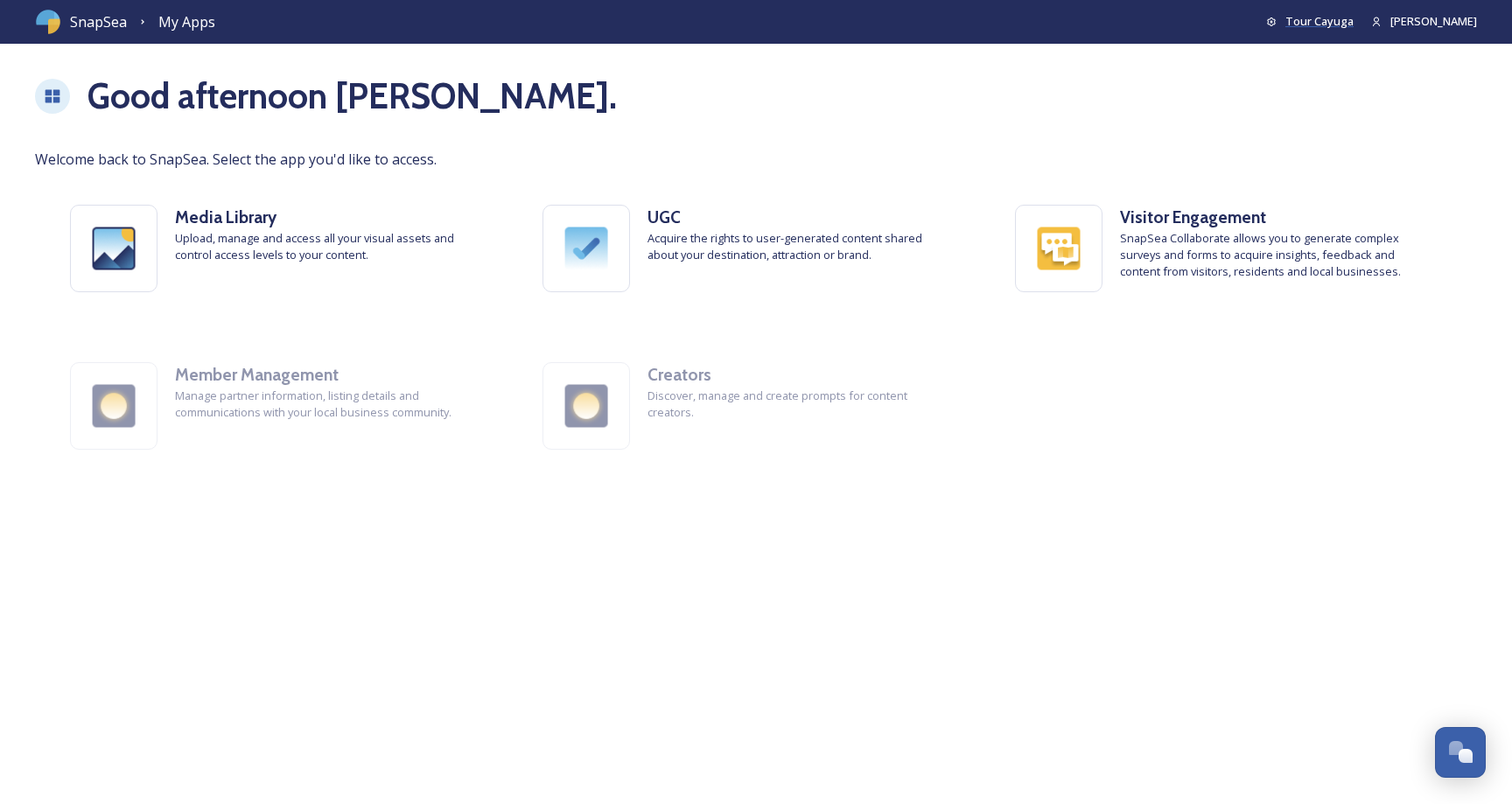
click at [1285, 22] on span "Tour Cayuga" at bounding box center [1319, 20] width 68 height 16
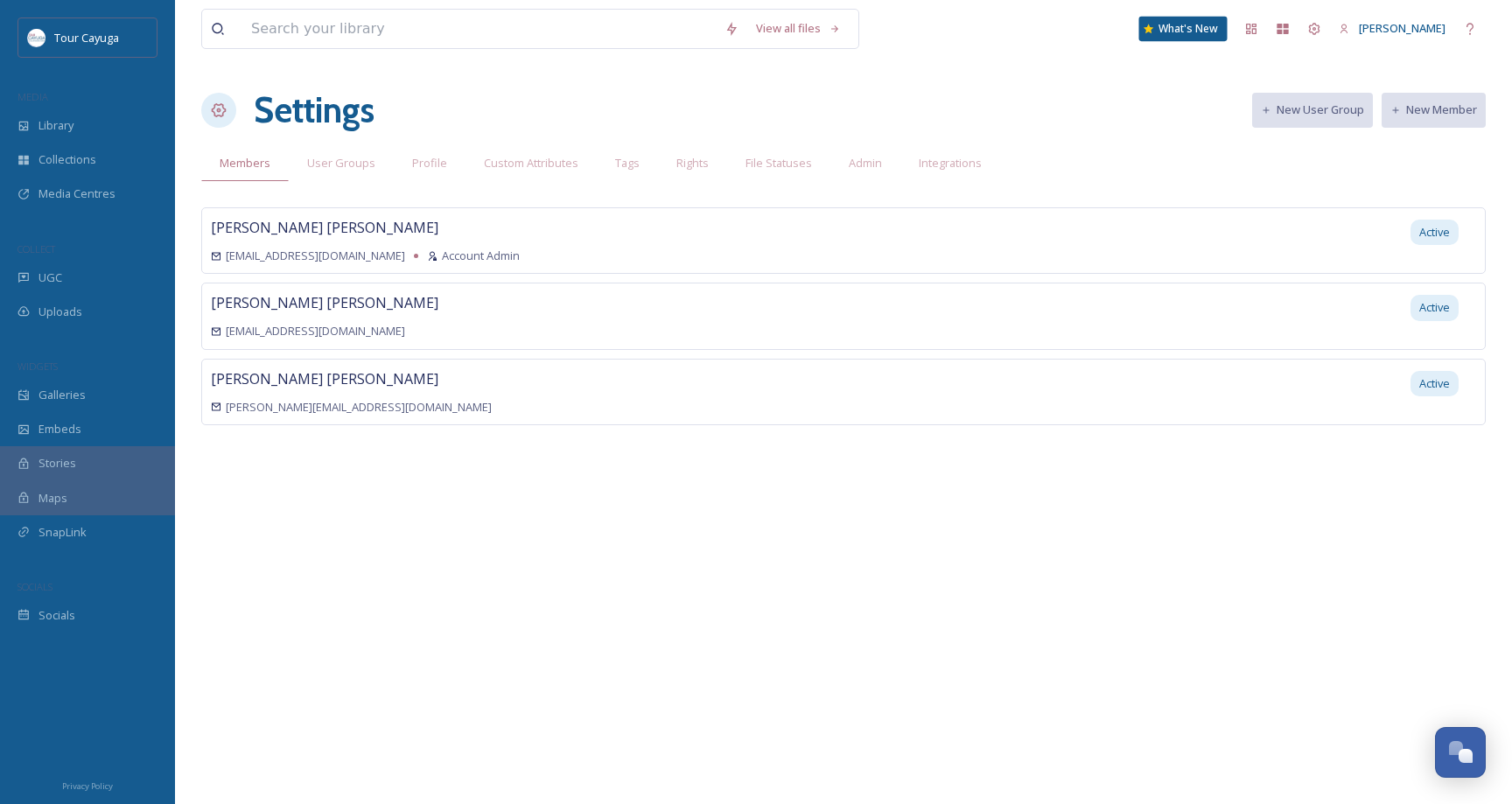
click at [1185, 27] on div "What's New" at bounding box center [1183, 29] width 88 height 24
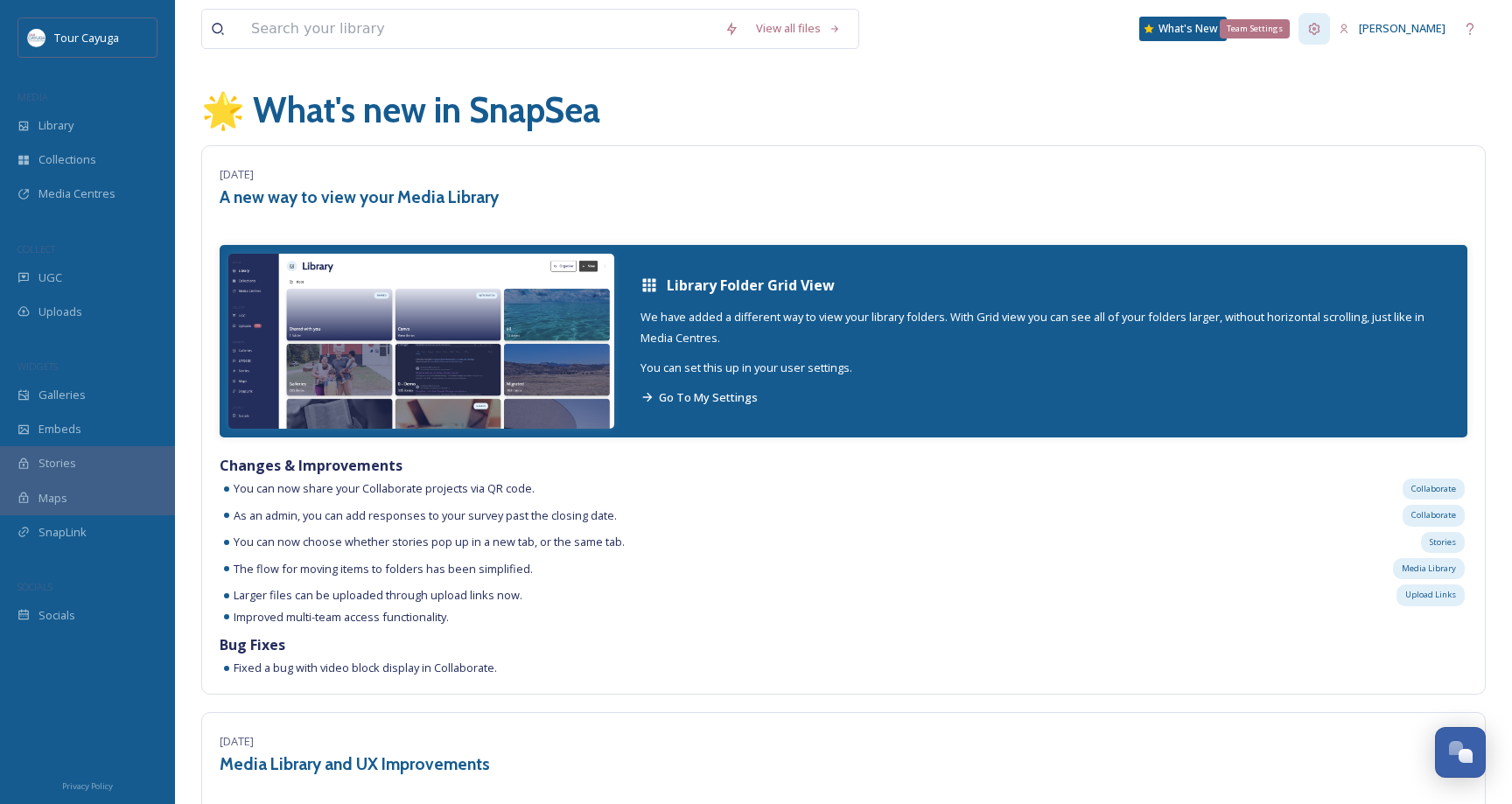
click at [1309, 24] on icon at bounding box center [1314, 28] width 11 height 11
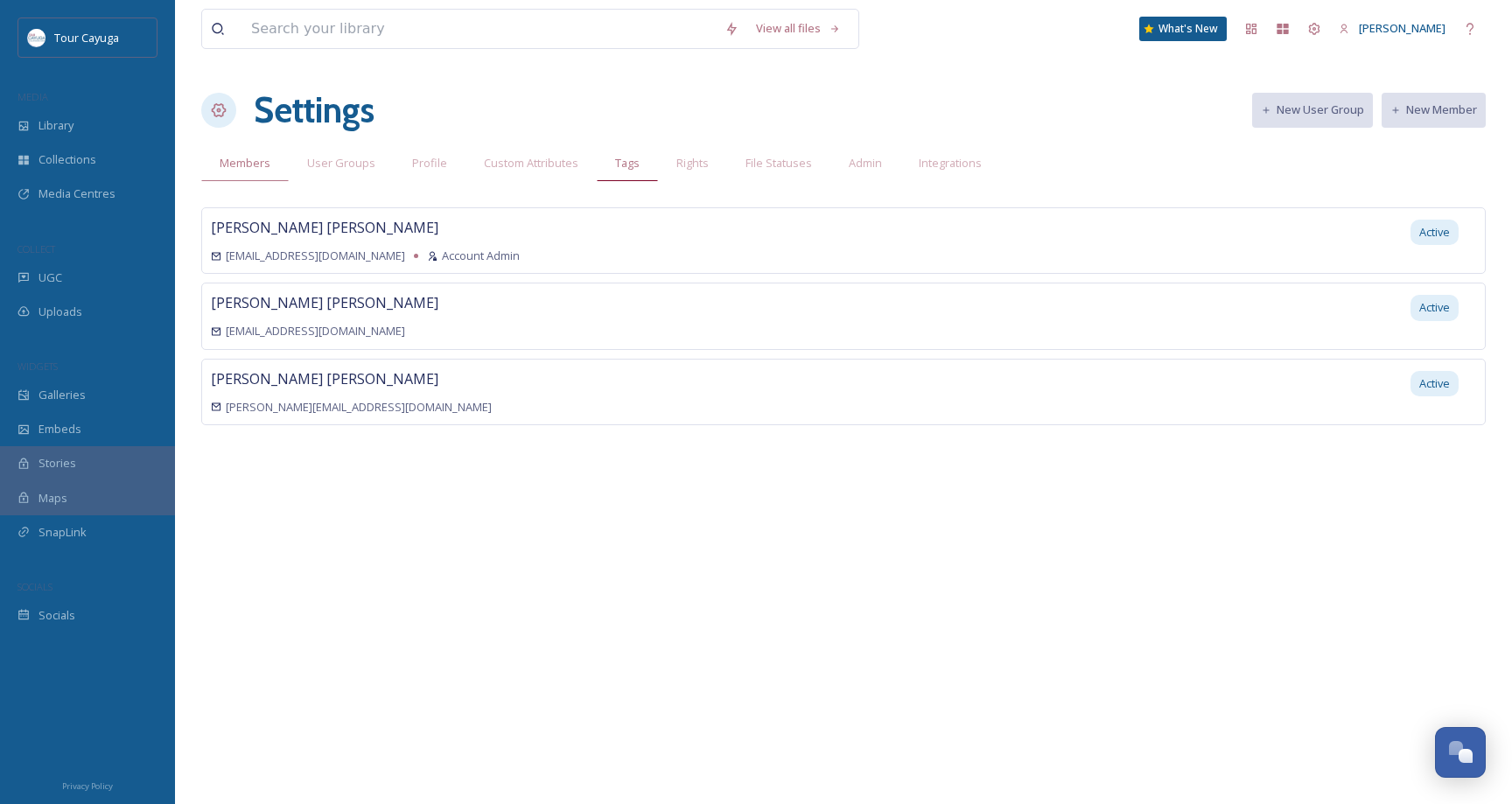
click at [631, 164] on span "Tags" at bounding box center [627, 163] width 24 height 17
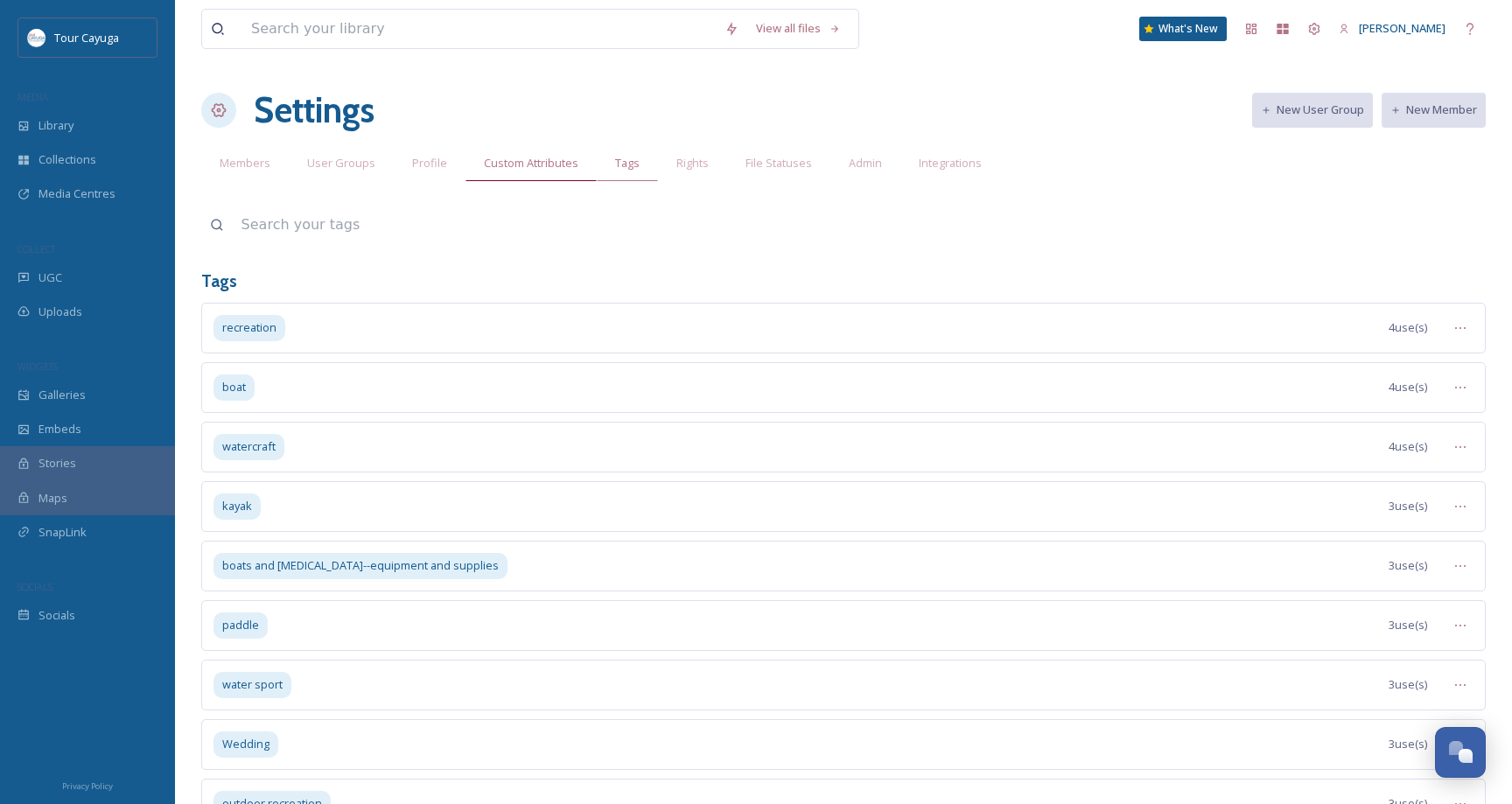
click at [541, 165] on span "Custom Attributes" at bounding box center [531, 163] width 95 height 17
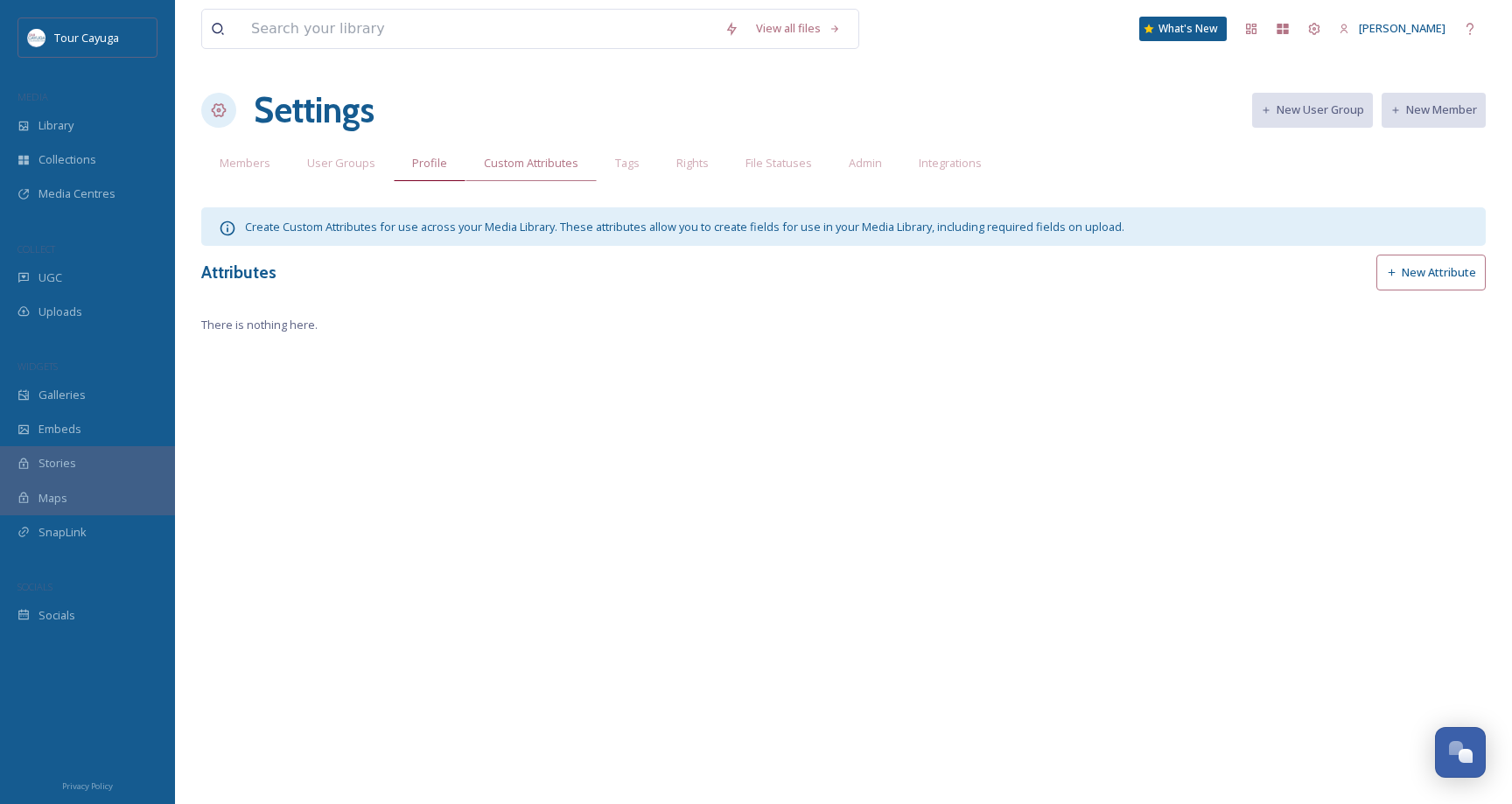
click at [421, 164] on span "Profile" at bounding box center [430, 163] width 35 height 17
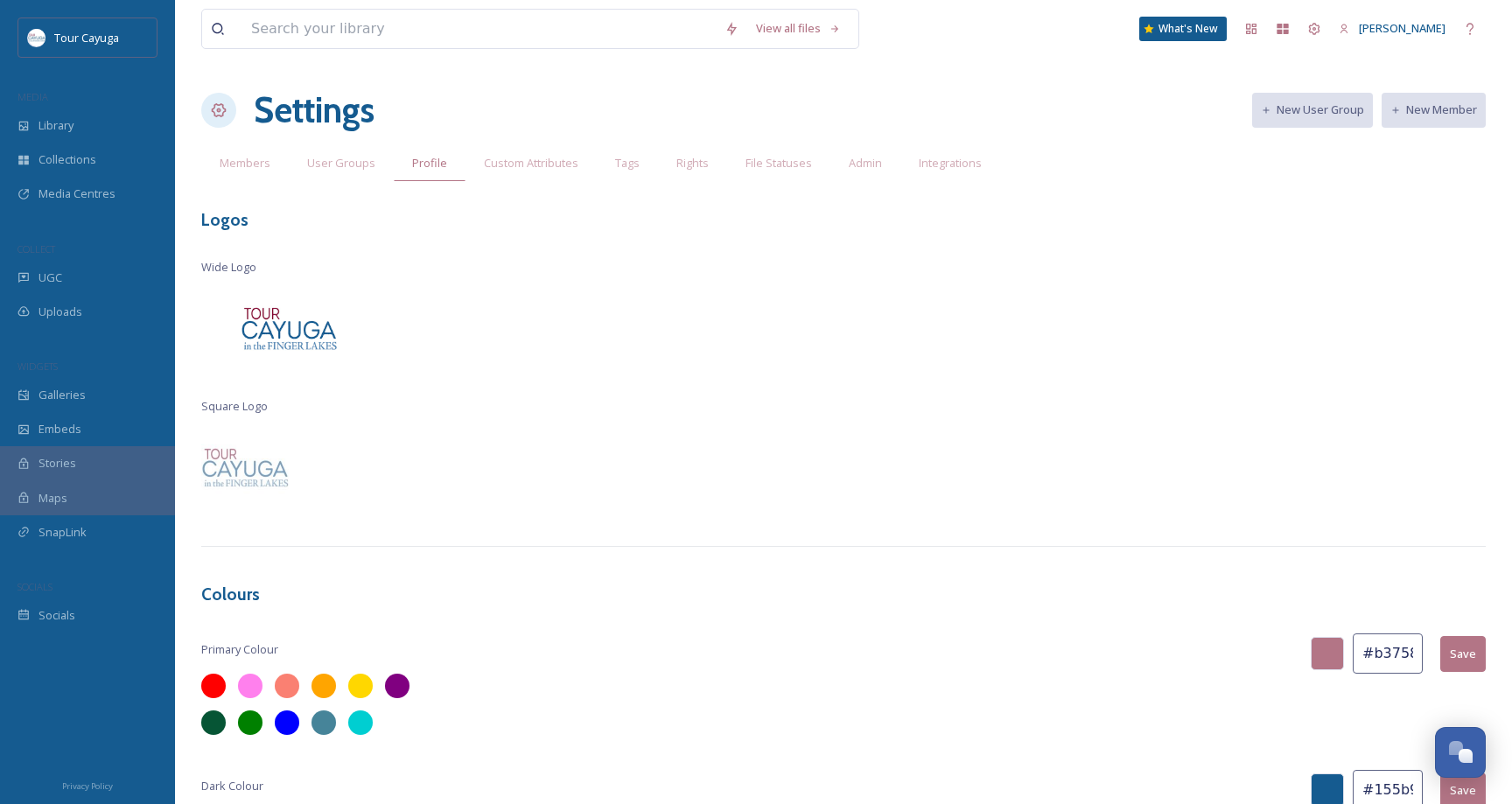
click at [332, 335] on div at bounding box center [289, 328] width 175 height 87
click at [310, 341] on div at bounding box center [289, 328] width 175 height 87
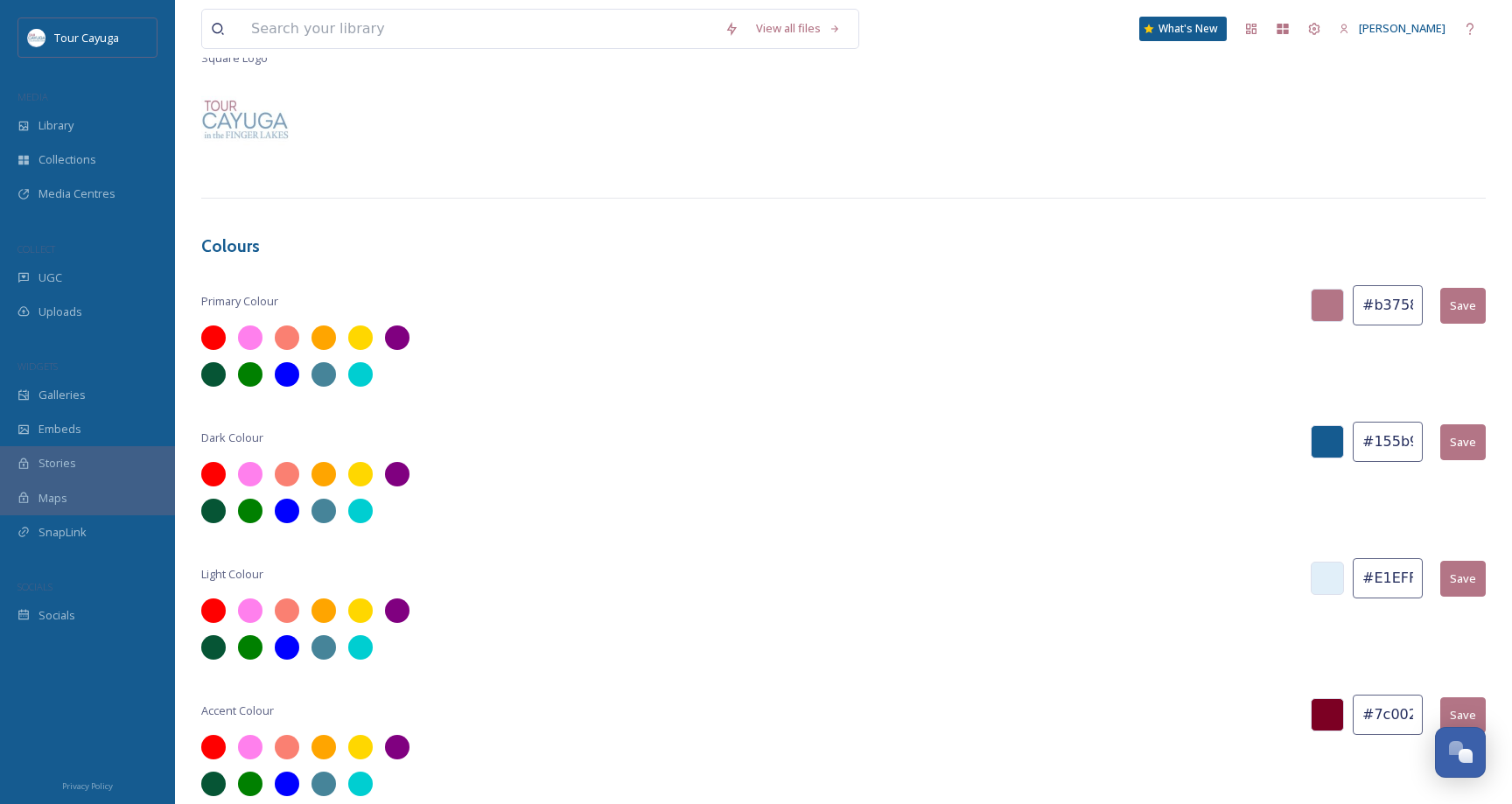
scroll to position [347, 0]
click at [273, 297] on span "Primary Colour" at bounding box center [240, 303] width 77 height 17
click at [217, 333] on div at bounding box center [214, 339] width 30 height 30
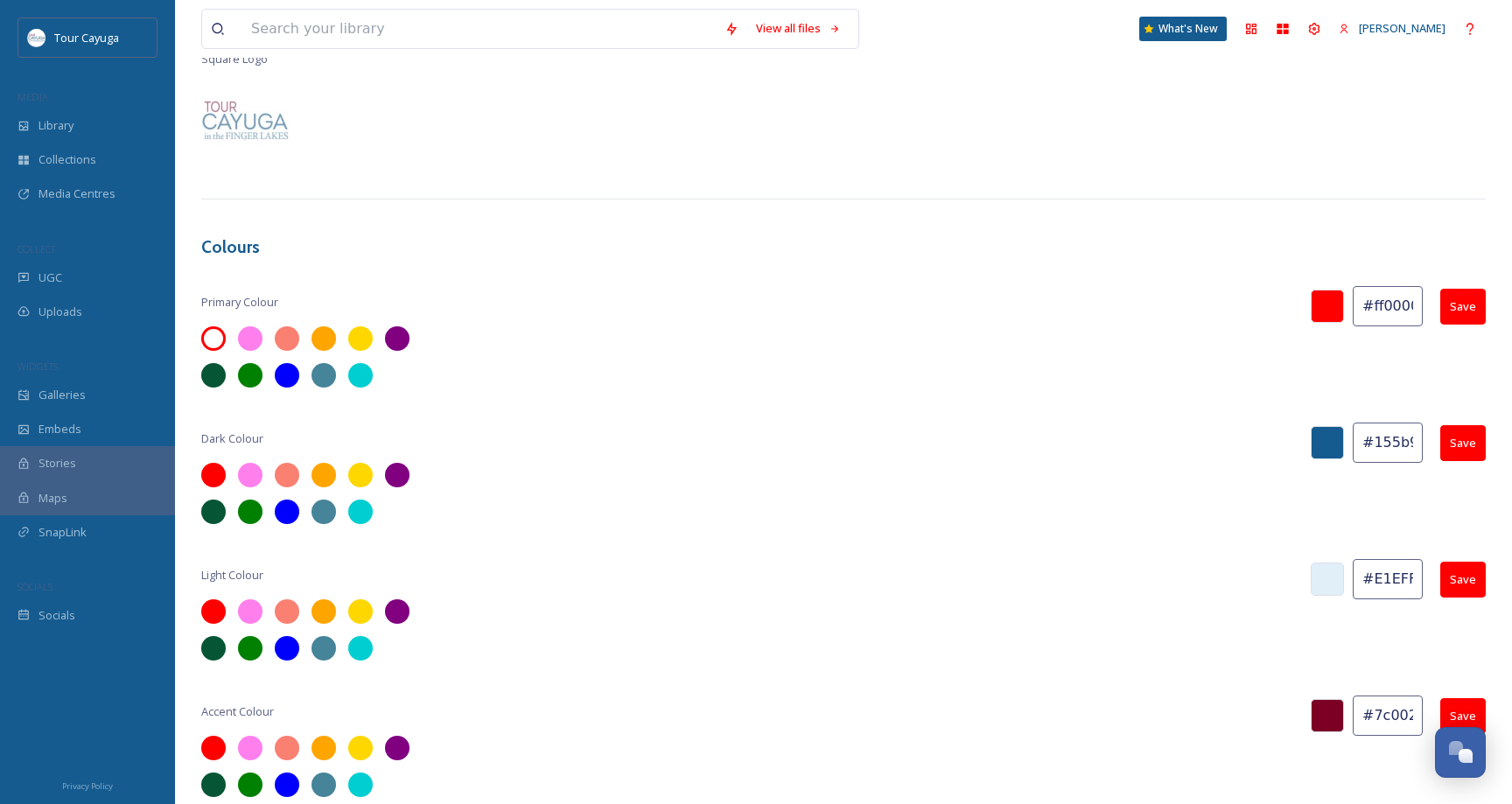
drag, startPoint x: 1421, startPoint y: 307, endPoint x: 1351, endPoint y: 300, distance: 70.3
click at [1351, 301] on div "Primary Colour #ff0000 Save" at bounding box center [843, 305] width 1284 height 40
type input "92c1e9"
click at [1455, 307] on button "Save" at bounding box center [1463, 306] width 46 height 36
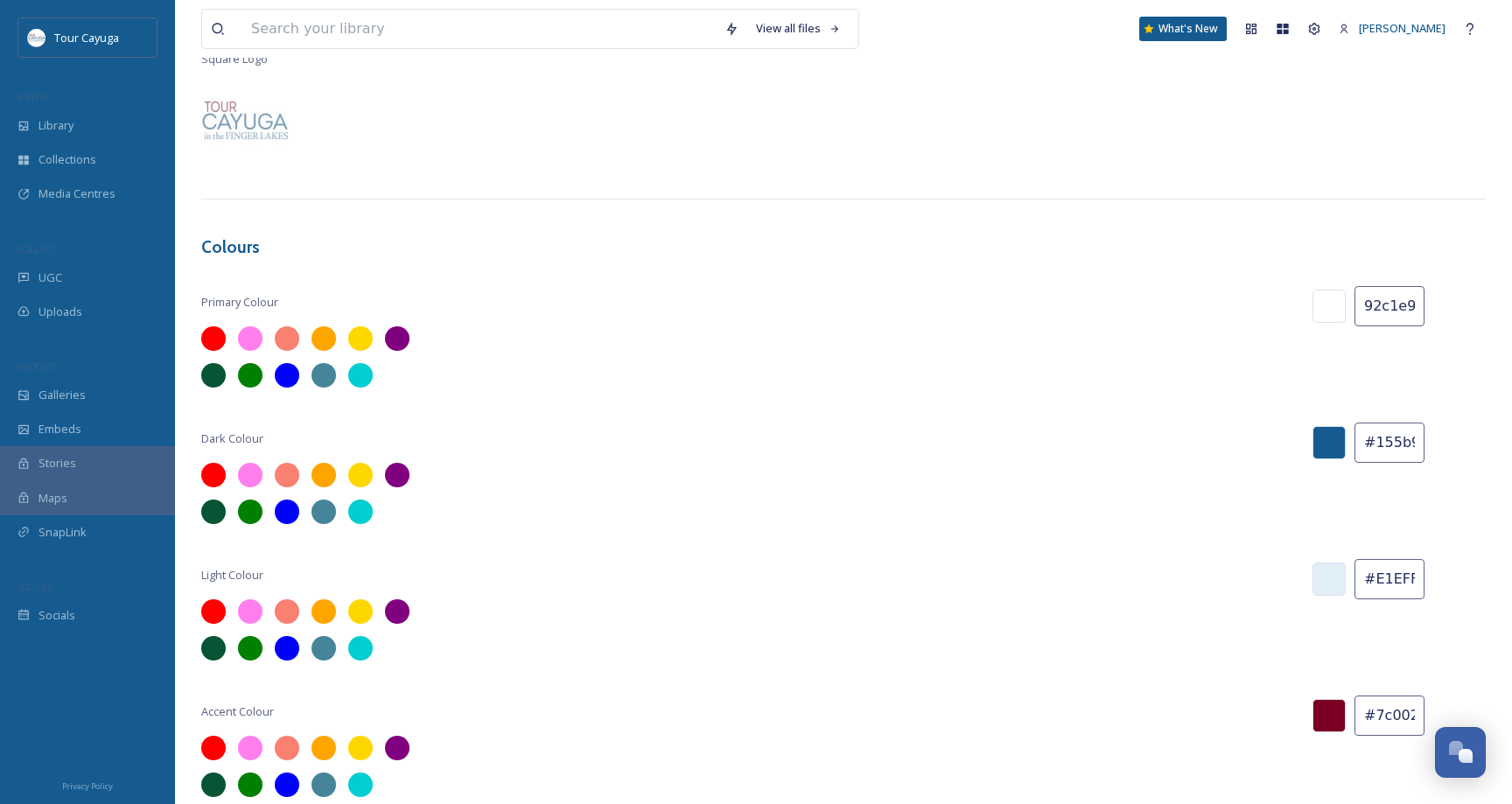
click at [1378, 306] on input "92c1e9" at bounding box center [1388, 305] width 70 height 40
click at [1336, 306] on div at bounding box center [1329, 306] width 33 height 33
click at [1409, 316] on input "92c1e9" at bounding box center [1388, 305] width 70 height 40
click at [1445, 294] on button "Save" at bounding box center [1463, 306] width 44 height 34
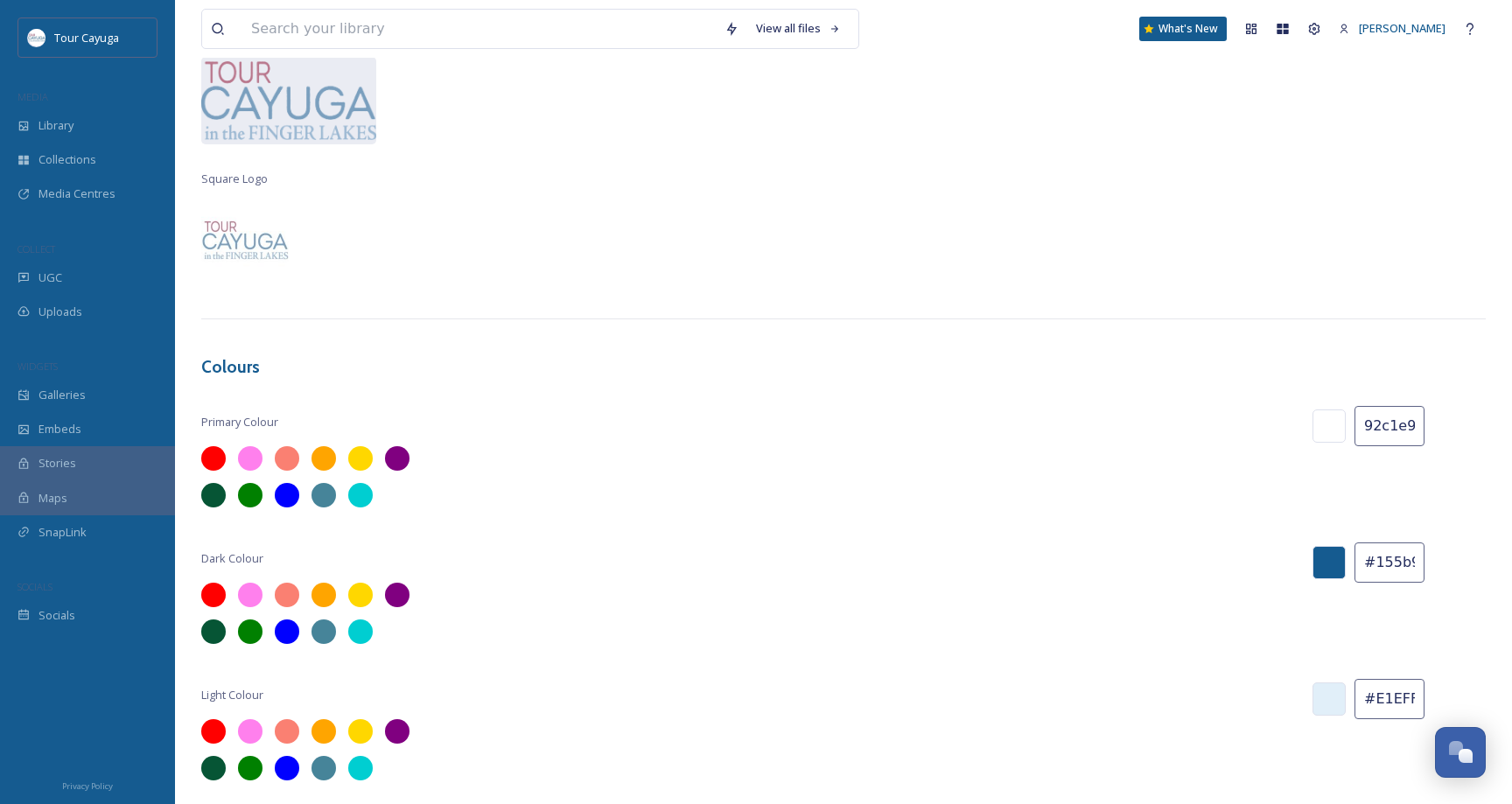
scroll to position [231, 0]
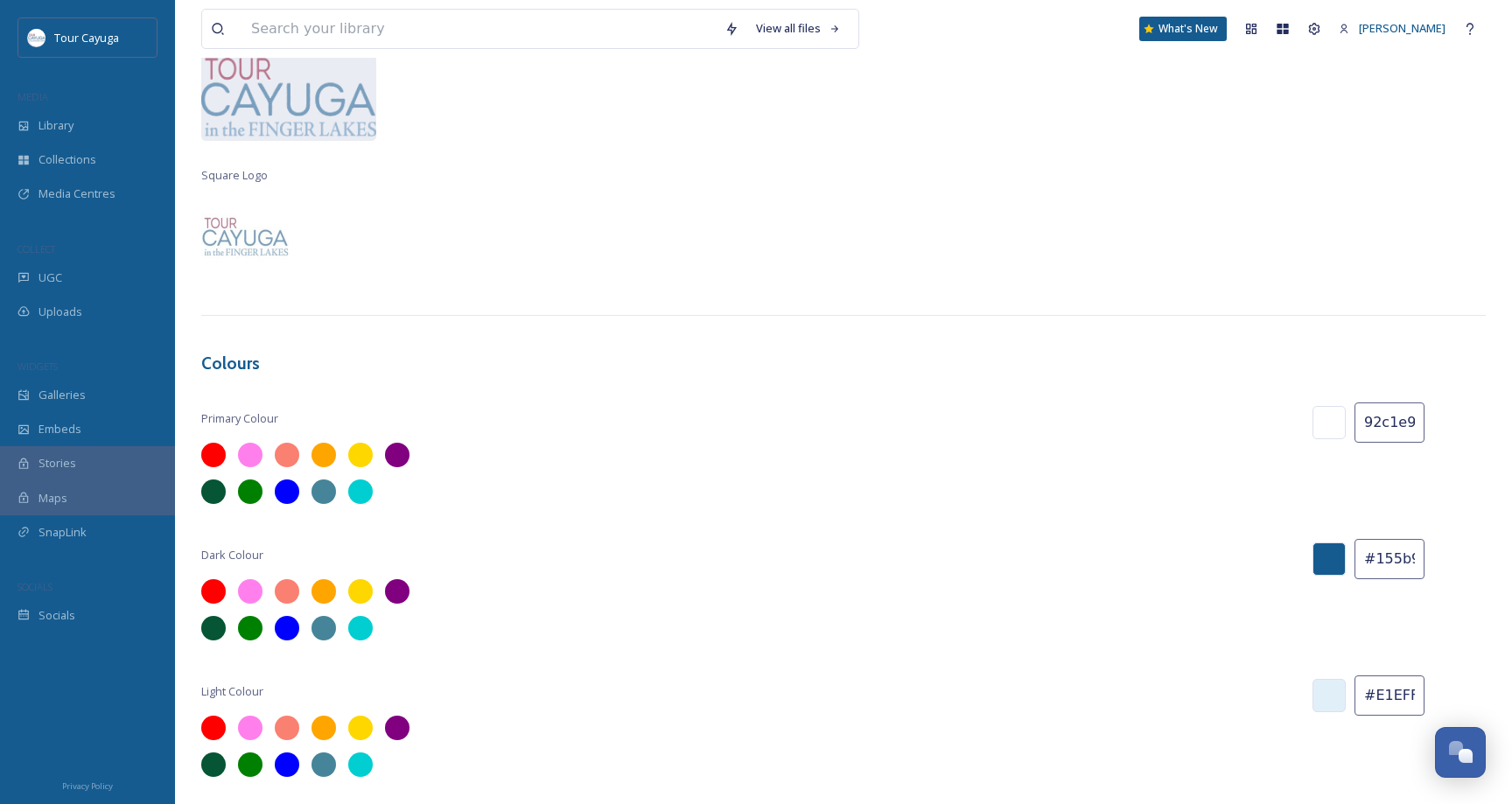
click at [1338, 419] on div at bounding box center [1329, 422] width 33 height 33
click at [1329, 422] on div at bounding box center [1329, 422] width 33 height 33
